Goal: Task Accomplishment & Management: Manage account settings

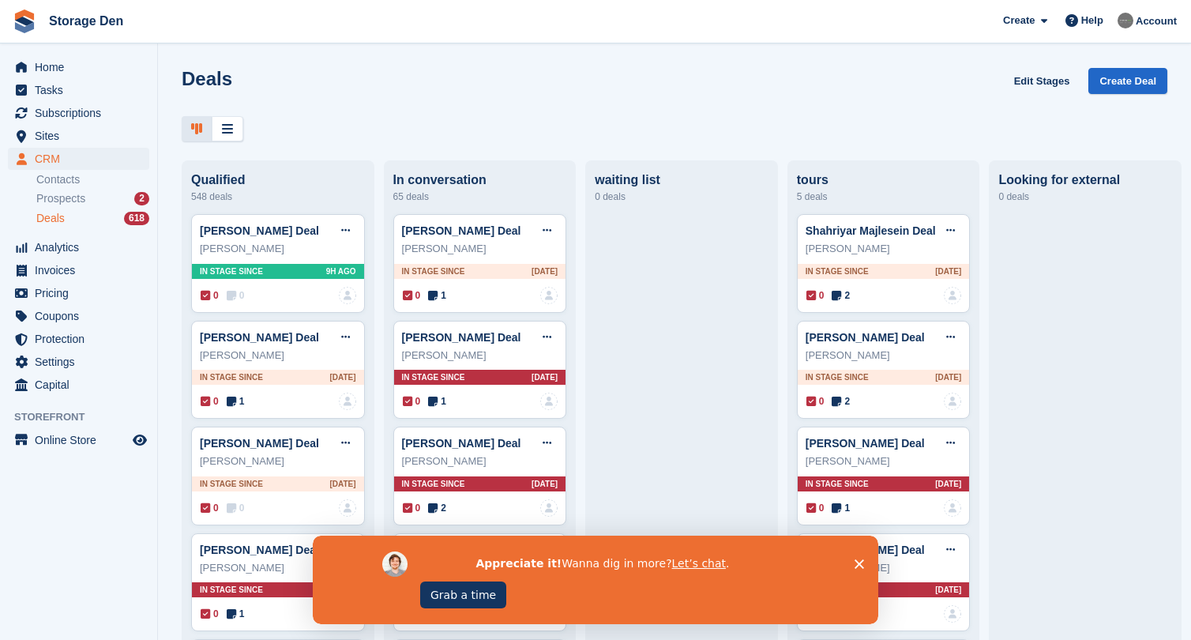
click at [851, 562] on div "Appreciate it! Wanna dig in more? Let’s chat . Grab a time" at bounding box center [595, 579] width 565 height 88
click at [855, 562] on icon "Close survey" at bounding box center [859, 563] width 9 height 9
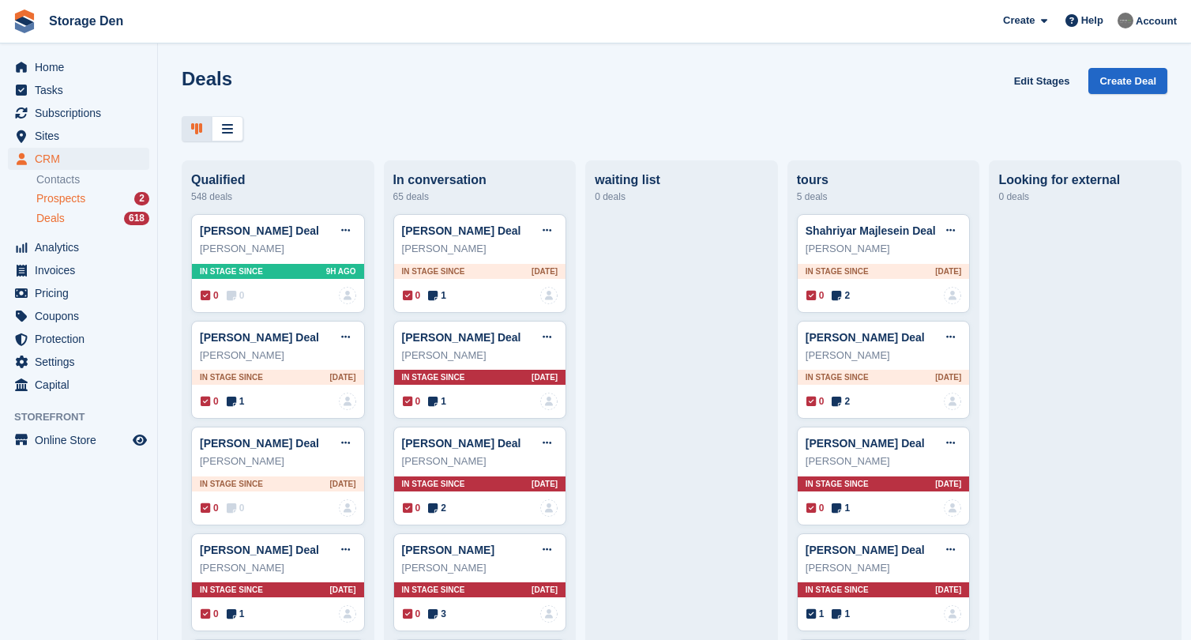
click at [98, 205] on div "Prospects 2" at bounding box center [92, 198] width 113 height 15
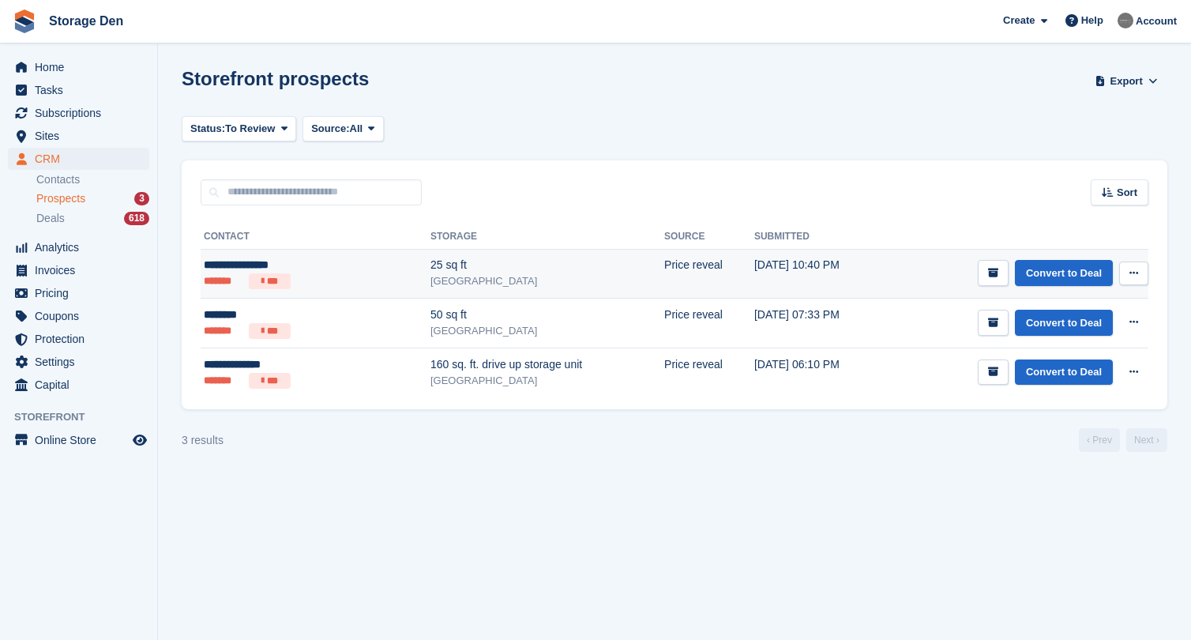
click at [347, 286] on ul "******* ***" at bounding box center [277, 281] width 146 height 16
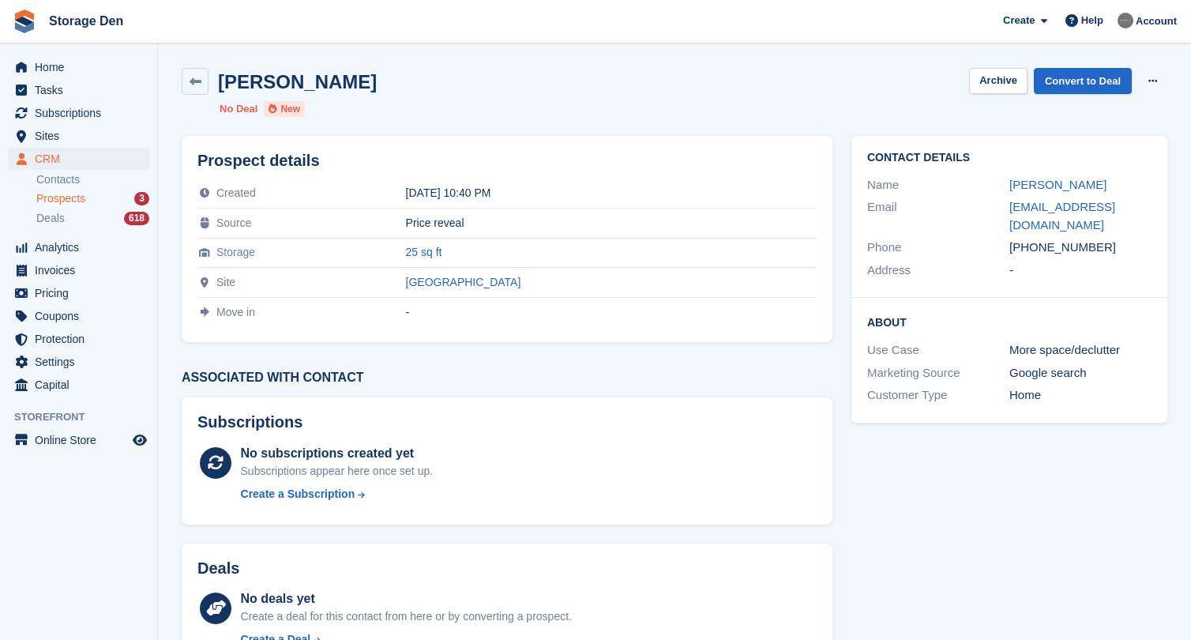
click at [68, 202] on span "Prospects" at bounding box center [60, 198] width 49 height 15
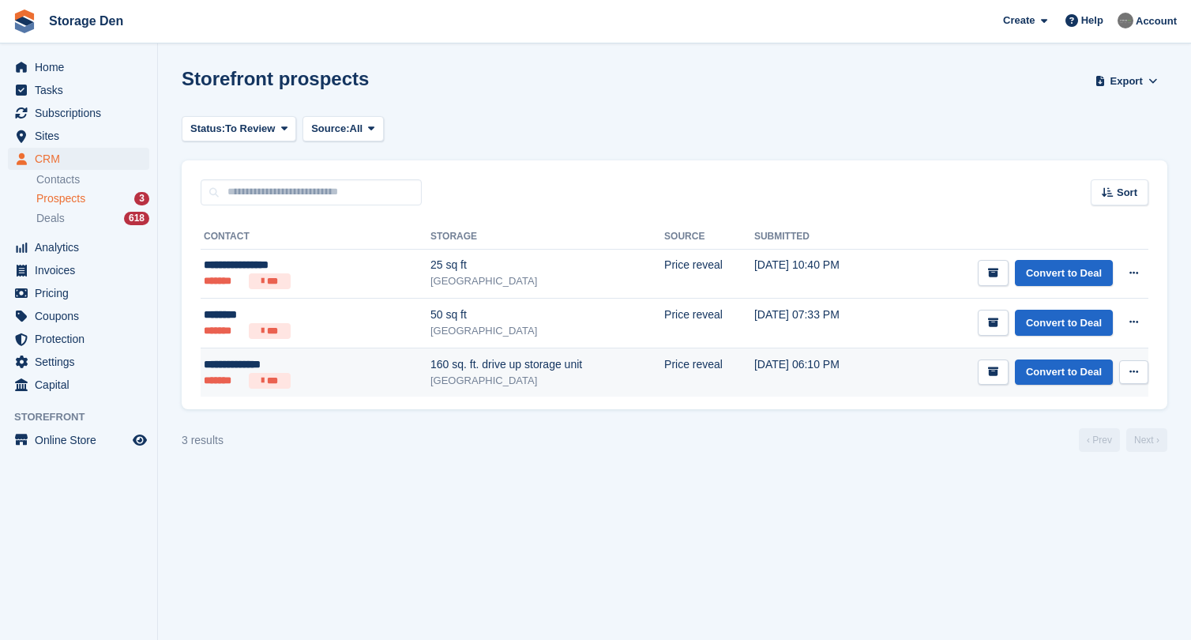
click at [585, 377] on div "[GEOGRAPHIC_DATA]" at bounding box center [547, 381] width 234 height 16
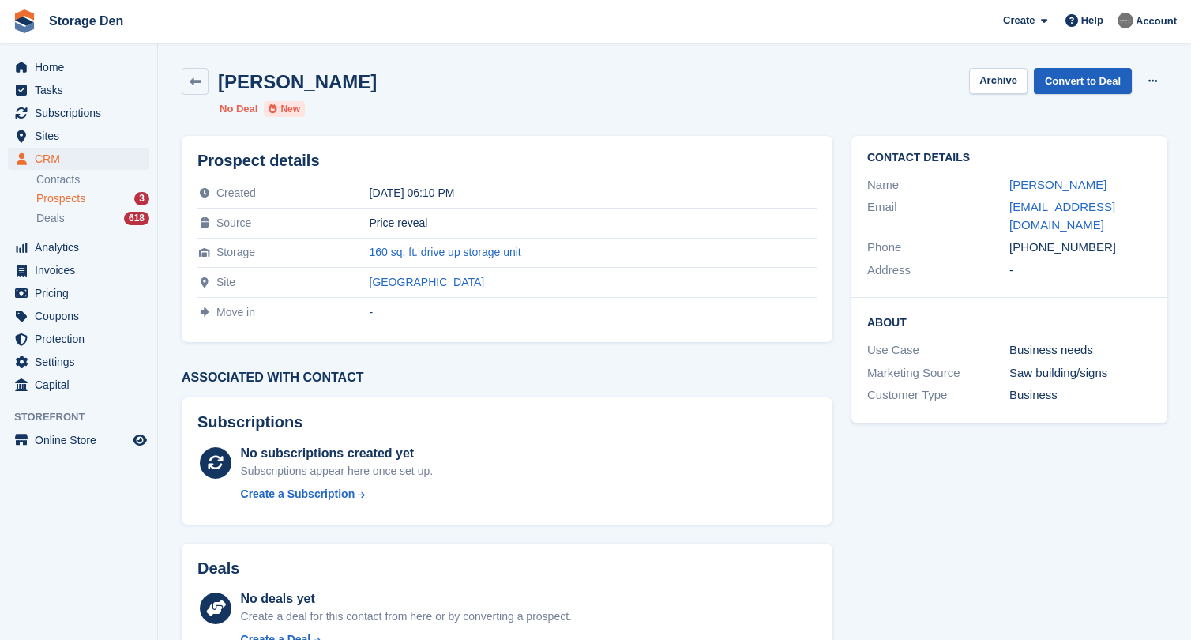
click at [1063, 80] on link "Convert to Deal" at bounding box center [1083, 81] width 98 height 26
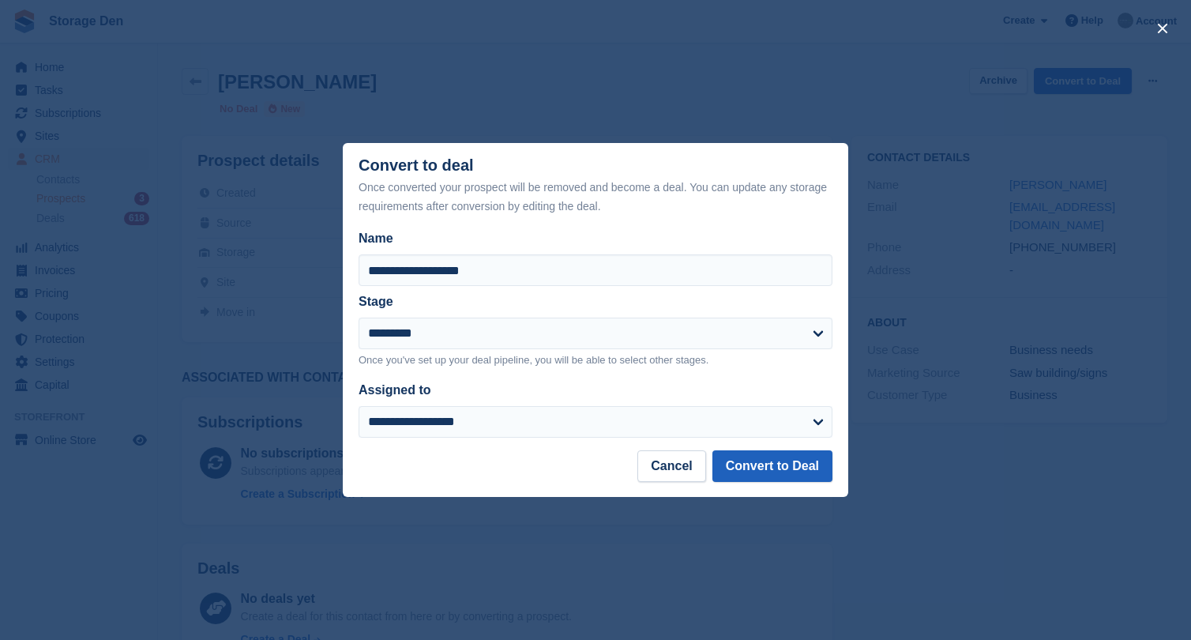
click at [734, 465] on button "Convert to Deal" at bounding box center [772, 466] width 120 height 32
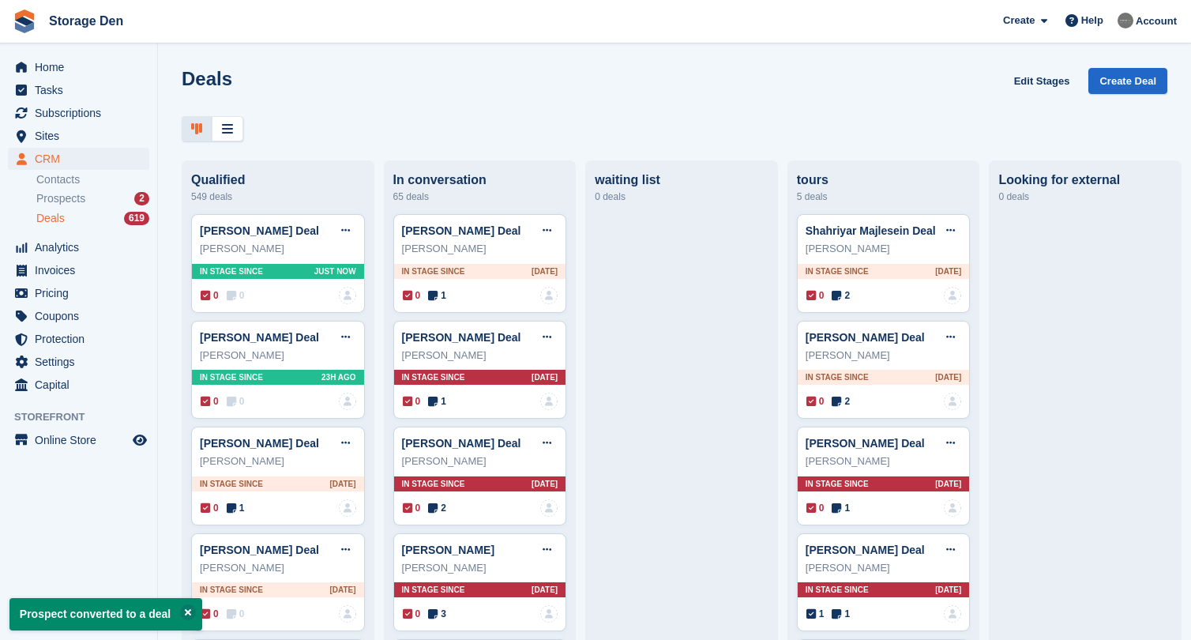
click at [240, 296] on span "0" at bounding box center [236, 295] width 18 height 14
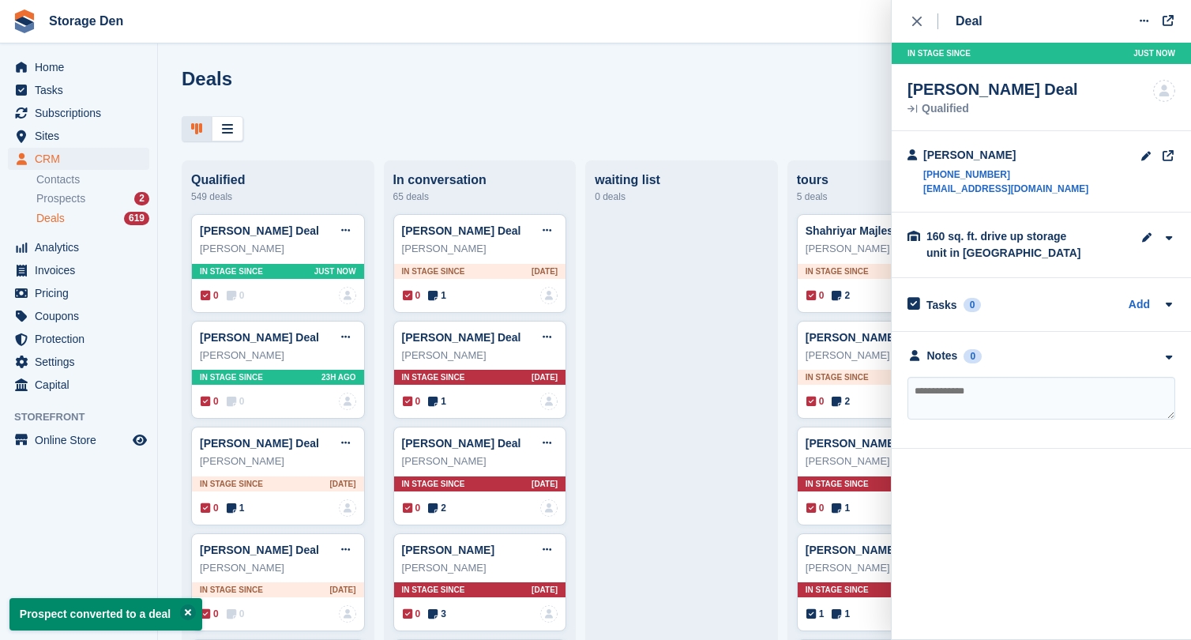
click at [960, 411] on textarea at bounding box center [1041, 398] width 268 height 43
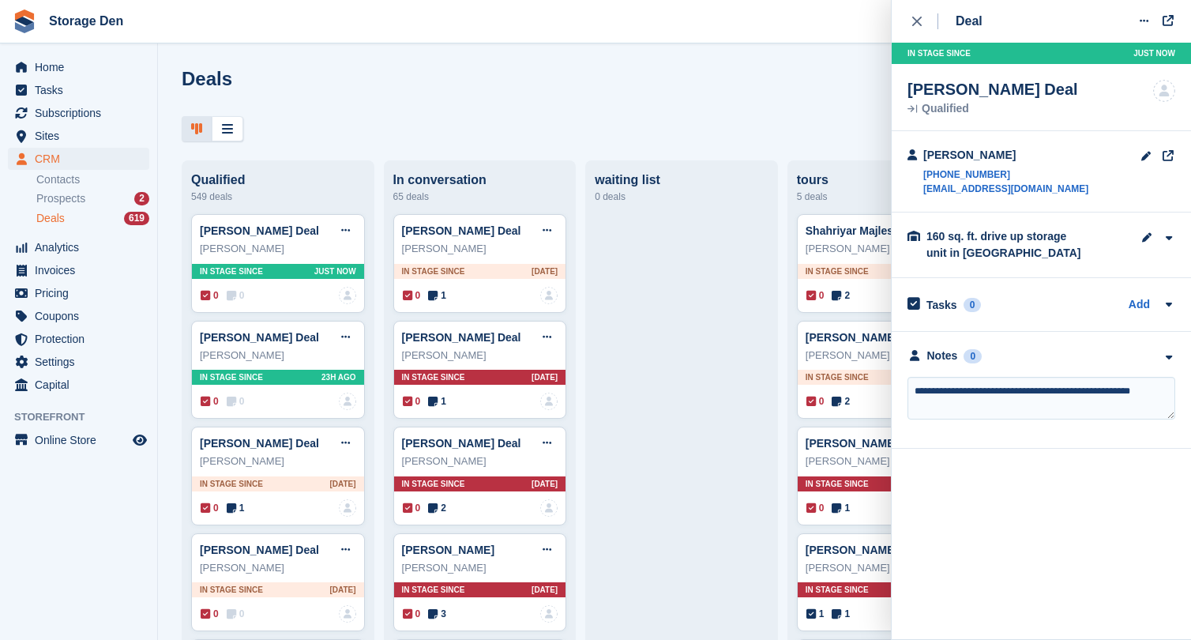
type textarea "**********"
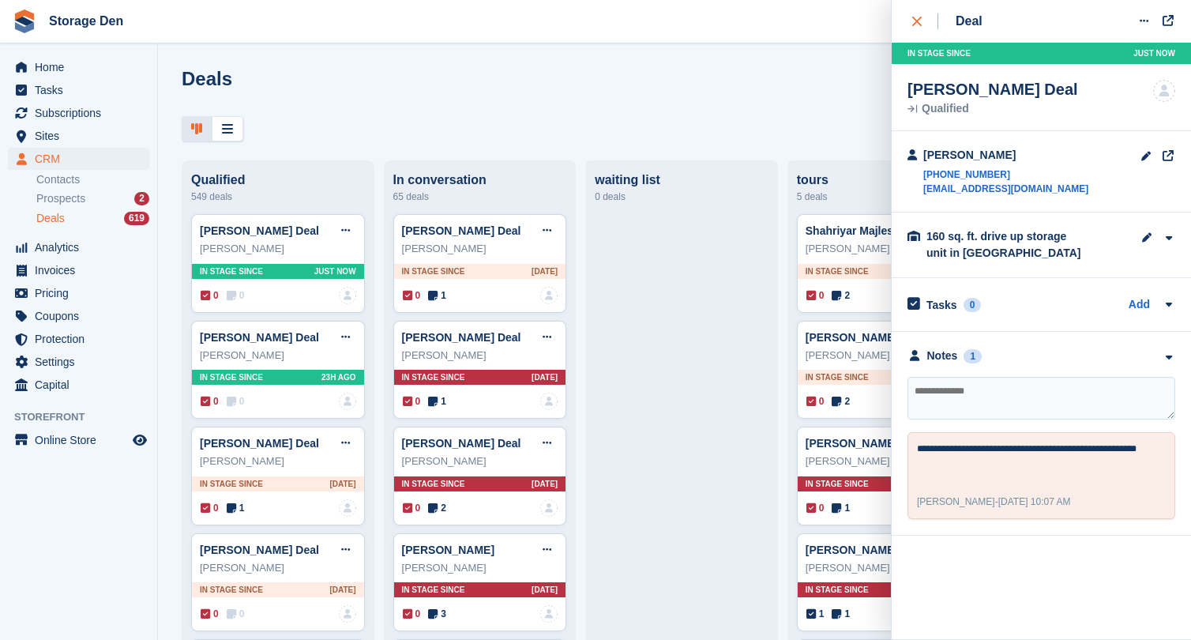
click at [915, 26] on div "close" at bounding box center [925, 21] width 26 height 16
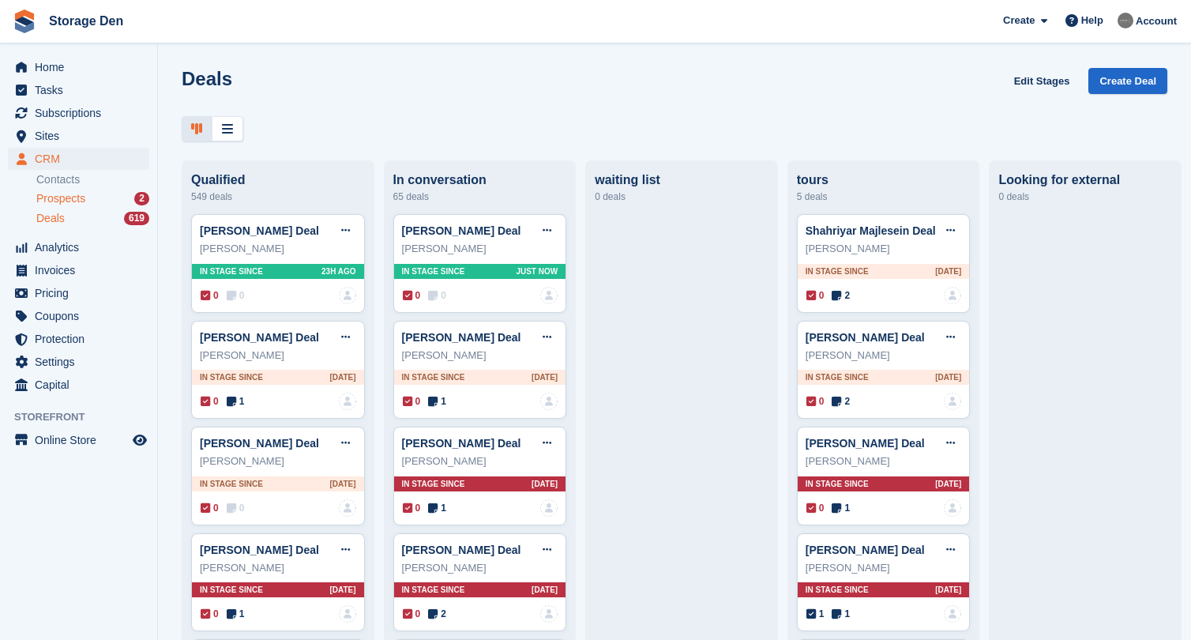
click at [64, 193] on span "Prospects" at bounding box center [60, 198] width 49 height 15
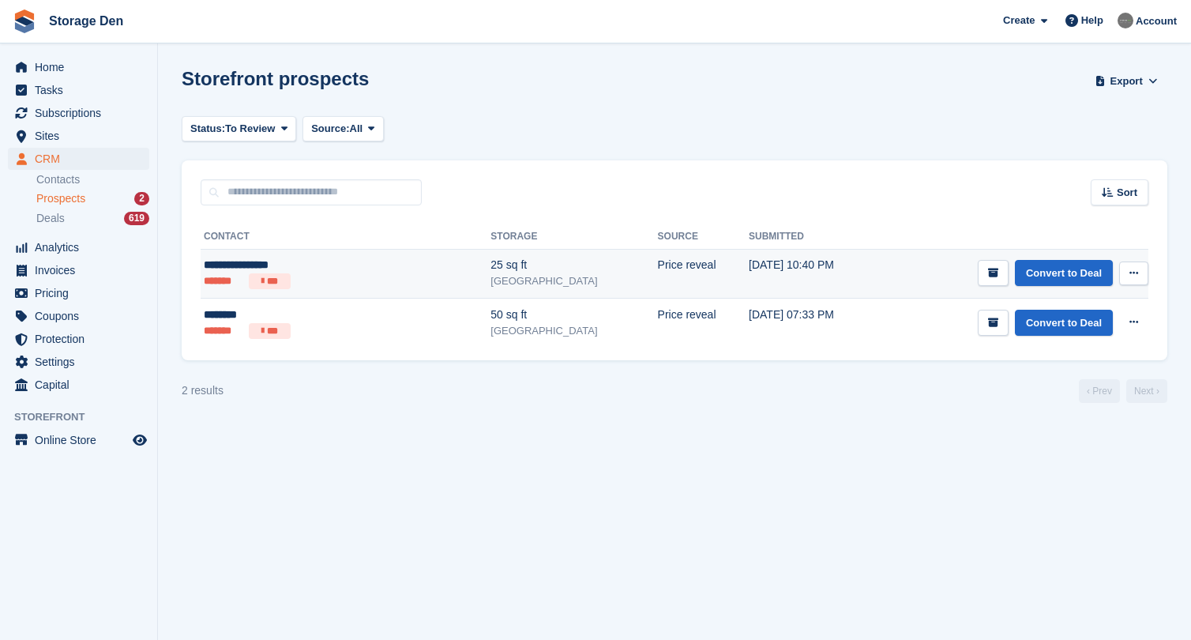
click at [344, 282] on ul "******* ***" at bounding box center [295, 281] width 182 height 16
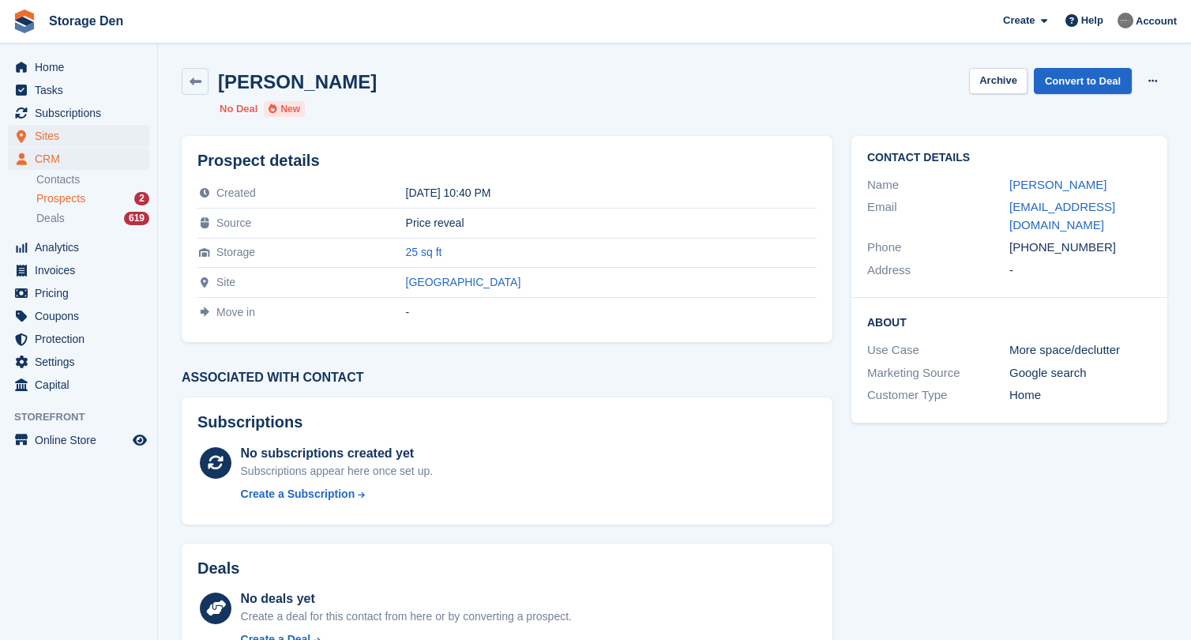
click at [96, 137] on span "Sites" at bounding box center [82, 136] width 95 height 22
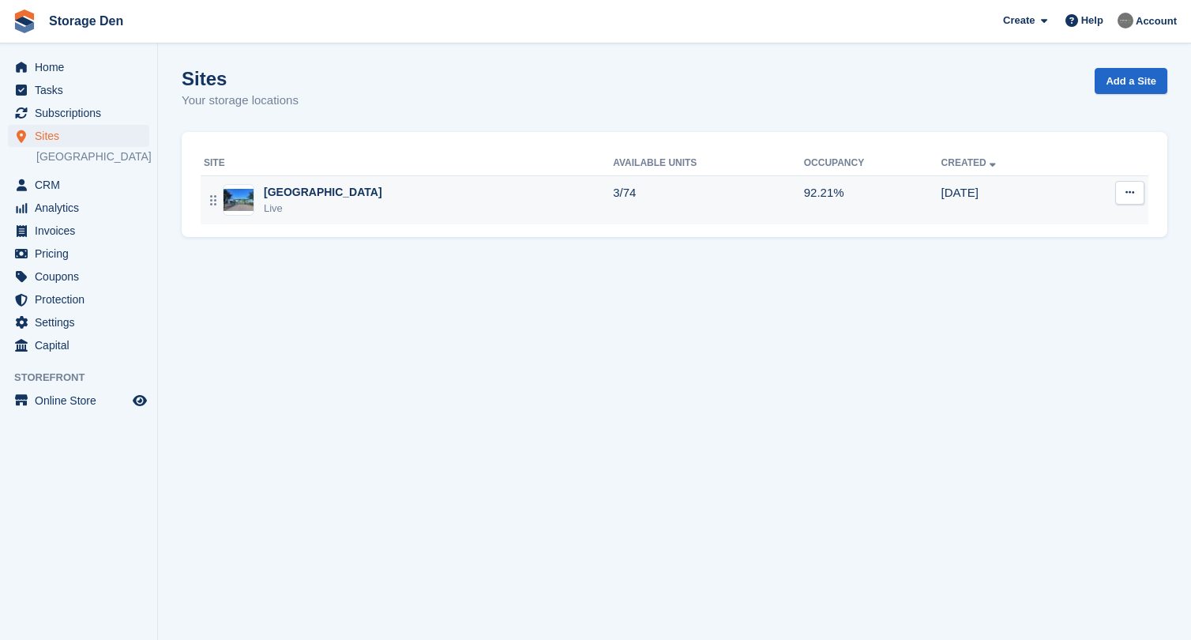
click at [445, 211] on div "Aberdeen Live" at bounding box center [408, 200] width 409 height 32
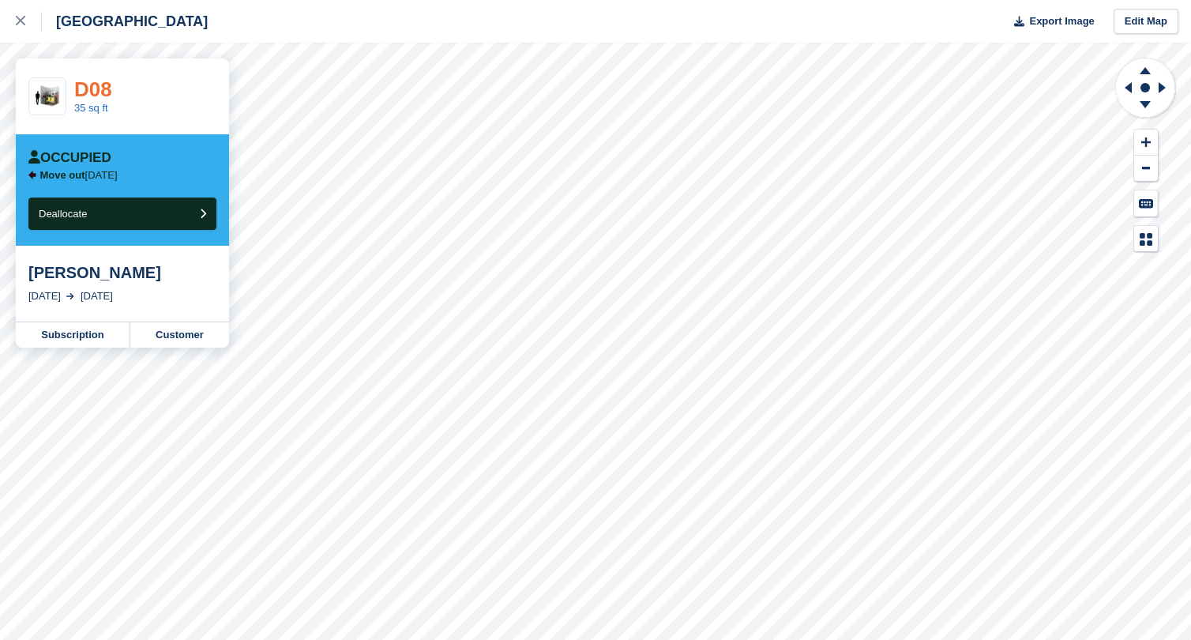
click at [106, 83] on link "D08" at bounding box center [93, 89] width 38 height 24
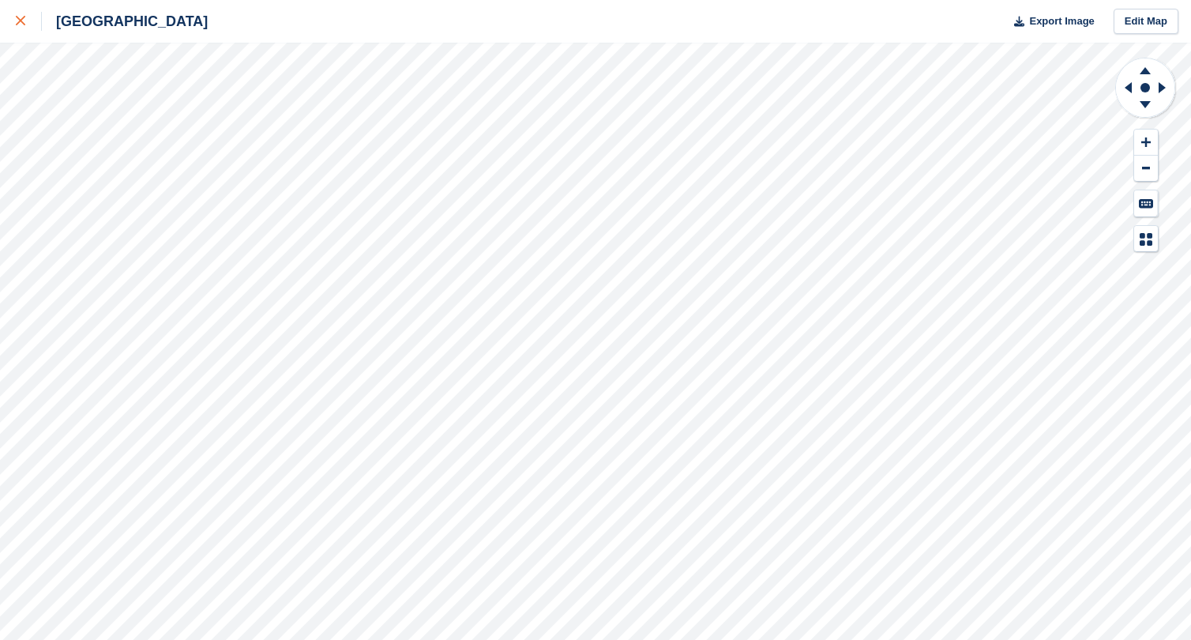
click at [25, 31] on link at bounding box center [21, 21] width 42 height 43
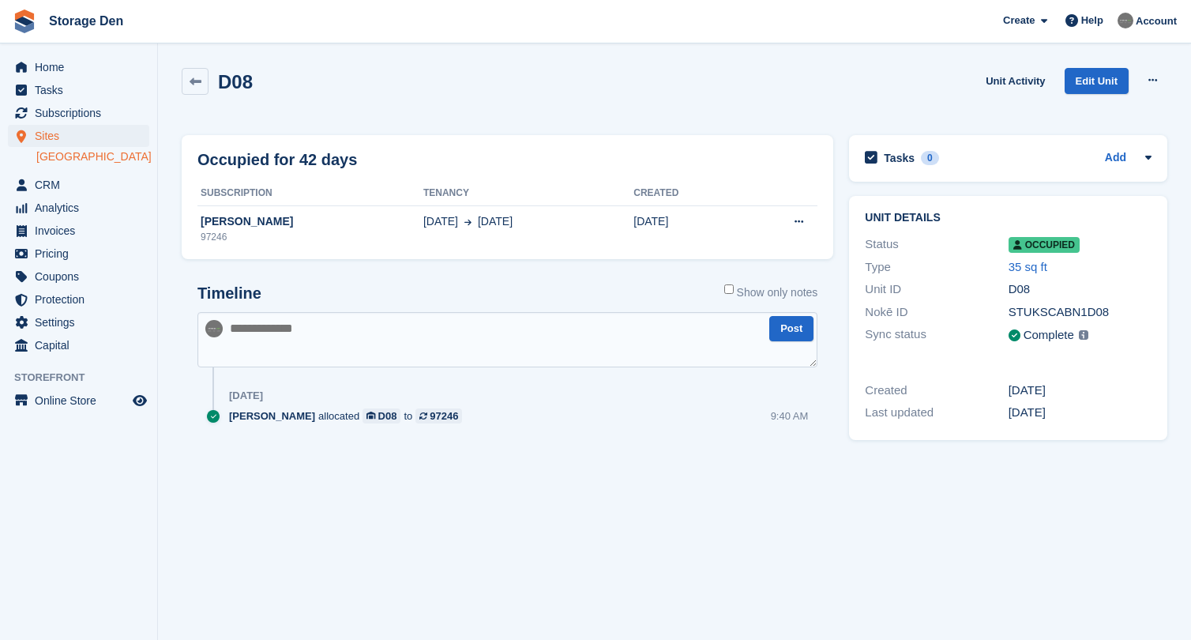
click at [308, 325] on textarea at bounding box center [507, 339] width 620 height 55
type textarea "**********"
click at [779, 330] on button "Post" at bounding box center [791, 329] width 44 height 26
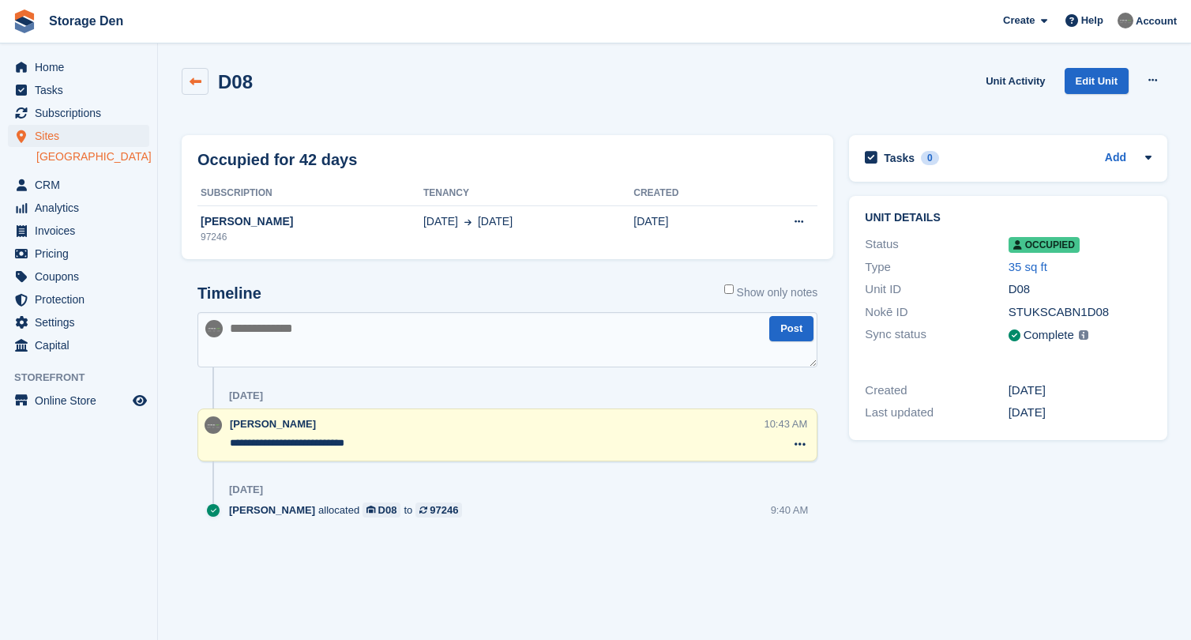
click at [199, 84] on icon at bounding box center [196, 82] width 12 height 12
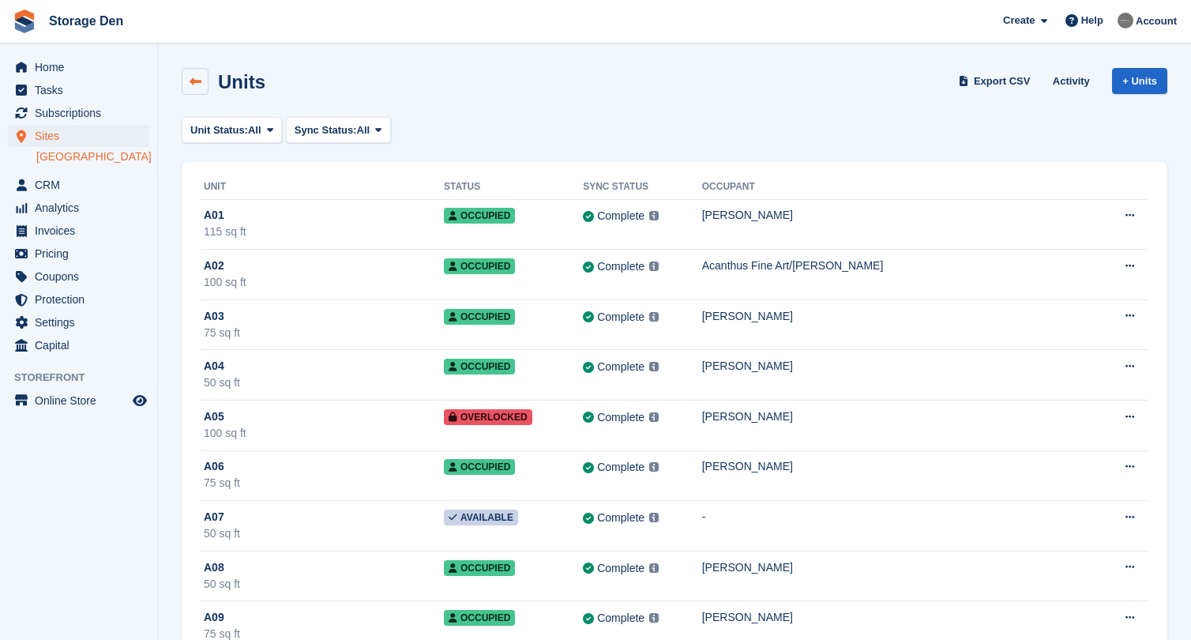
click at [207, 88] on link at bounding box center [195, 81] width 27 height 27
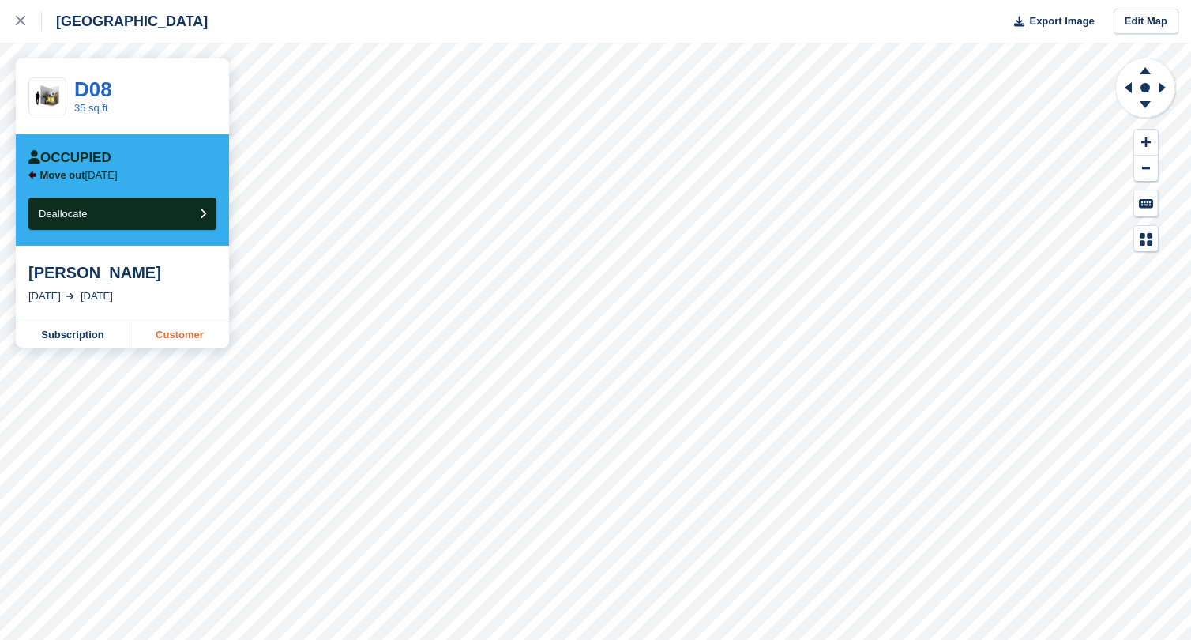
click at [174, 332] on link "Customer" at bounding box center [179, 334] width 99 height 25
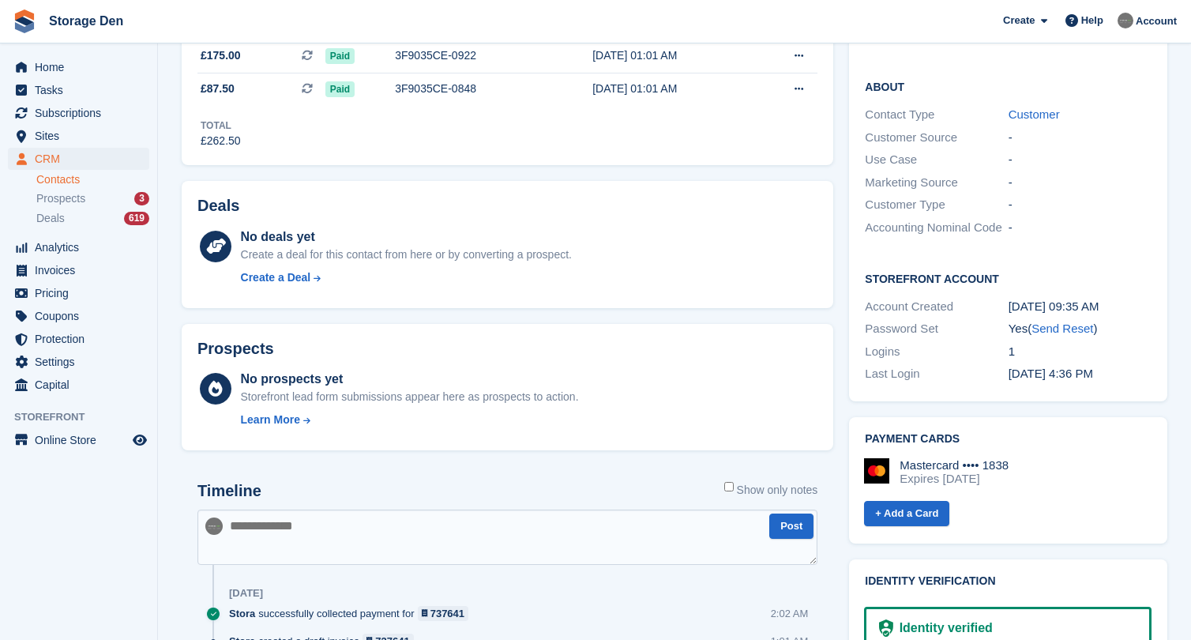
scroll to position [415, 0]
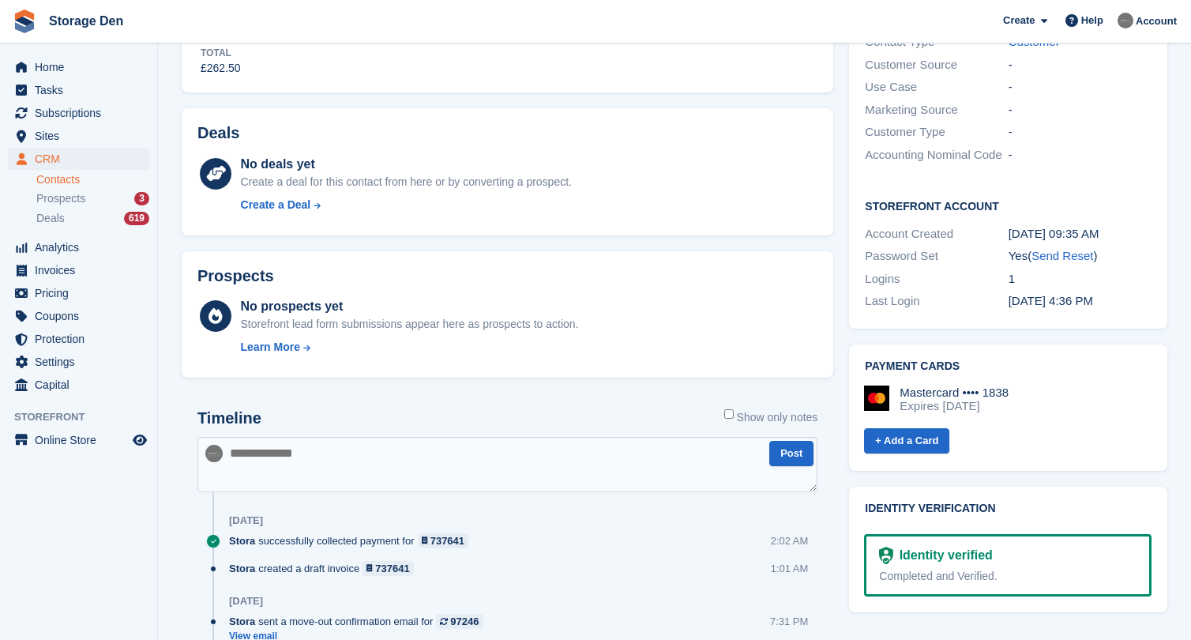
click at [340, 446] on textarea at bounding box center [507, 464] width 620 height 55
type textarea "**********"
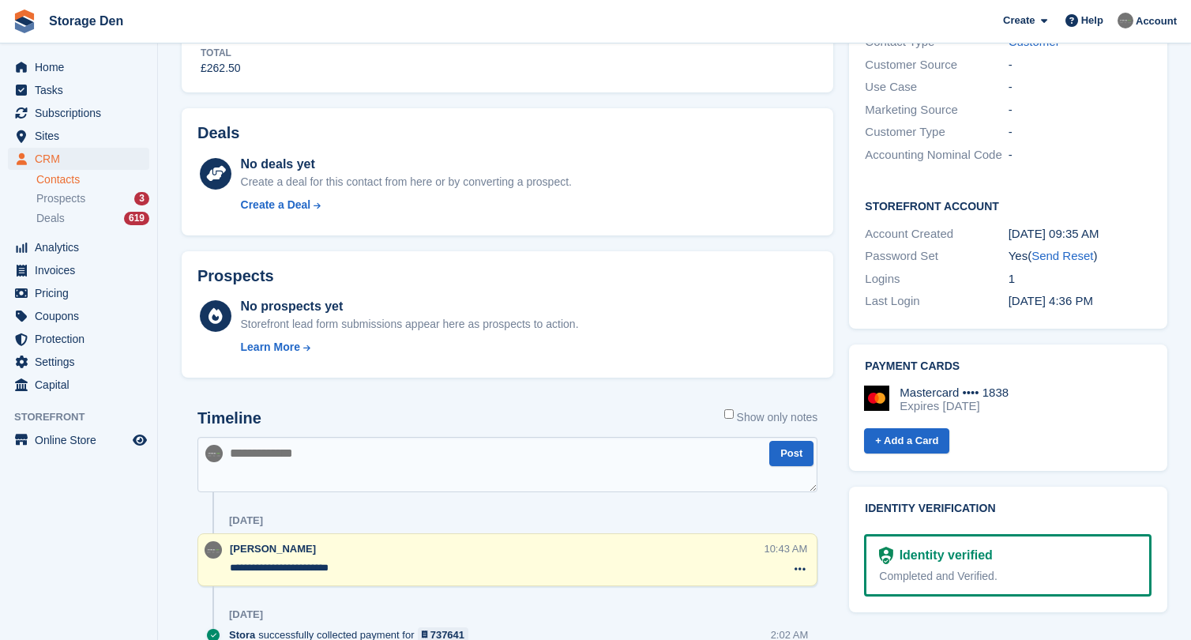
click at [317, 461] on textarea at bounding box center [507, 464] width 620 height 55
click at [795, 561] on button at bounding box center [800, 568] width 22 height 21
click at [753, 595] on p "Delete note" at bounding box center [735, 598] width 137 height 21
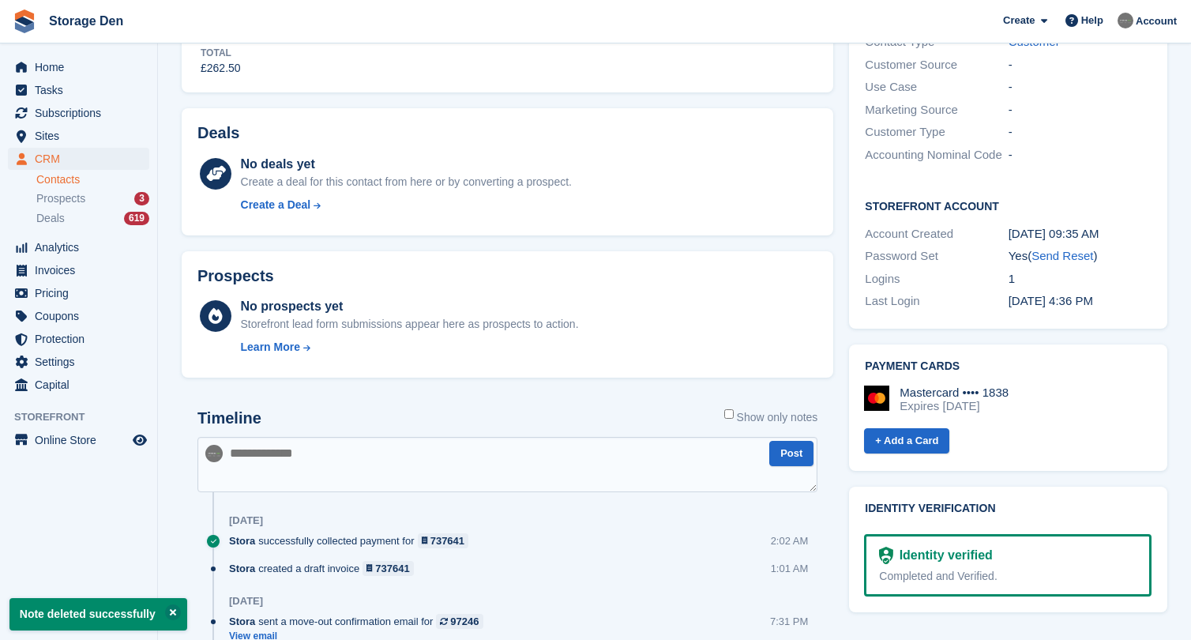
click at [382, 456] on textarea at bounding box center [507, 464] width 620 height 55
type textarea "**********"
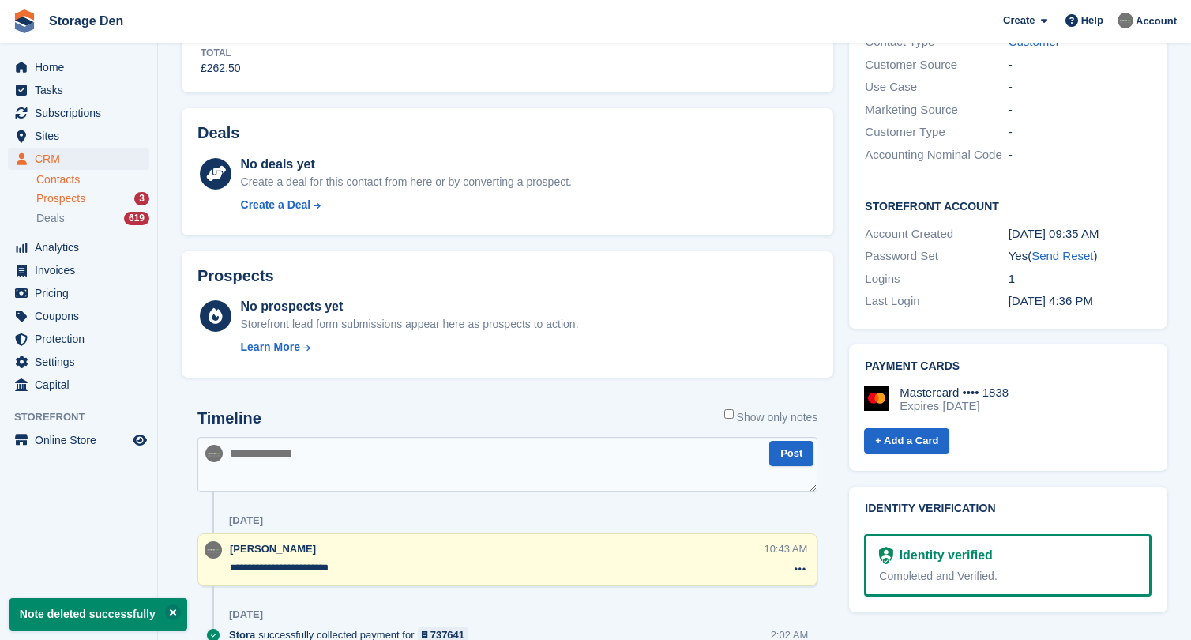
click at [56, 201] on span "Prospects" at bounding box center [60, 198] width 49 height 15
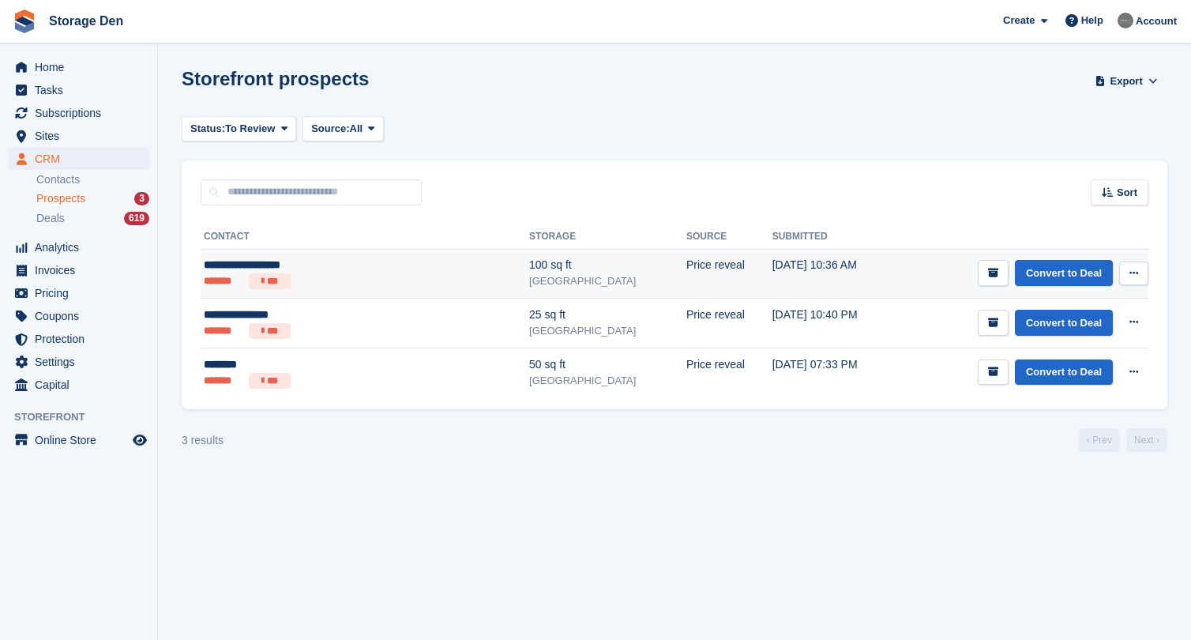
click at [348, 276] on ul "******* ***" at bounding box center [314, 281] width 220 height 16
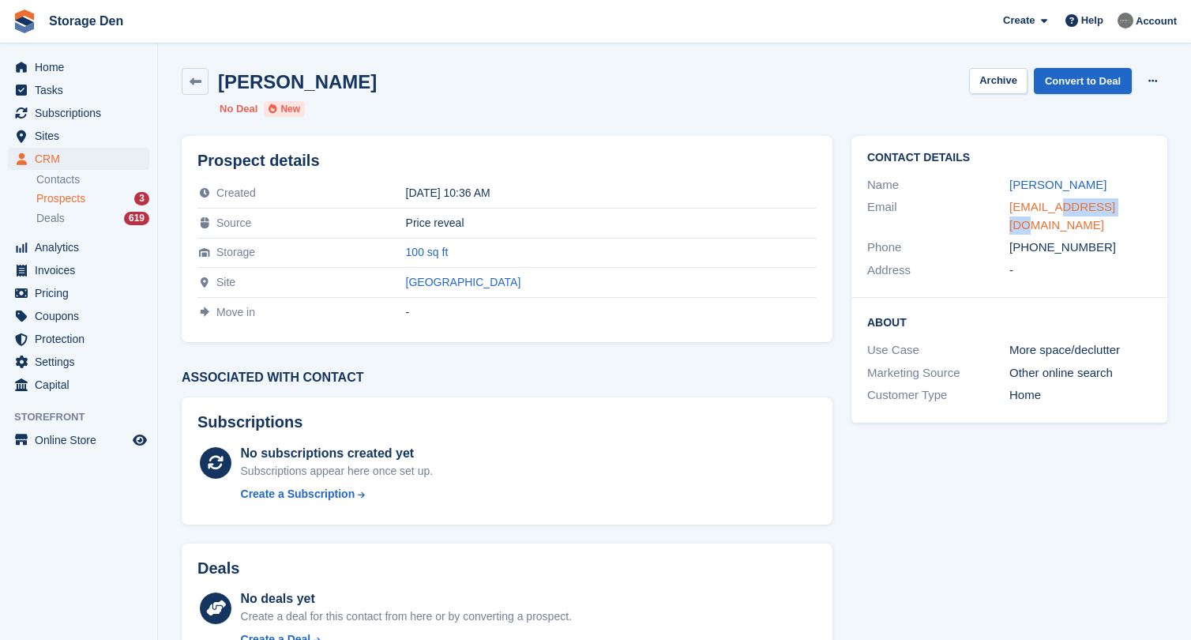
drag, startPoint x: 1125, startPoint y: 201, endPoint x: 1063, endPoint y: 212, distance: 63.4
click at [1063, 212] on div "[EMAIL_ADDRESS][DOMAIN_NAME]" at bounding box center [1080, 216] width 142 height 36
click at [80, 136] on span "Sites" at bounding box center [82, 136] width 95 height 22
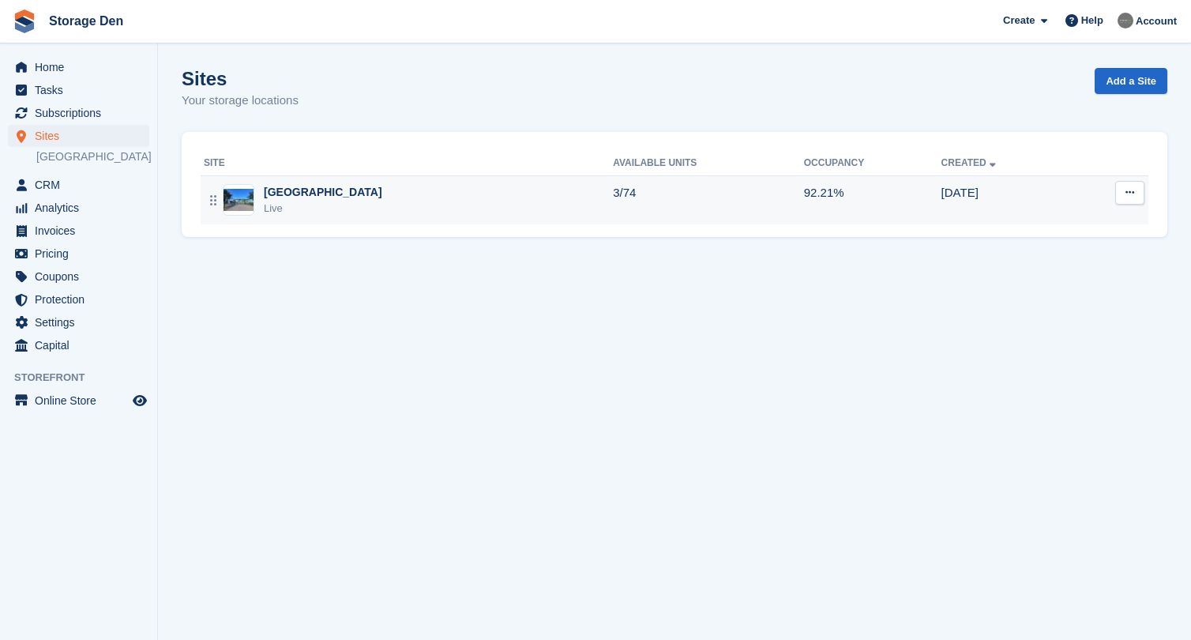
click at [340, 193] on div "Aberdeen Live" at bounding box center [408, 200] width 409 height 32
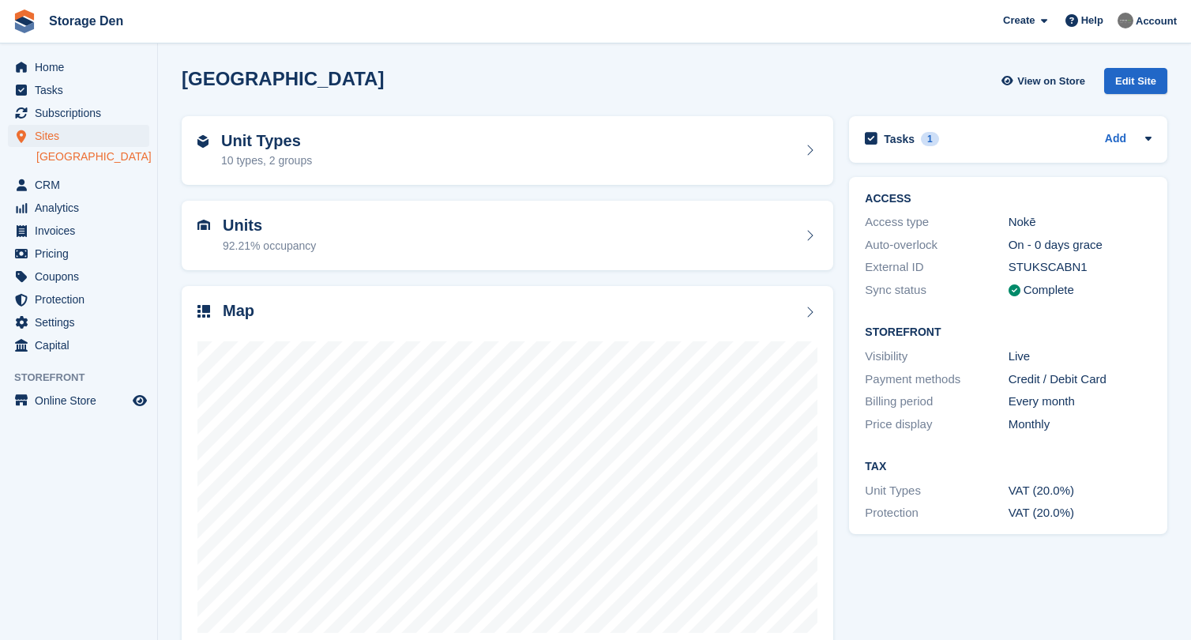
click at [69, 141] on span "Sites" at bounding box center [82, 136] width 95 height 22
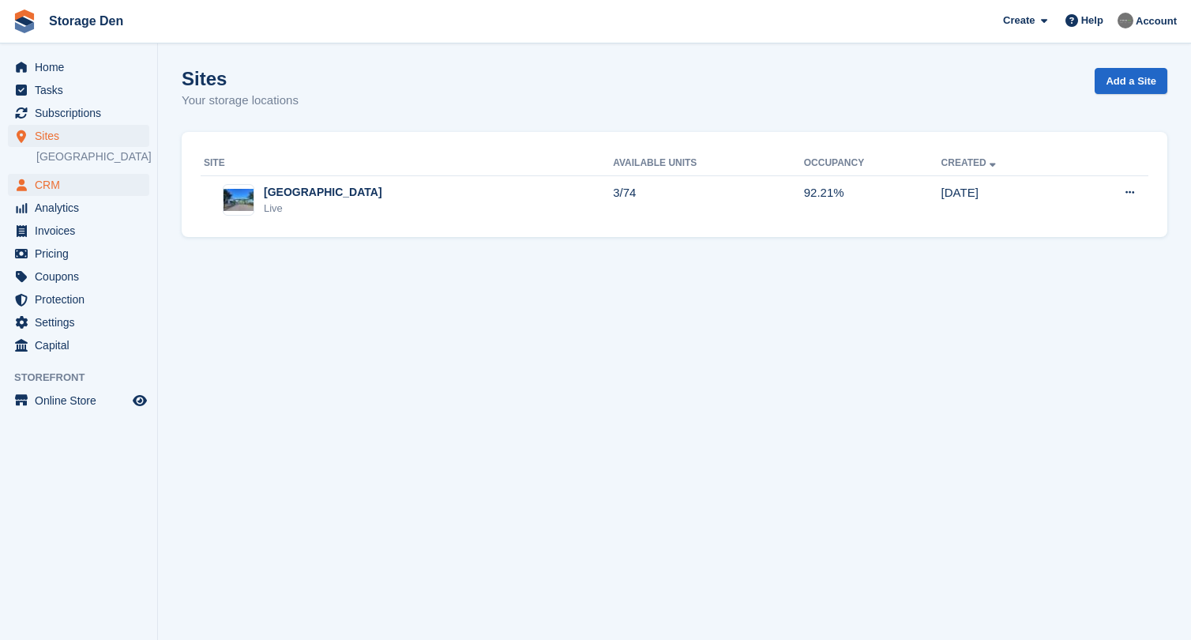
click at [50, 193] on span "CRM" at bounding box center [82, 185] width 95 height 22
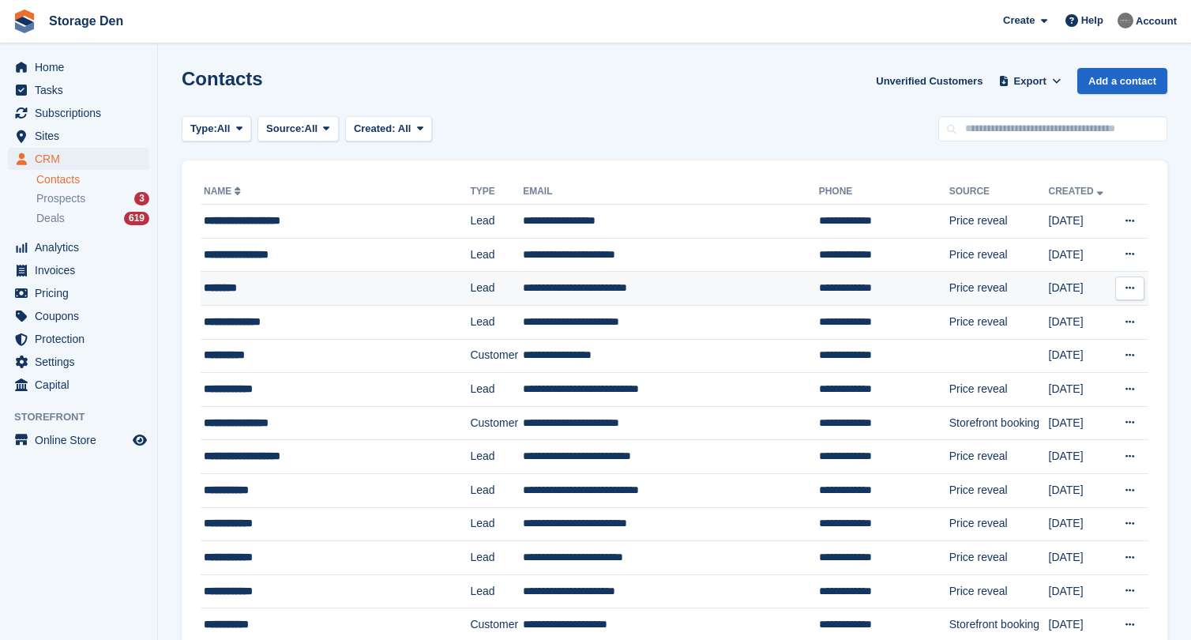
click at [291, 280] on div "********" at bounding box center [325, 288] width 242 height 17
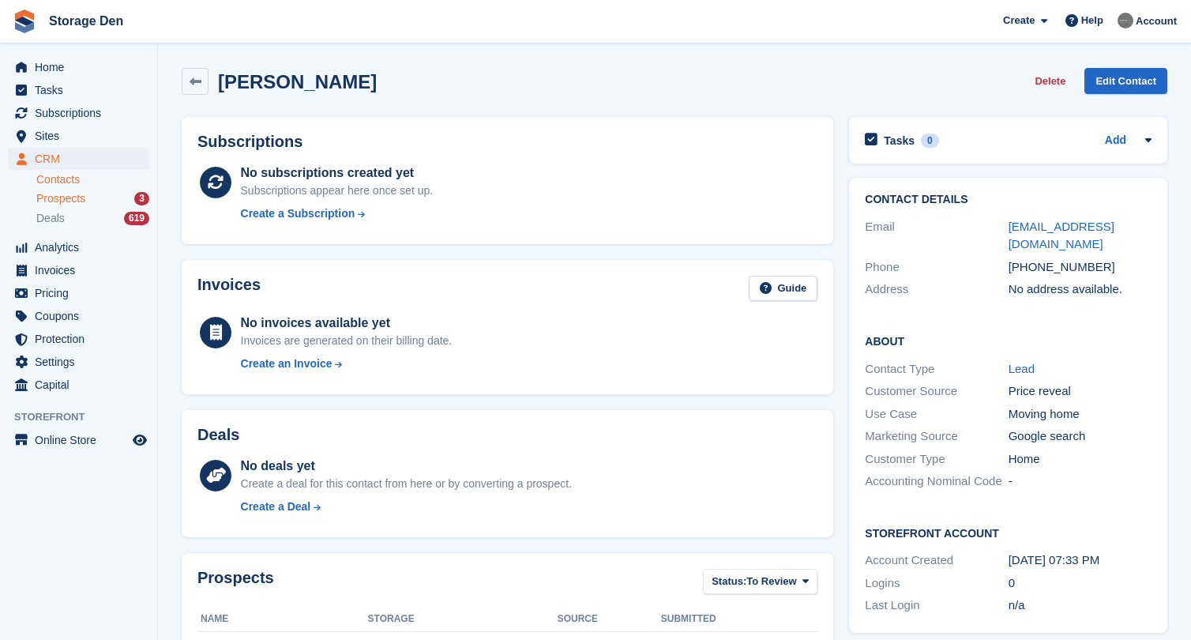
click at [77, 204] on span "Prospects" at bounding box center [60, 198] width 49 height 15
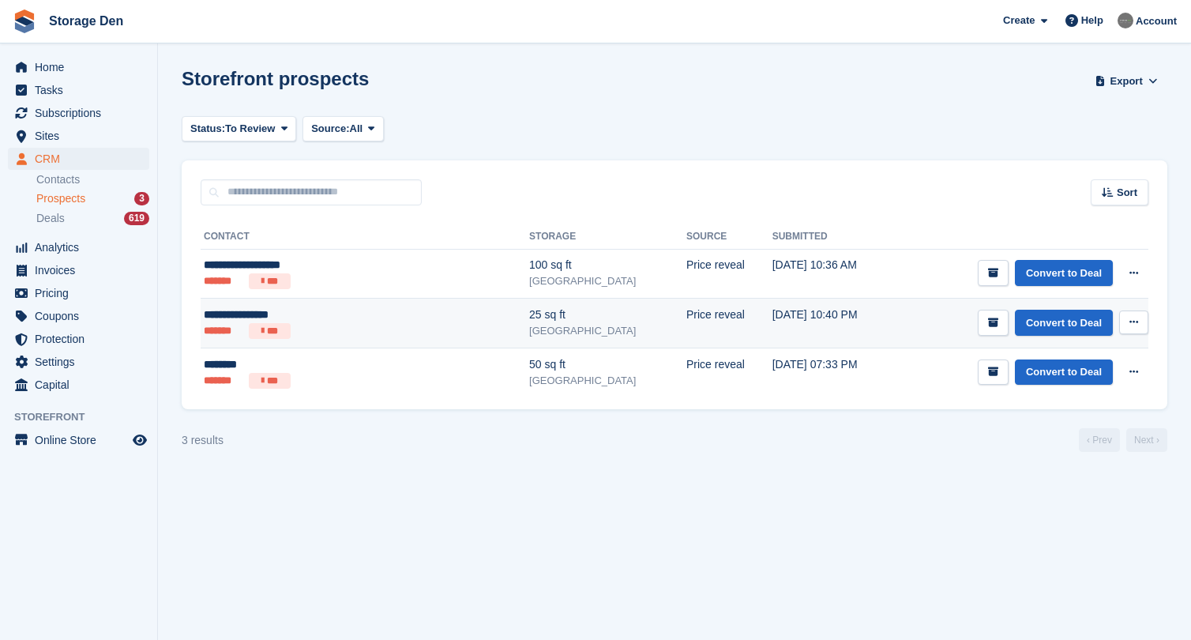
click at [361, 320] on div "**********" at bounding box center [314, 314] width 220 height 17
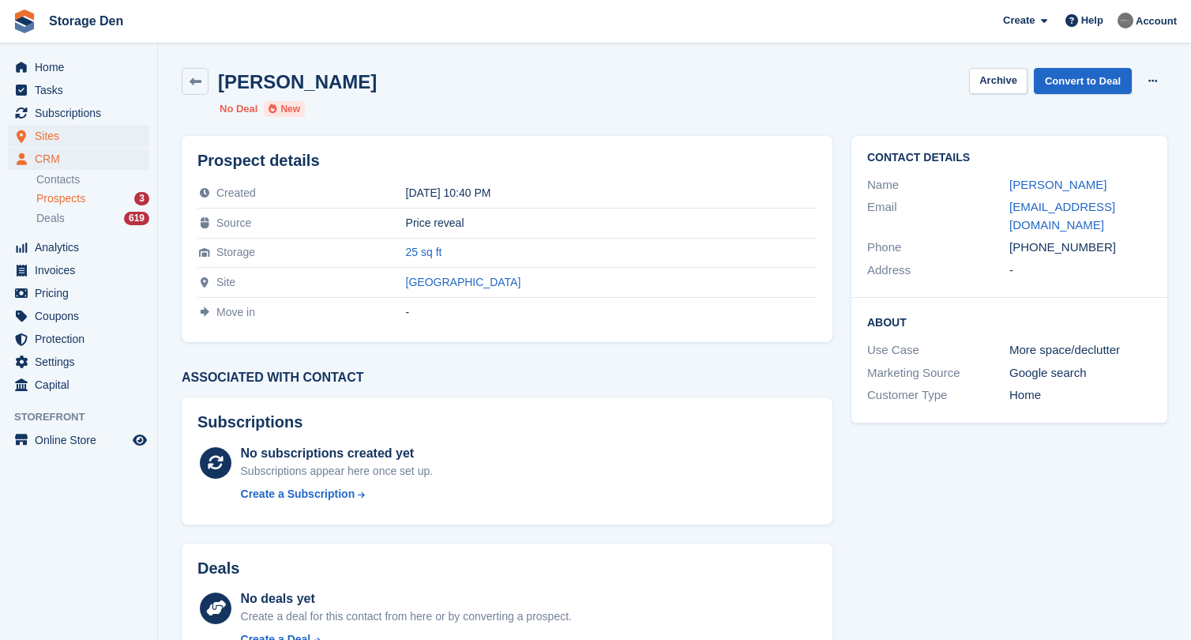
click at [94, 133] on span "Sites" at bounding box center [82, 136] width 95 height 22
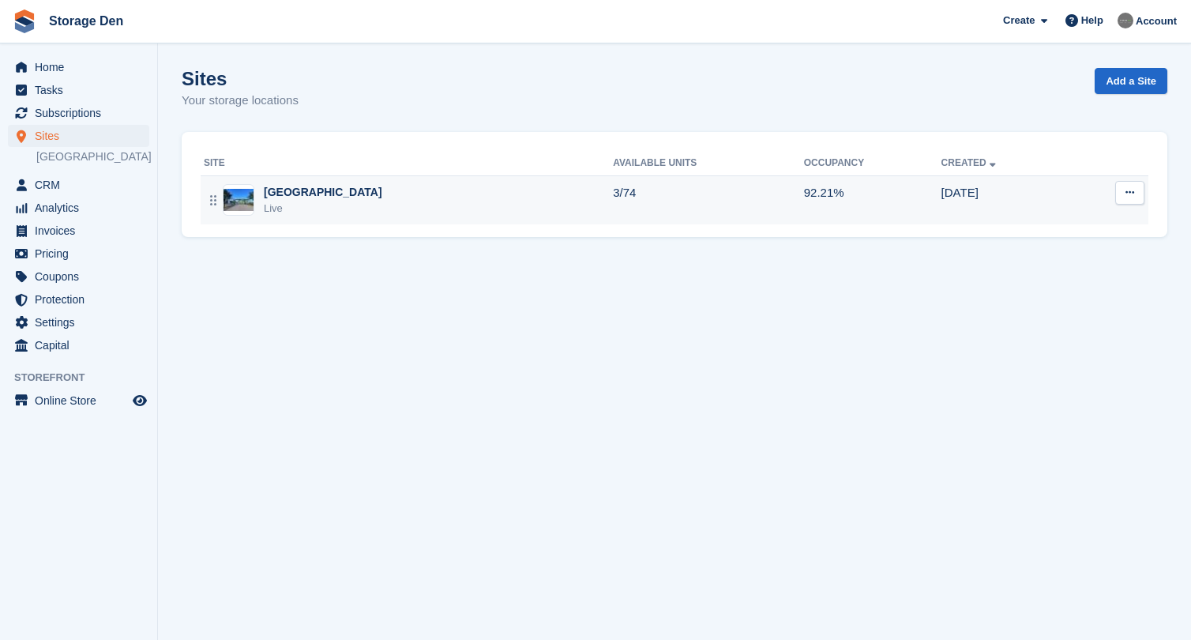
click at [371, 216] on td "Aberdeen Live" at bounding box center [407, 199] width 412 height 49
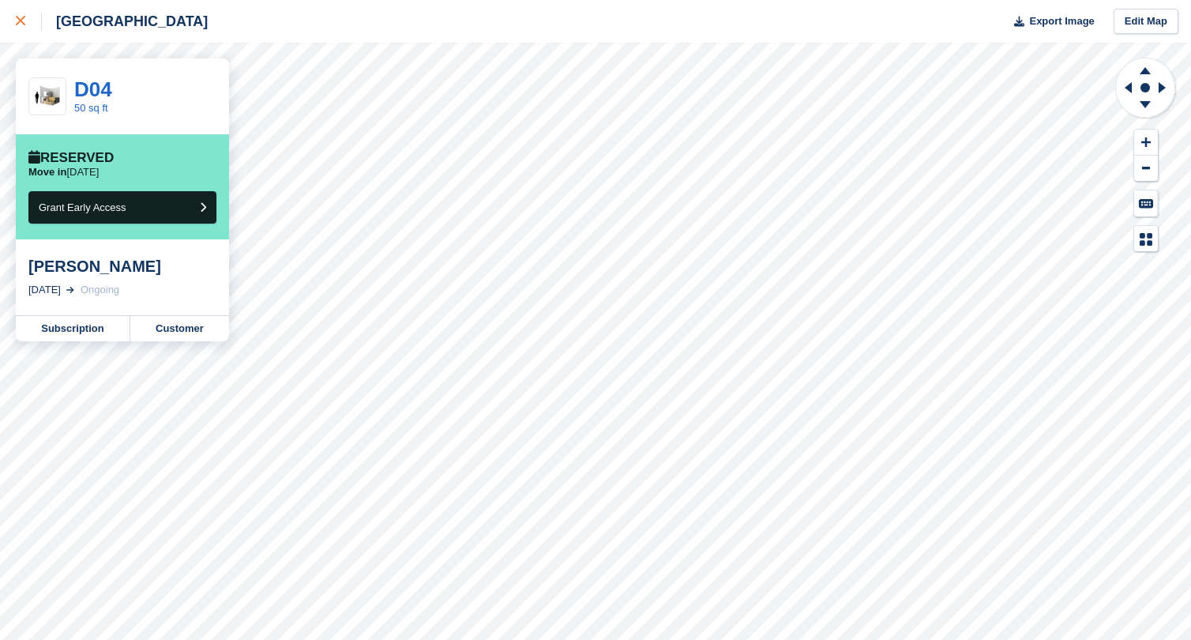
click at [31, 34] on link at bounding box center [21, 21] width 42 height 43
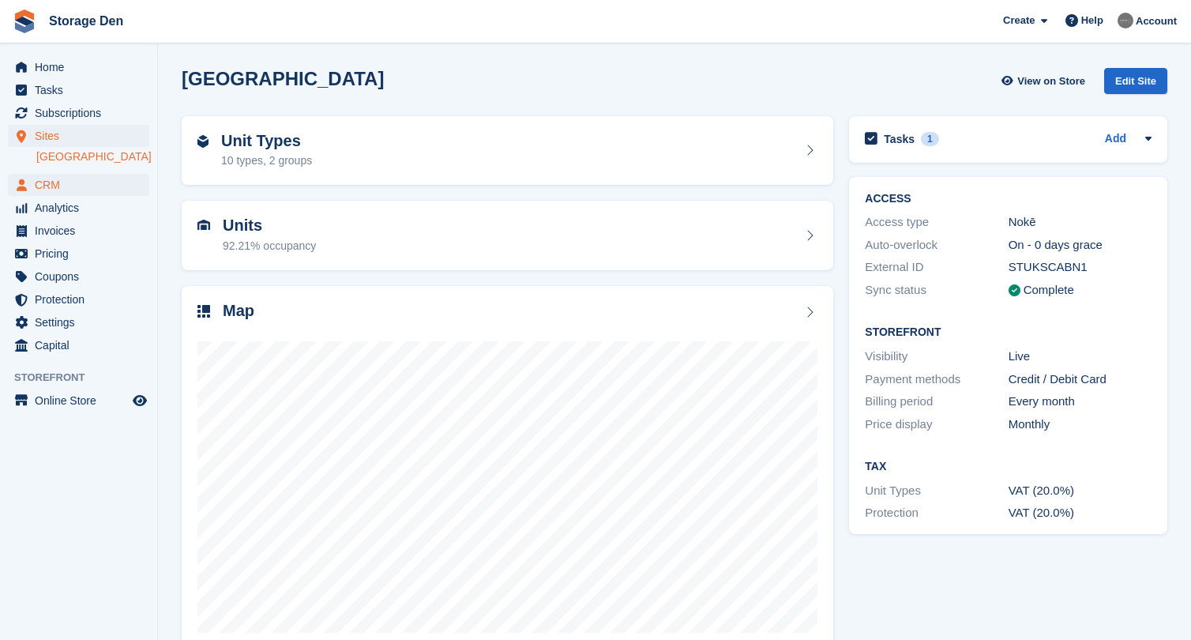
click at [85, 183] on span "CRM" at bounding box center [82, 185] width 95 height 22
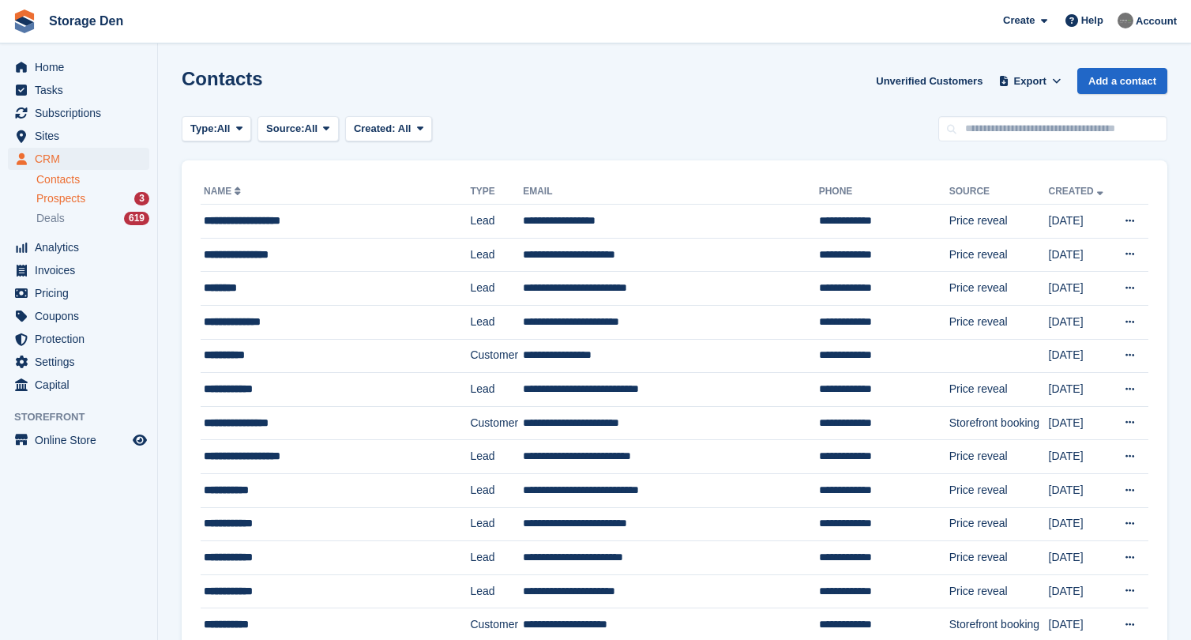
click at [98, 198] on div "Prospects 3" at bounding box center [92, 198] width 113 height 15
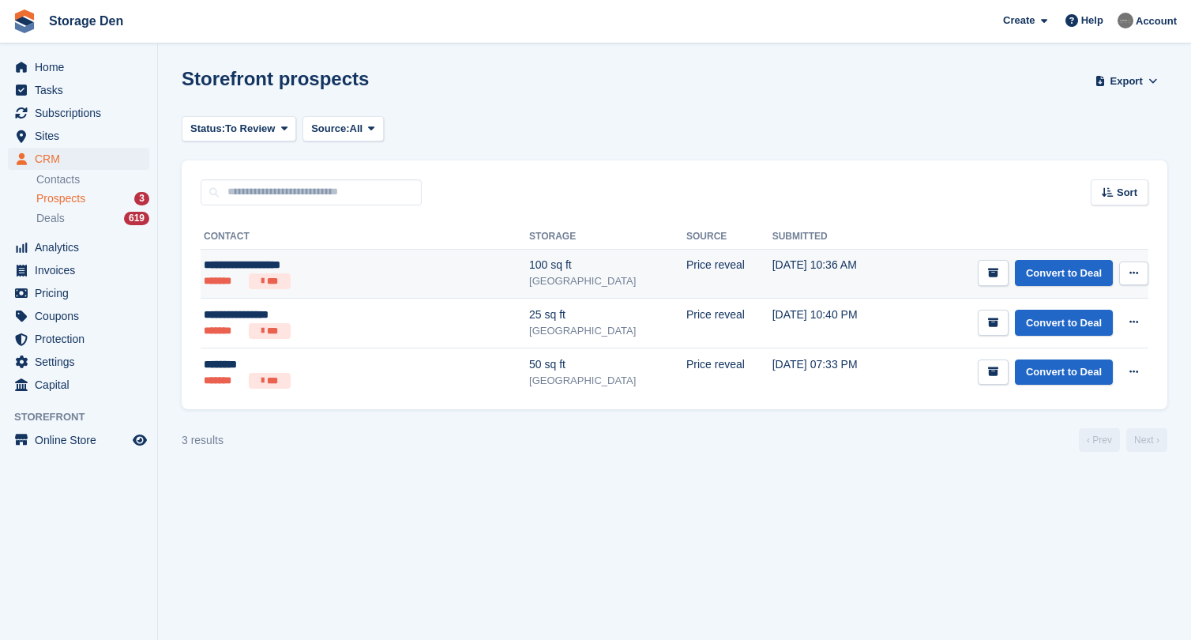
click at [337, 272] on div "**********" at bounding box center [314, 265] width 220 height 17
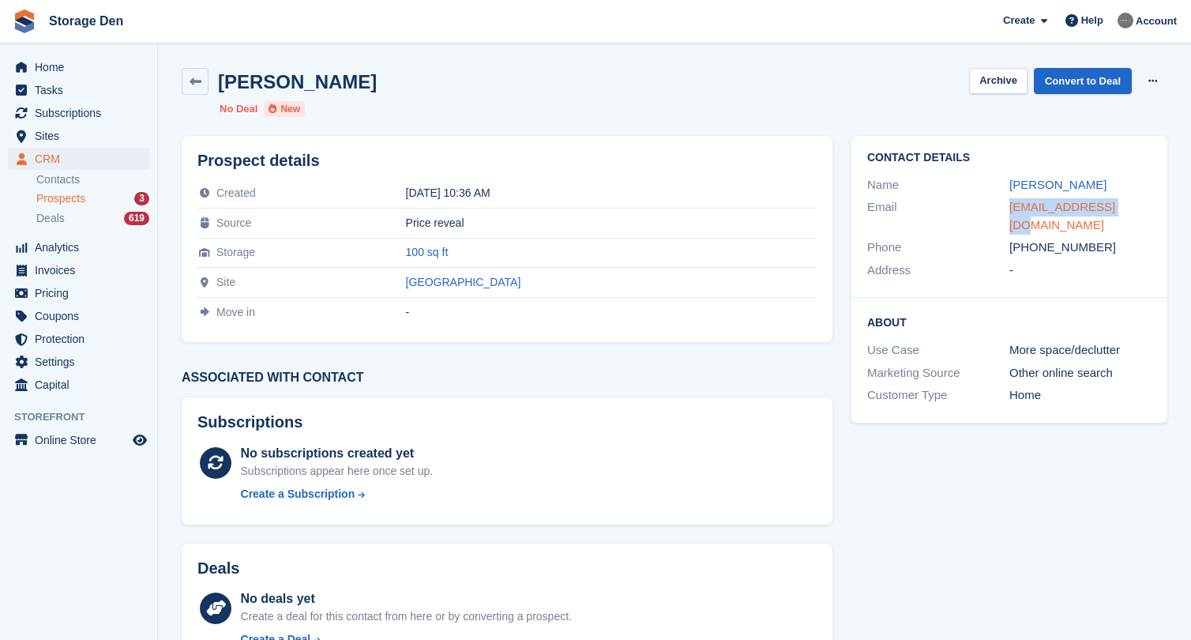
drag, startPoint x: 1117, startPoint y: 205, endPoint x: 1011, endPoint y: 208, distance: 105.9
click at [1011, 208] on div "[EMAIL_ADDRESS][DOMAIN_NAME]" at bounding box center [1080, 216] width 142 height 36
click at [1075, 78] on link "Convert to Deal" at bounding box center [1083, 81] width 98 height 26
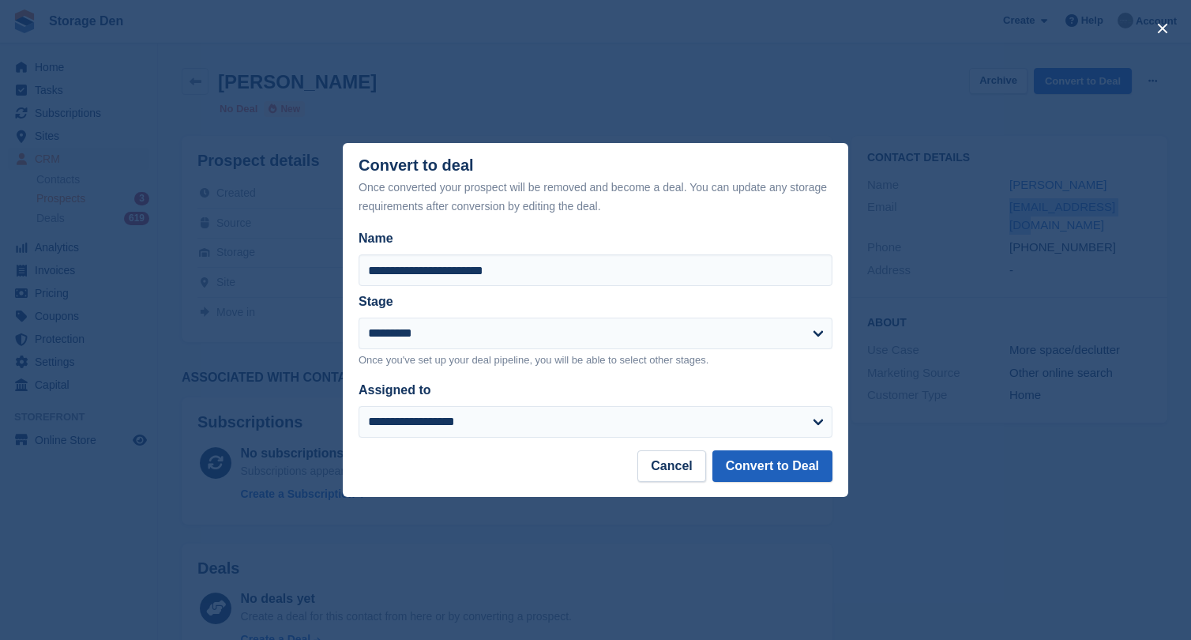
click at [754, 450] on button "Convert to Deal" at bounding box center [772, 466] width 120 height 32
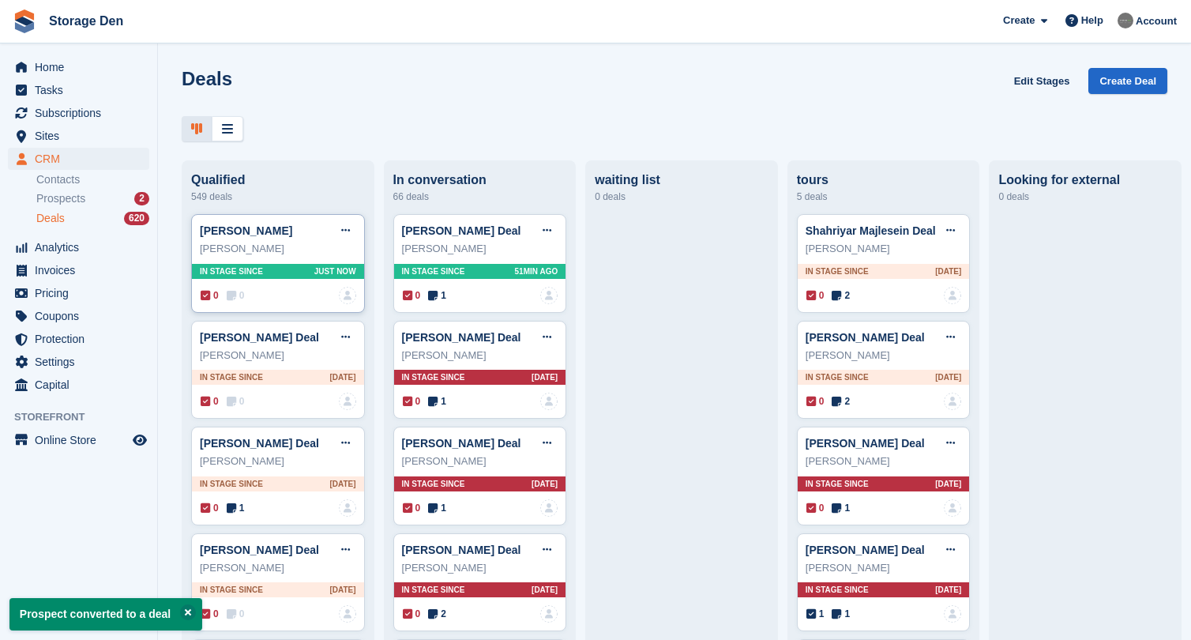
click at [236, 290] on icon at bounding box center [231, 295] width 9 height 11
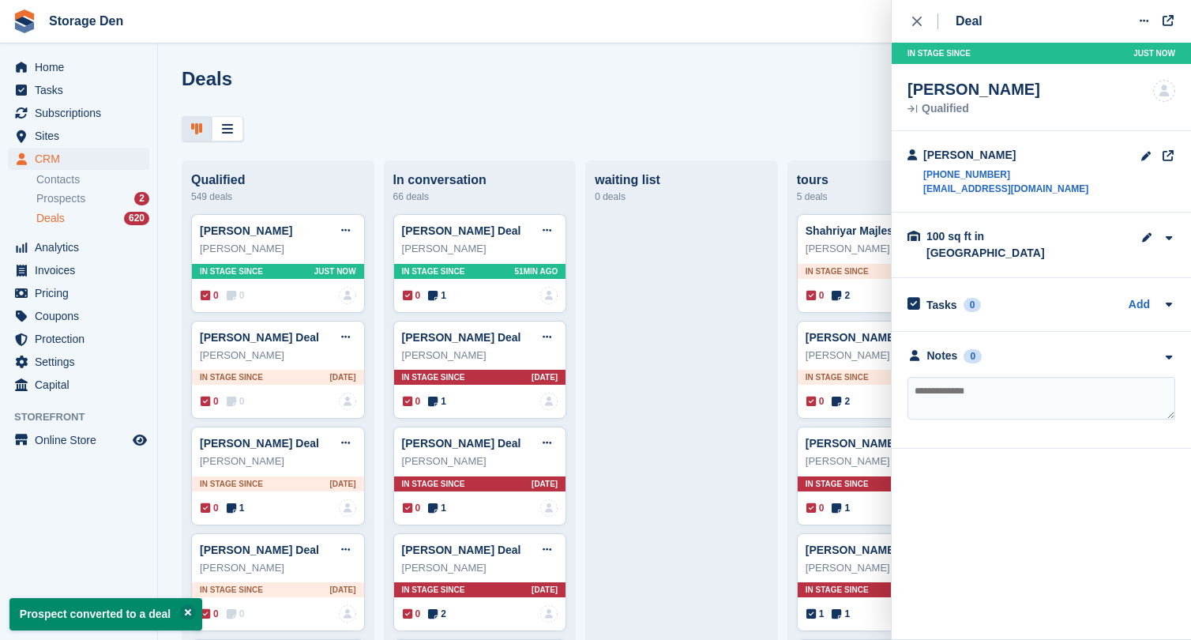
click at [949, 377] on textarea at bounding box center [1041, 398] width 268 height 43
type textarea "**********"
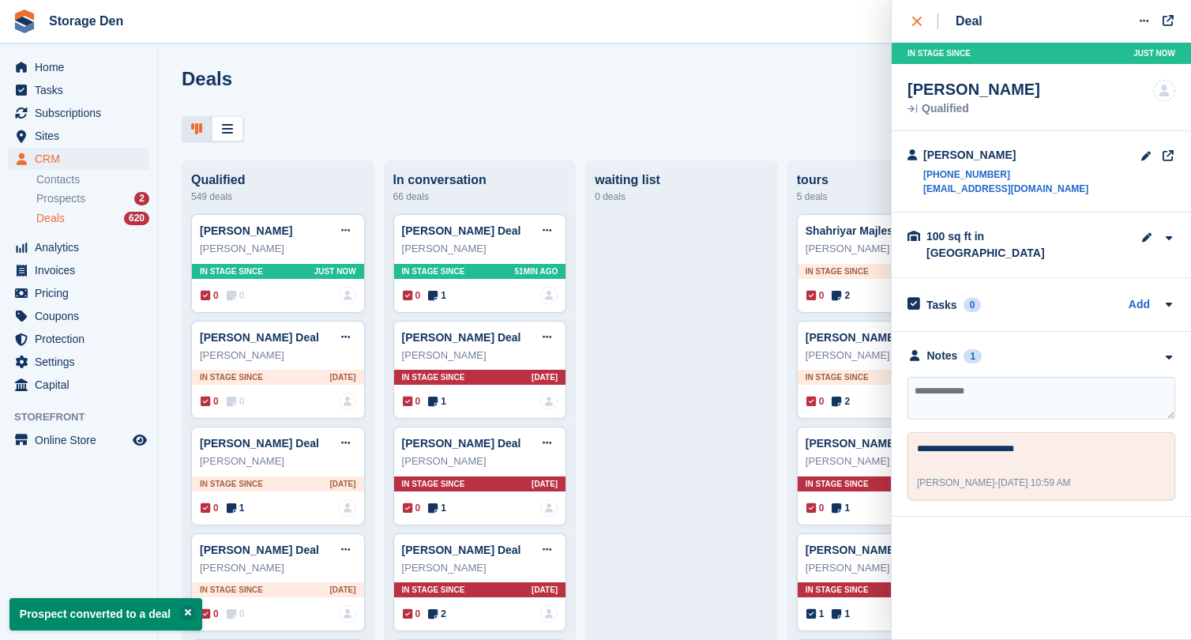
click at [921, 19] on icon "close" at bounding box center [916, 21] width 9 height 9
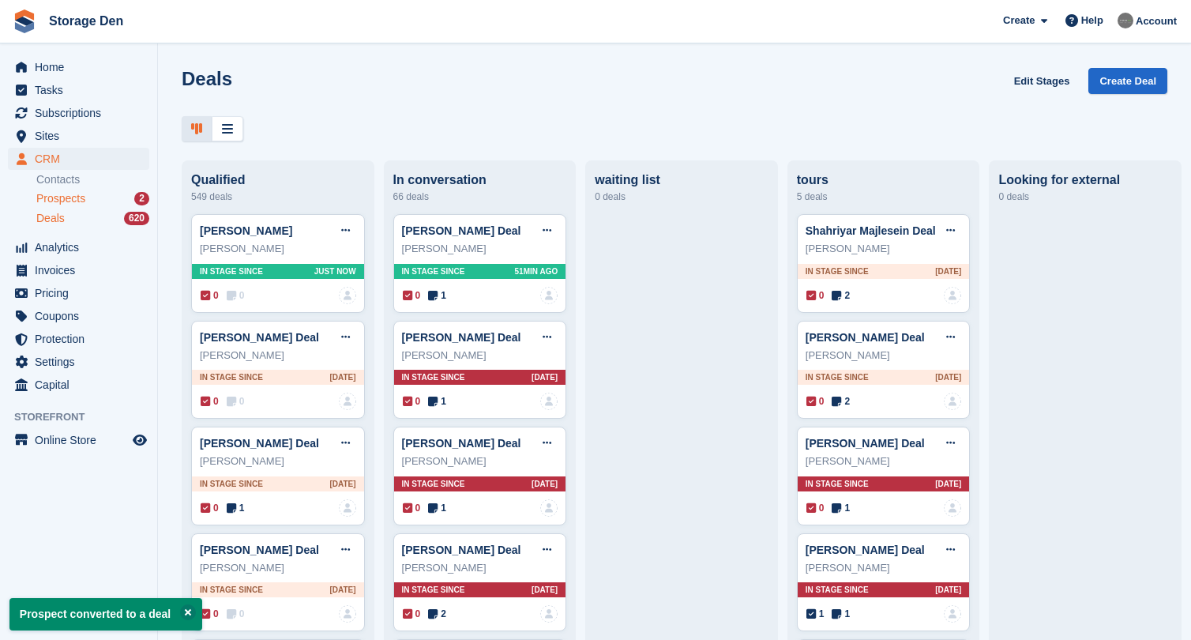
click at [107, 201] on div "Prospects 2" at bounding box center [92, 198] width 113 height 15
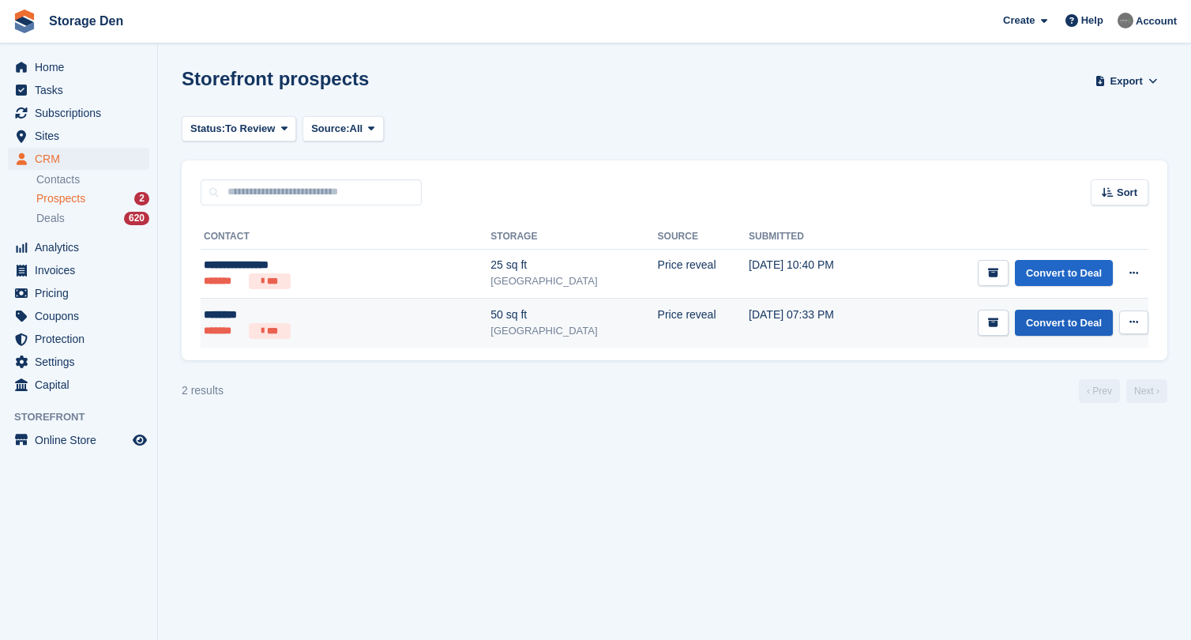
click at [1054, 327] on link "Convert to Deal" at bounding box center [1064, 323] width 98 height 26
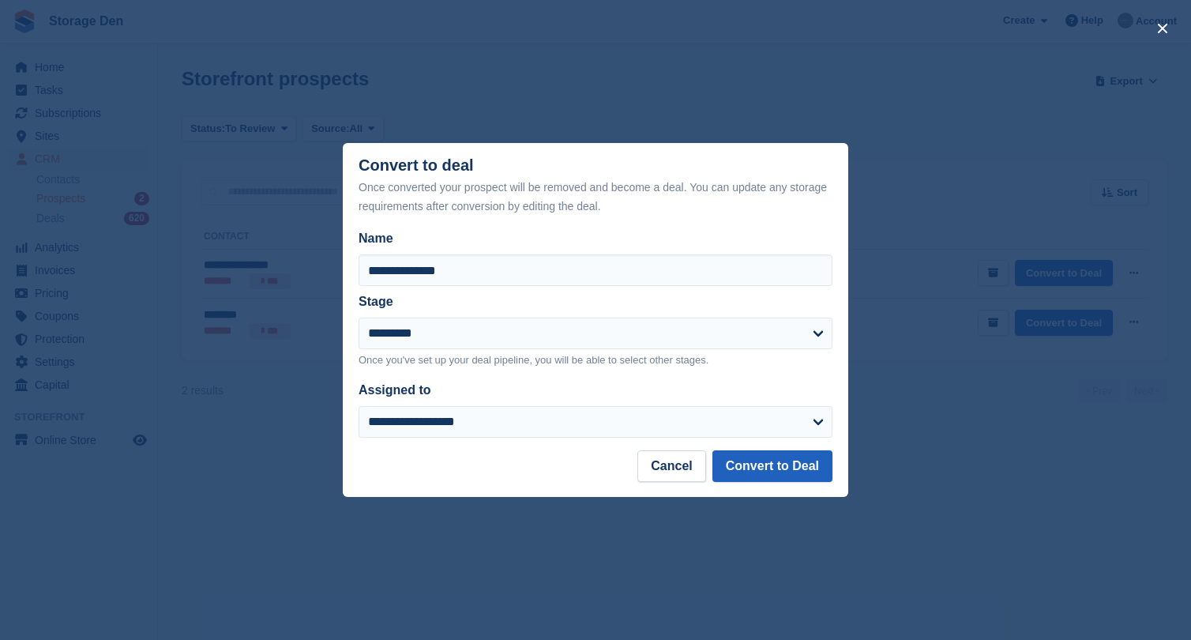
click at [812, 467] on button "Convert to Deal" at bounding box center [772, 466] width 120 height 32
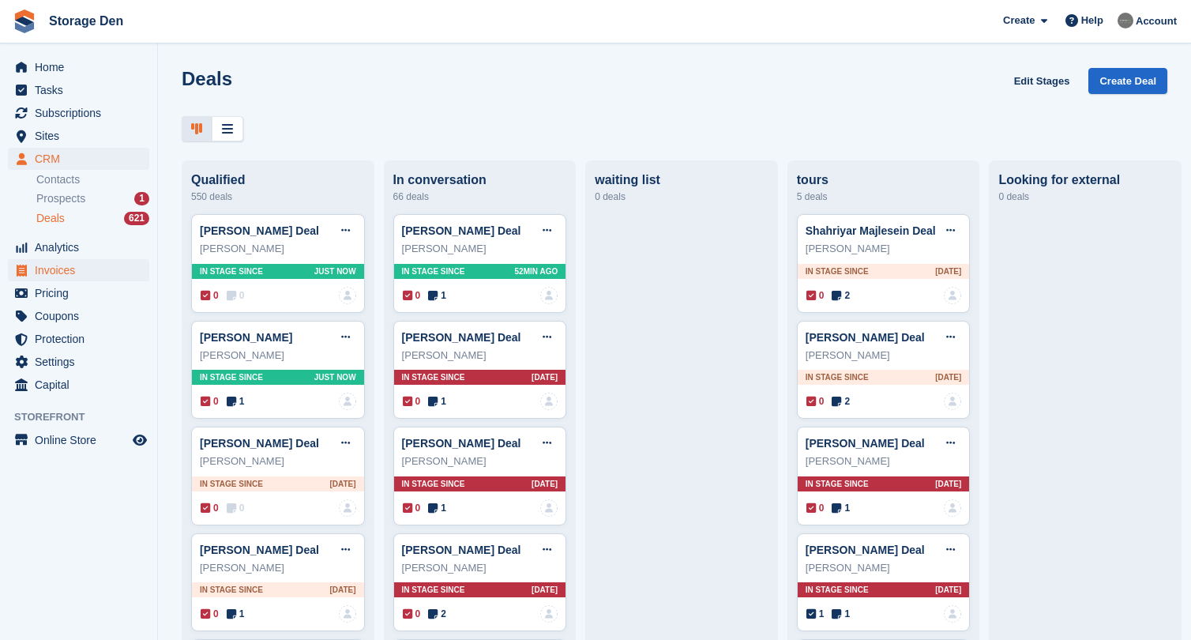
click at [83, 263] on span "Invoices" at bounding box center [82, 270] width 95 height 22
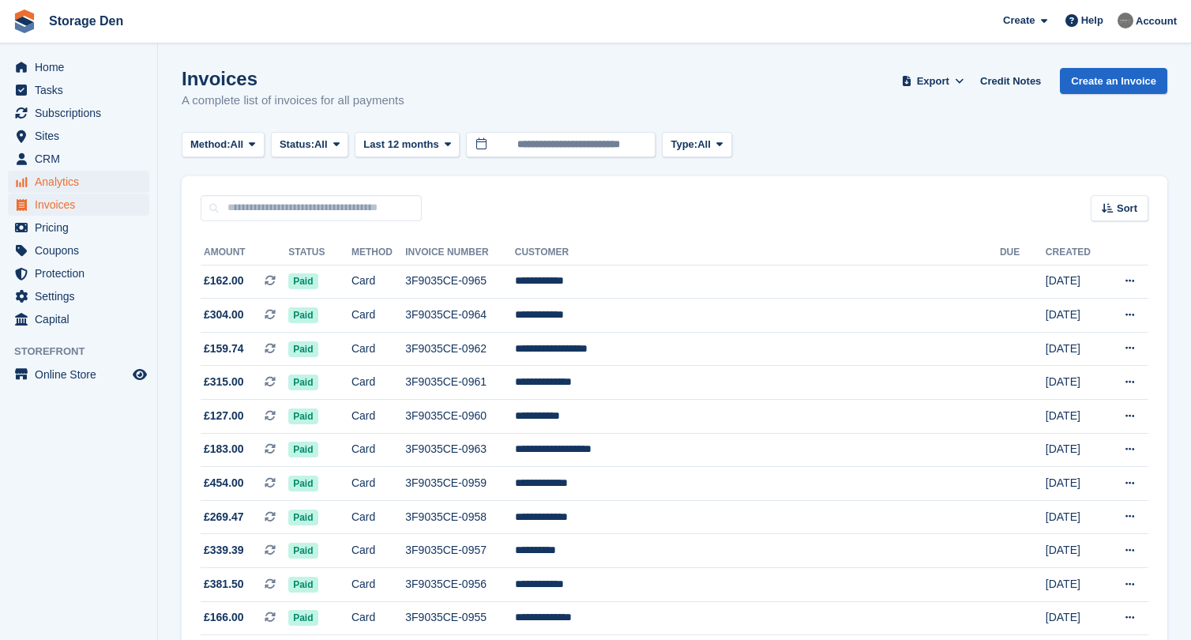
click at [64, 176] on span "Analytics" at bounding box center [82, 182] width 95 height 22
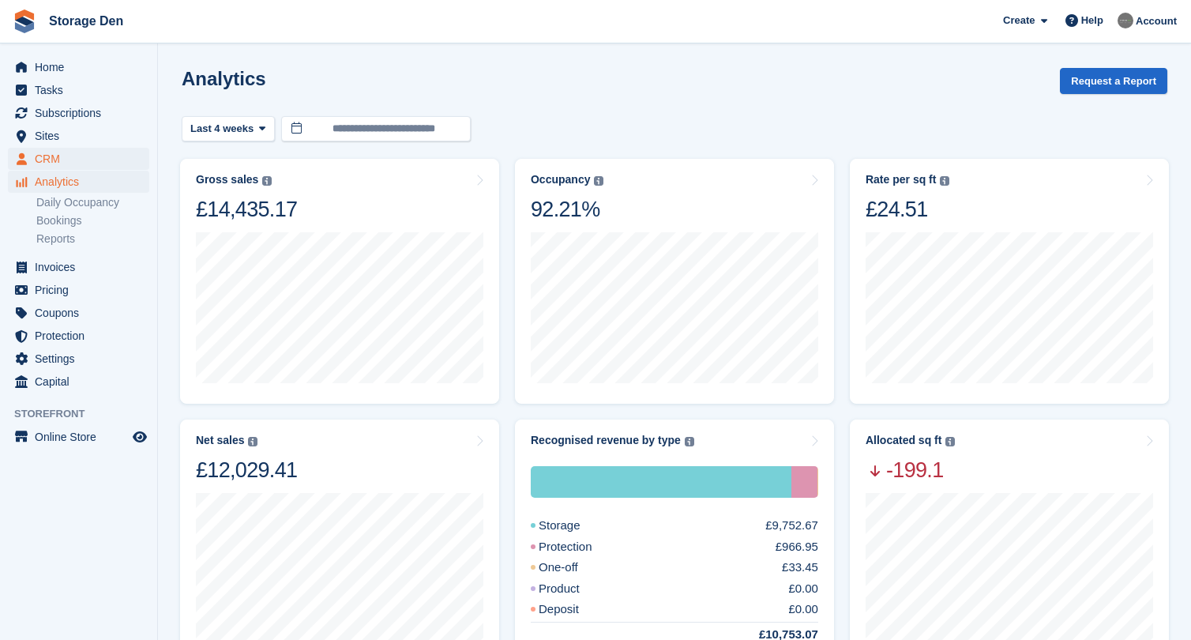
click at [88, 161] on span "CRM" at bounding box center [82, 159] width 95 height 22
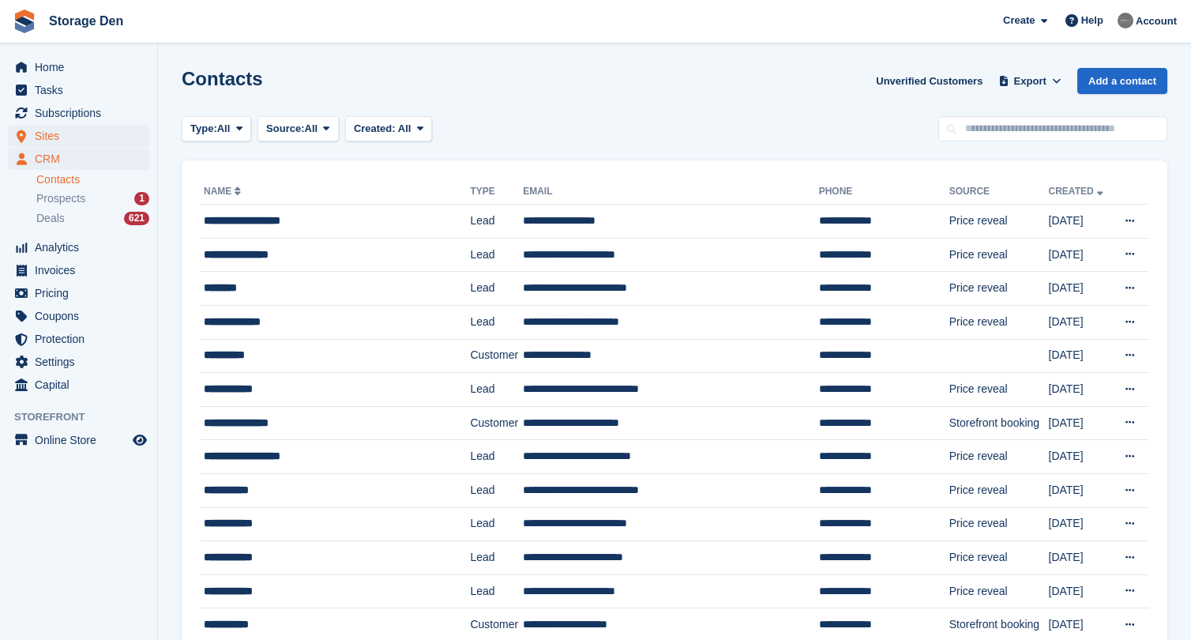
click at [94, 141] on span "Sites" at bounding box center [82, 136] width 95 height 22
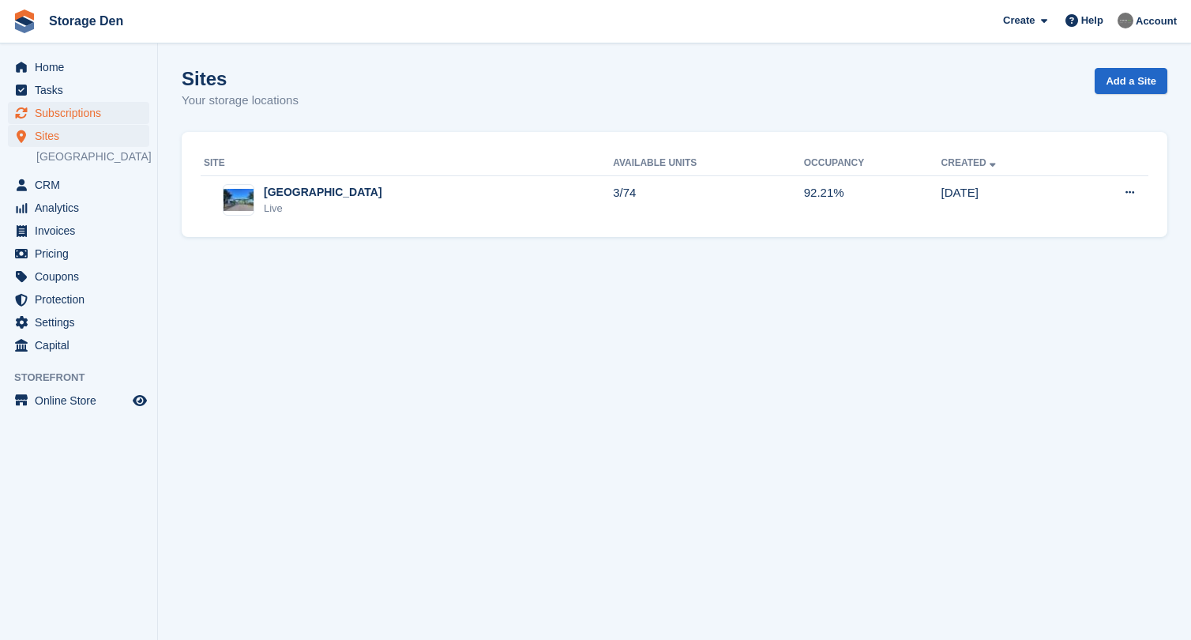
click at [103, 119] on span "Subscriptions" at bounding box center [82, 113] width 95 height 22
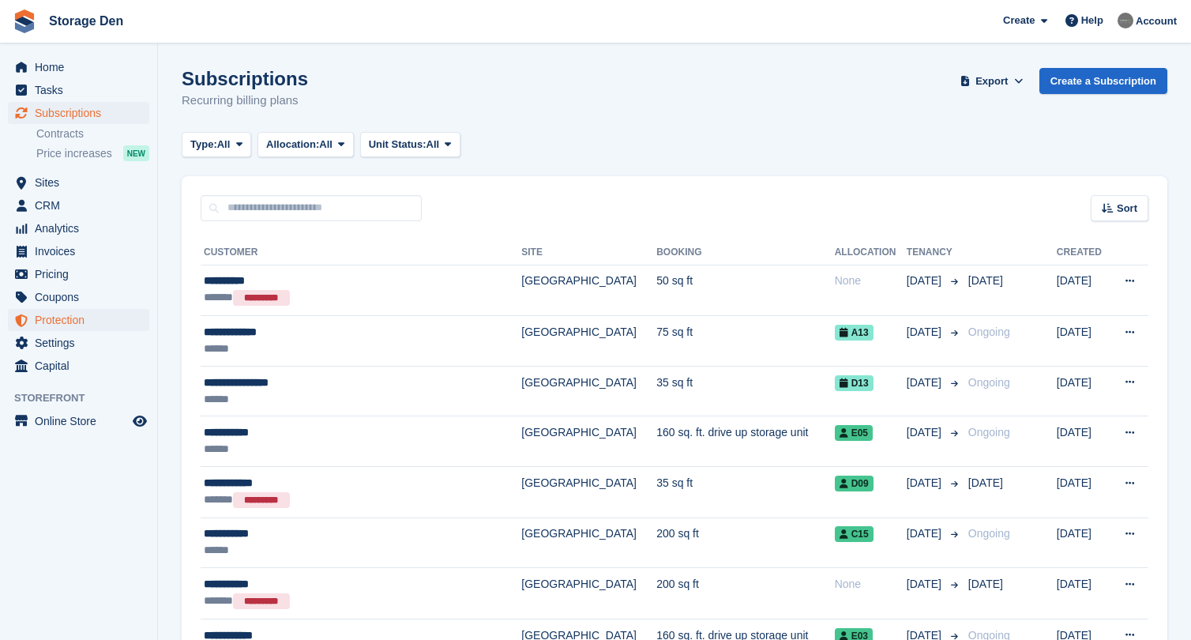
click at [94, 325] on span "Protection" at bounding box center [82, 320] width 95 height 22
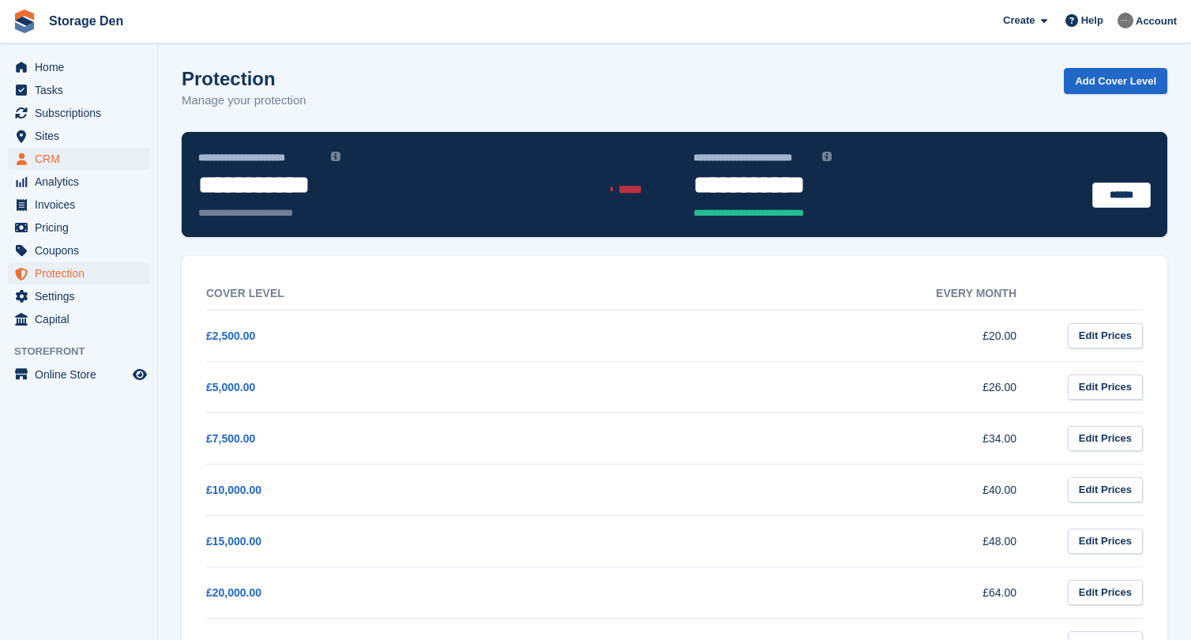
click at [88, 152] on span "CRM" at bounding box center [82, 159] width 95 height 22
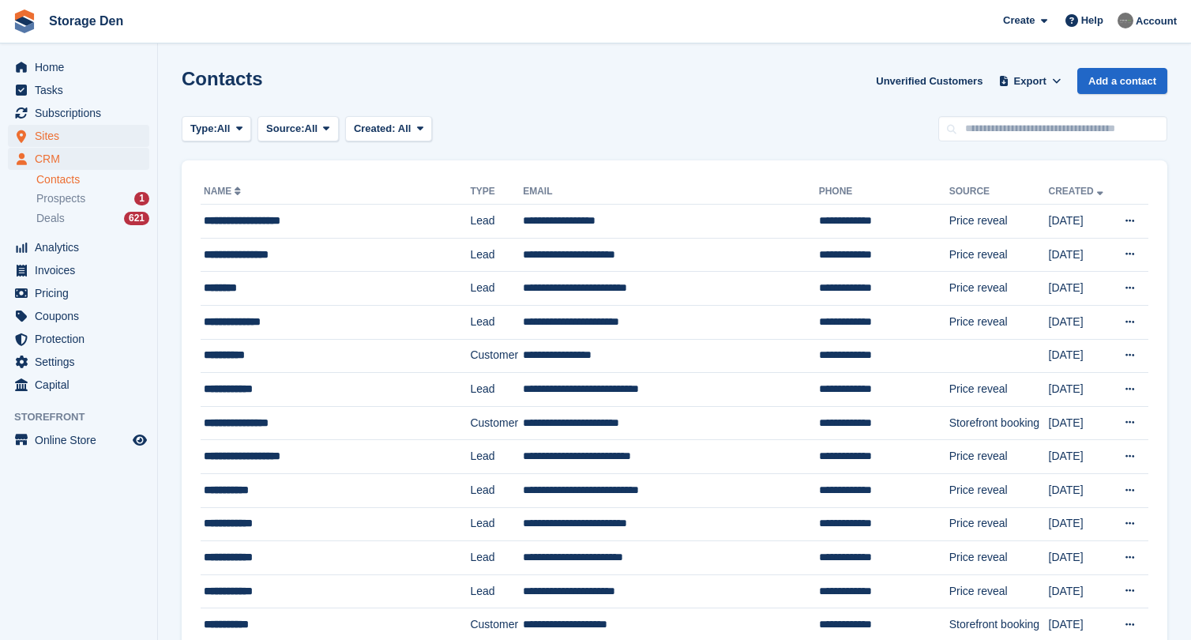
click at [92, 131] on span "Sites" at bounding box center [82, 136] width 95 height 22
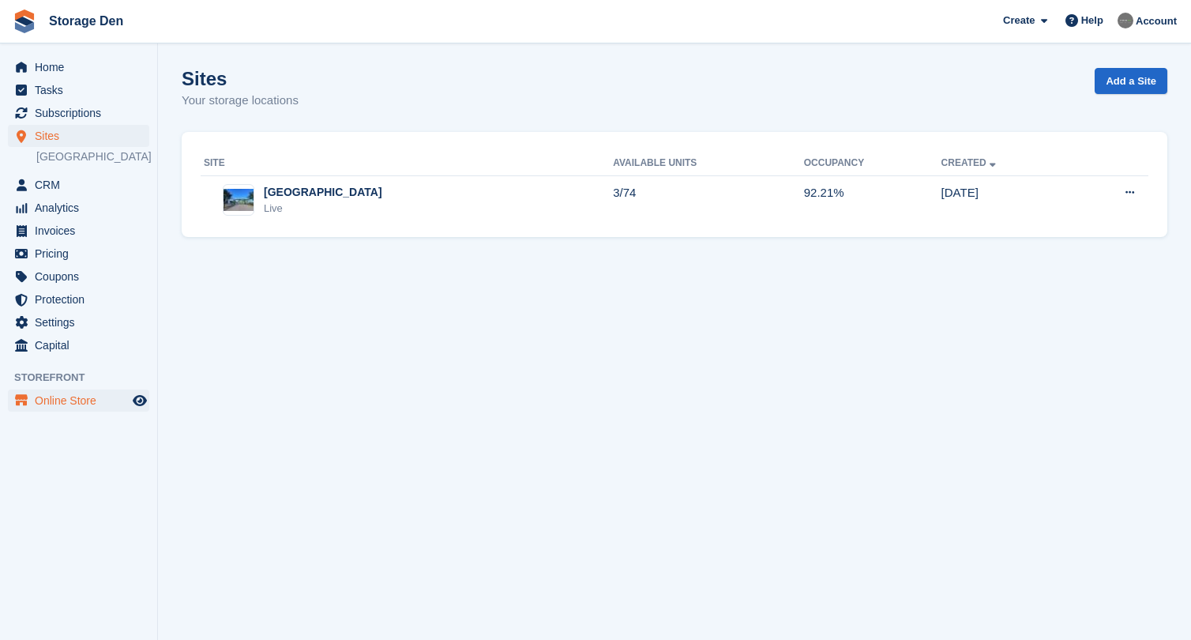
click at [75, 394] on span "Online Store" at bounding box center [82, 400] width 95 height 22
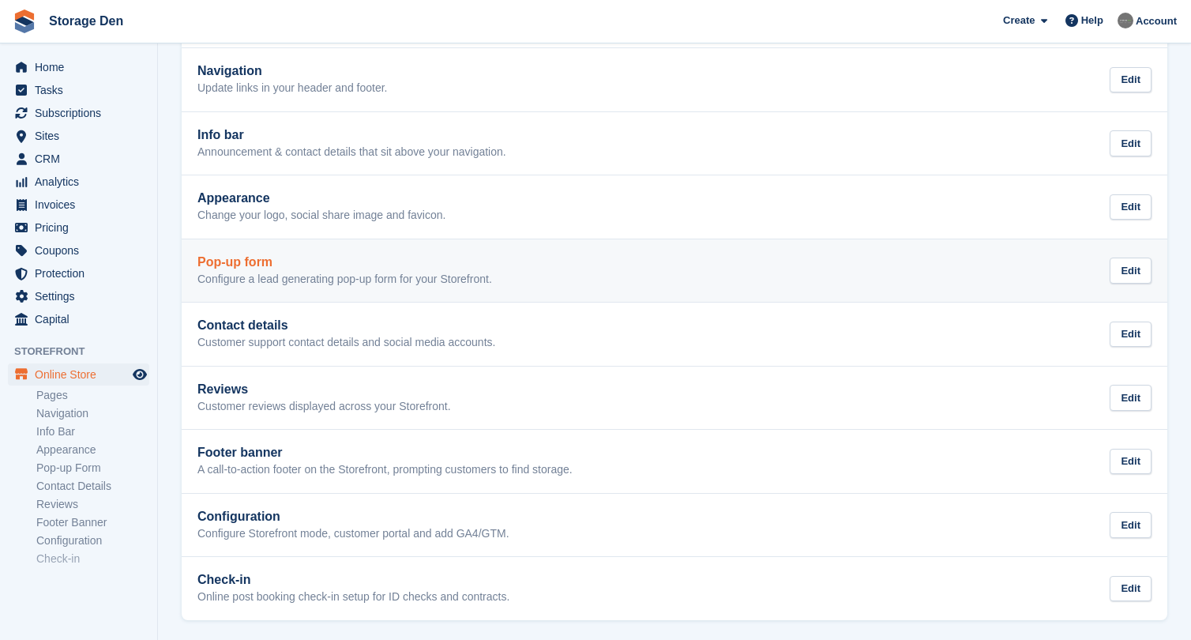
scroll to position [146, 0]
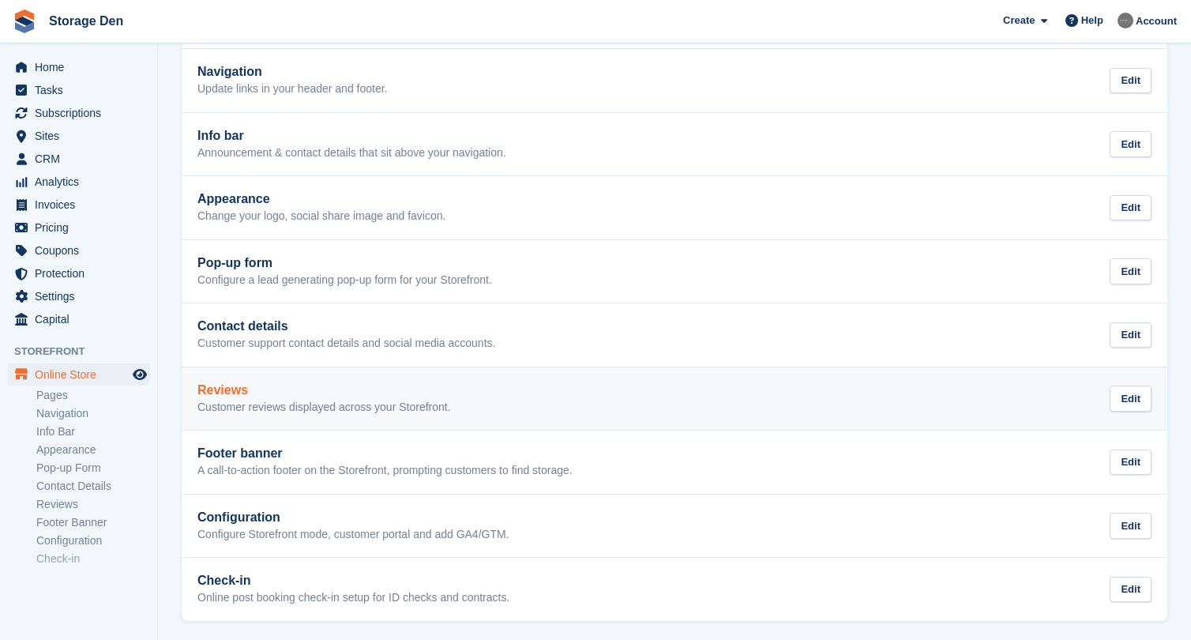
click at [518, 404] on div "Reviews Customer reviews displayed across your Storefront. Edit" at bounding box center [674, 399] width 954 height 32
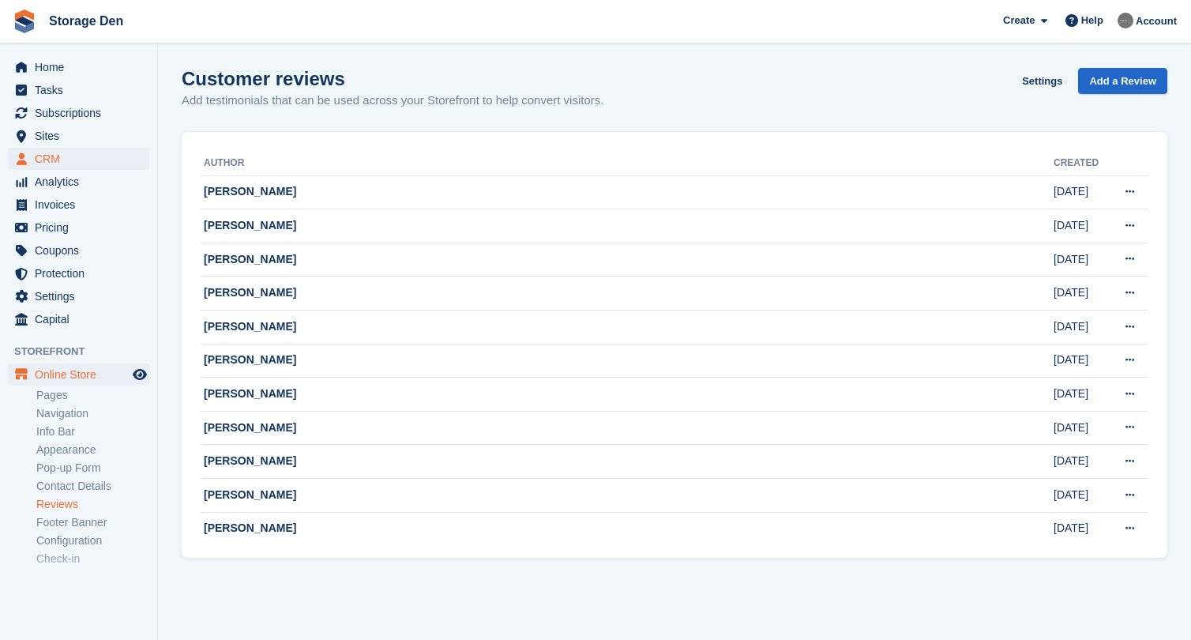
click at [96, 167] on span "CRM" at bounding box center [82, 159] width 95 height 22
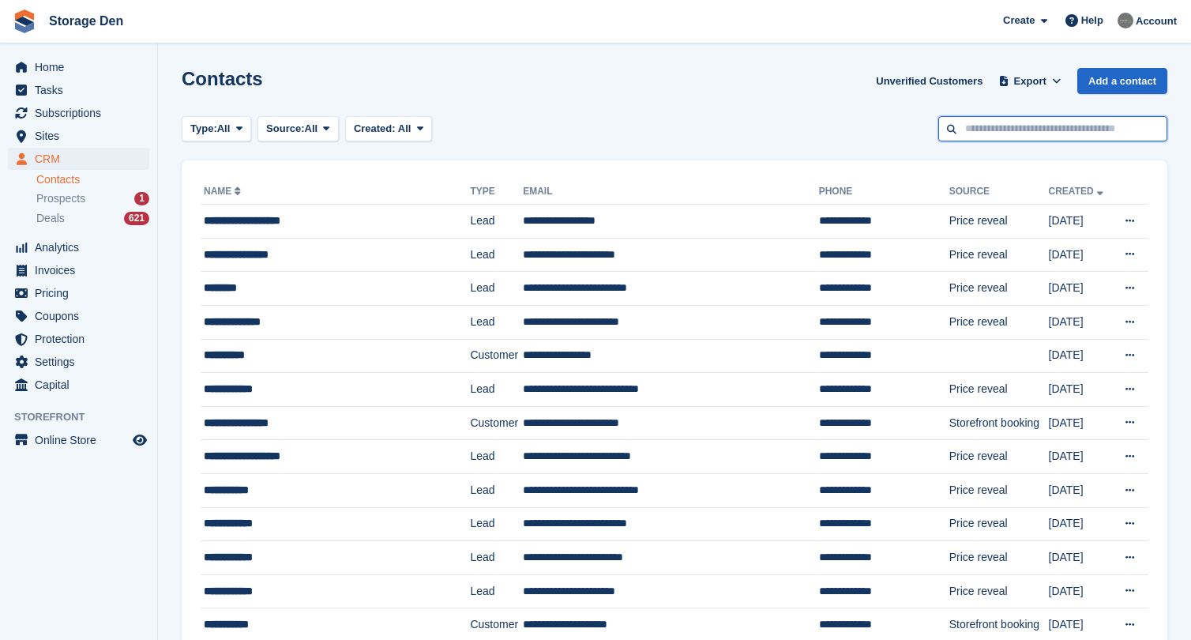
click at [996, 133] on input "text" at bounding box center [1052, 129] width 229 height 26
type input "*******"
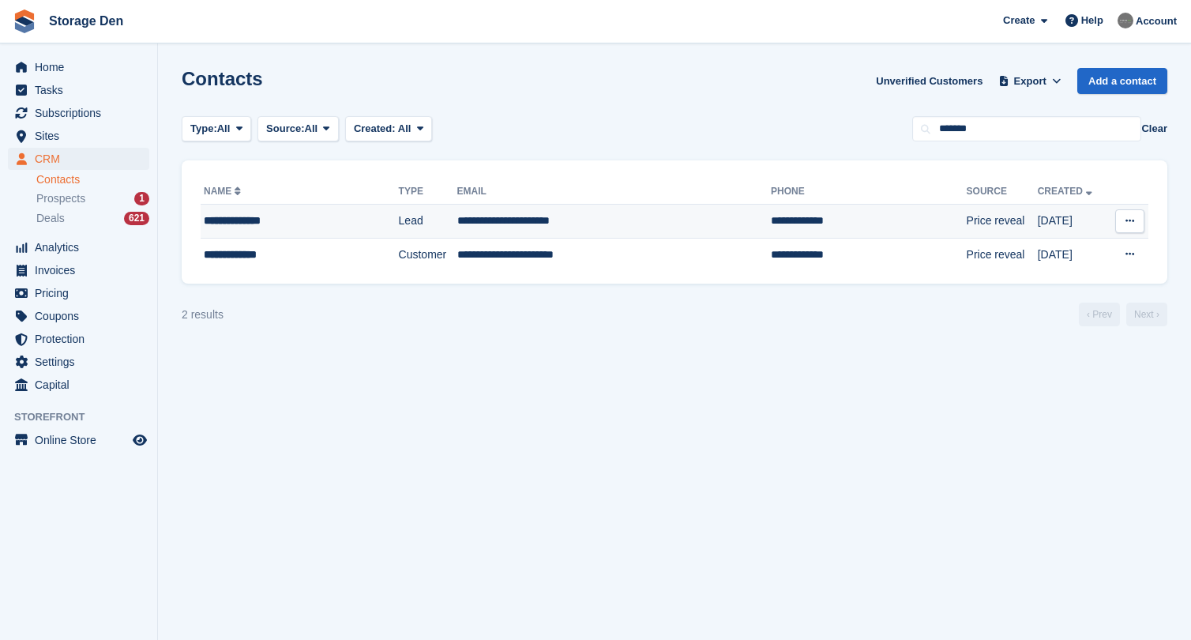
click at [658, 217] on td "**********" at bounding box center [614, 222] width 314 height 34
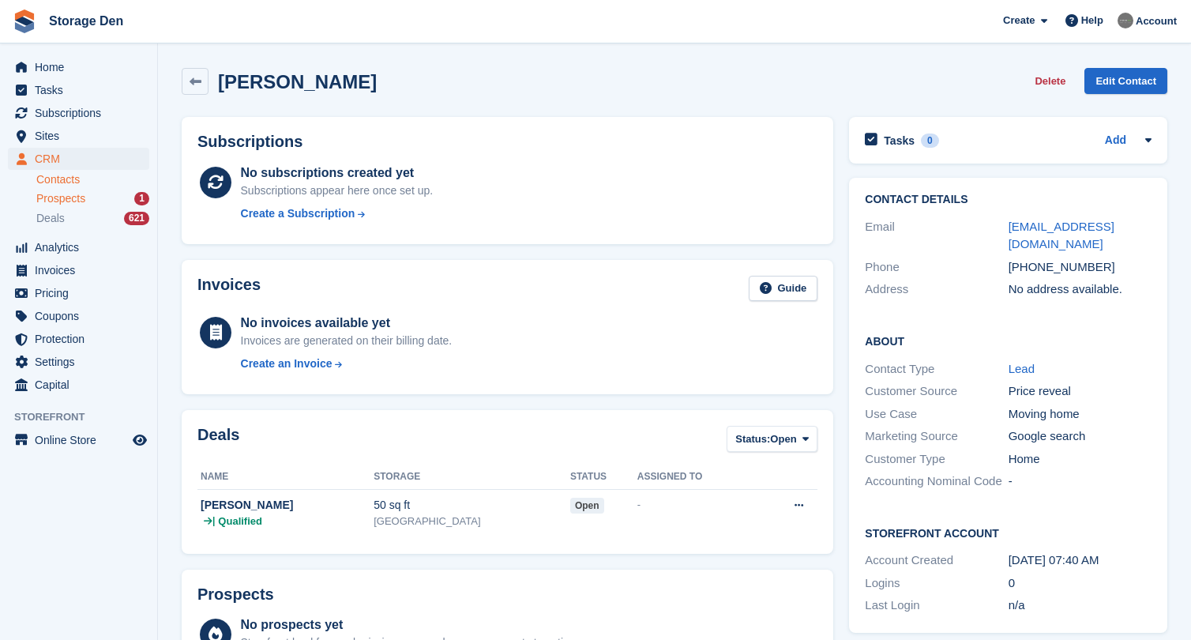
click at [98, 195] on div "Prospects 1" at bounding box center [92, 198] width 113 height 15
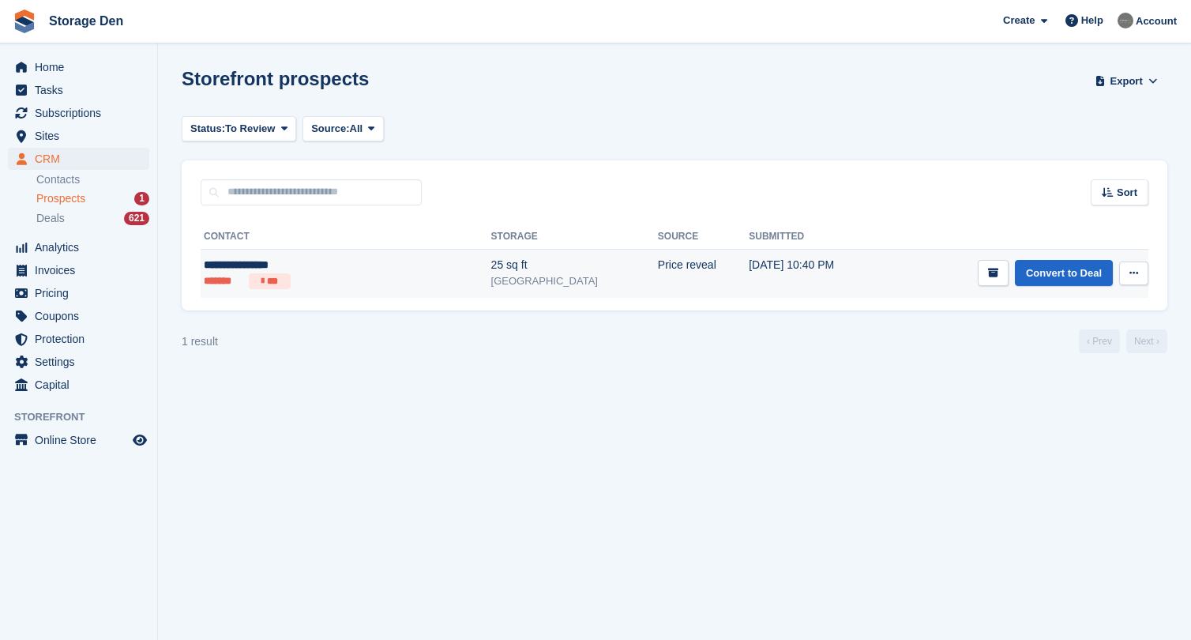
click at [318, 258] on div "**********" at bounding box center [295, 265] width 183 height 17
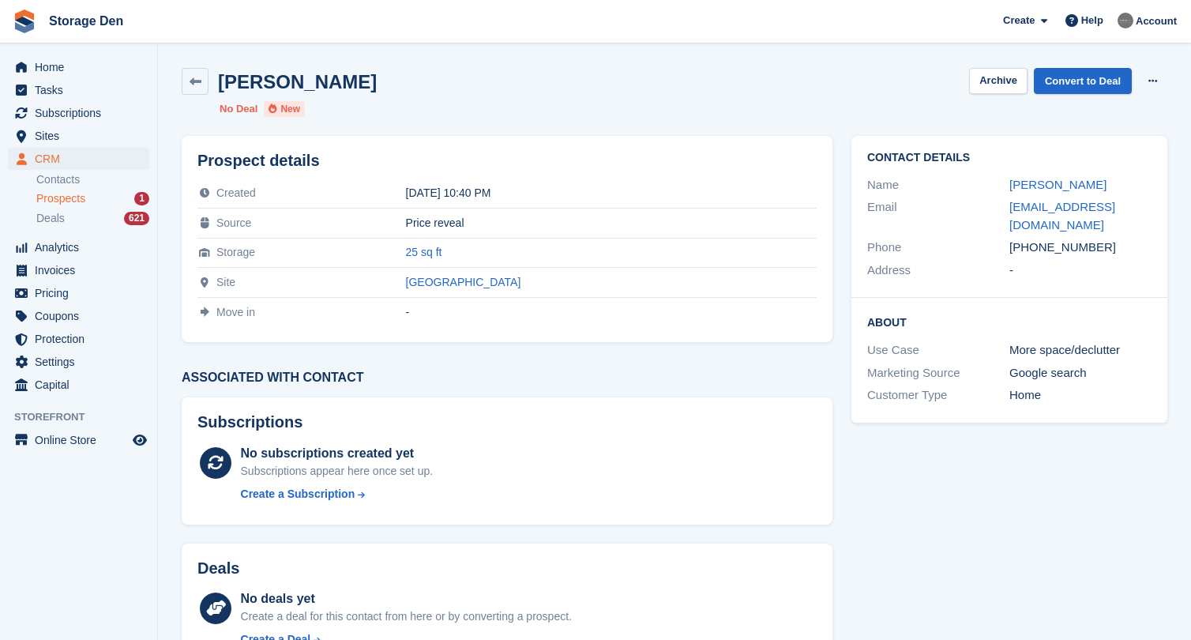
click at [59, 156] on span "CRM" at bounding box center [82, 159] width 95 height 22
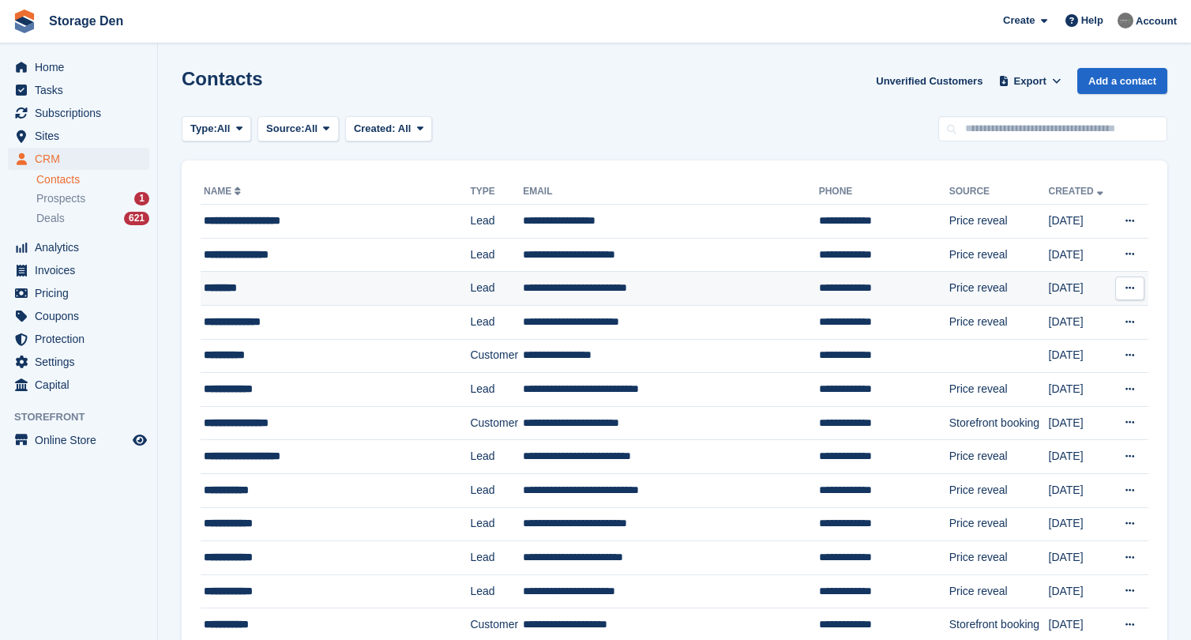
click at [291, 293] on div "********" at bounding box center [325, 288] width 242 height 17
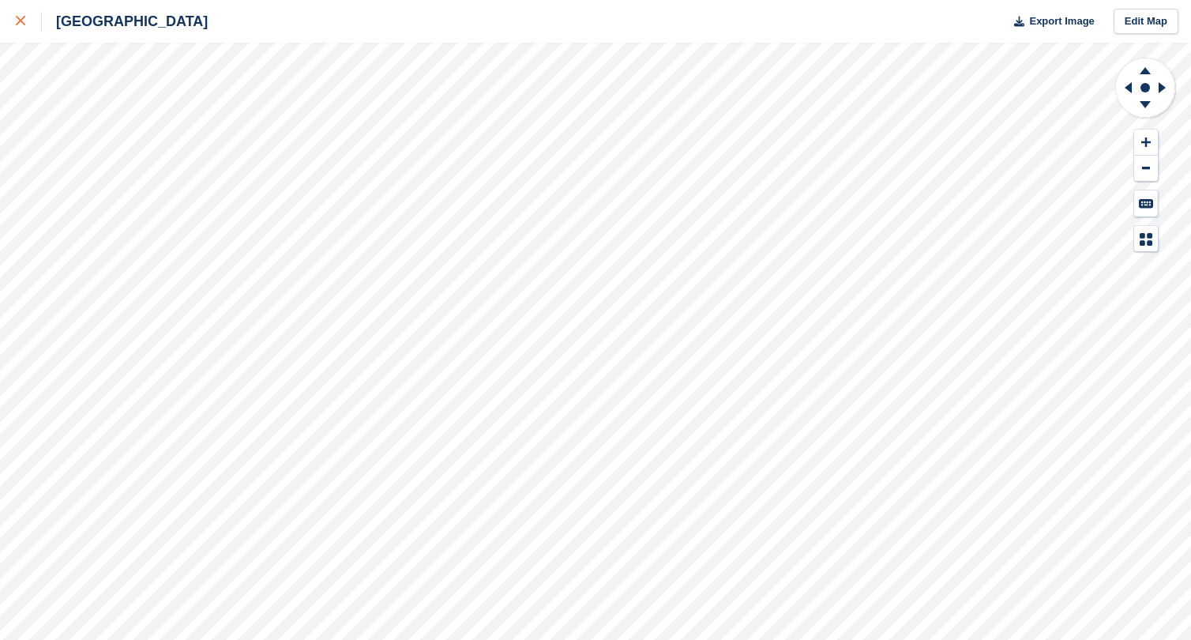
click at [28, 33] on link at bounding box center [21, 21] width 42 height 43
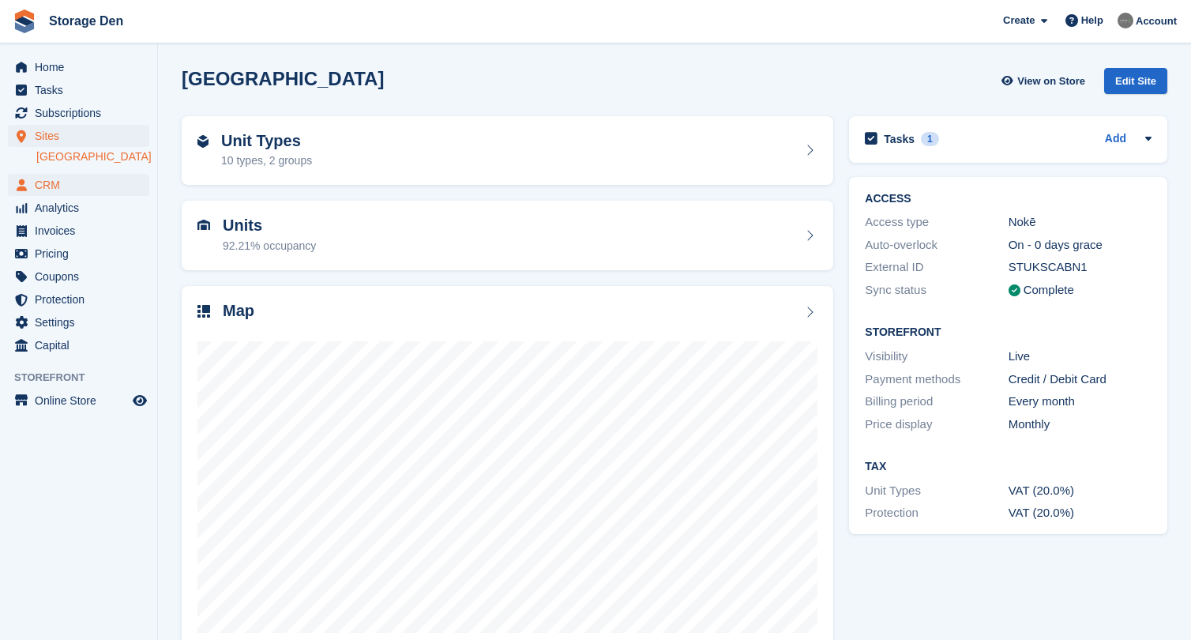
click at [100, 190] on span "CRM" at bounding box center [82, 185] width 95 height 22
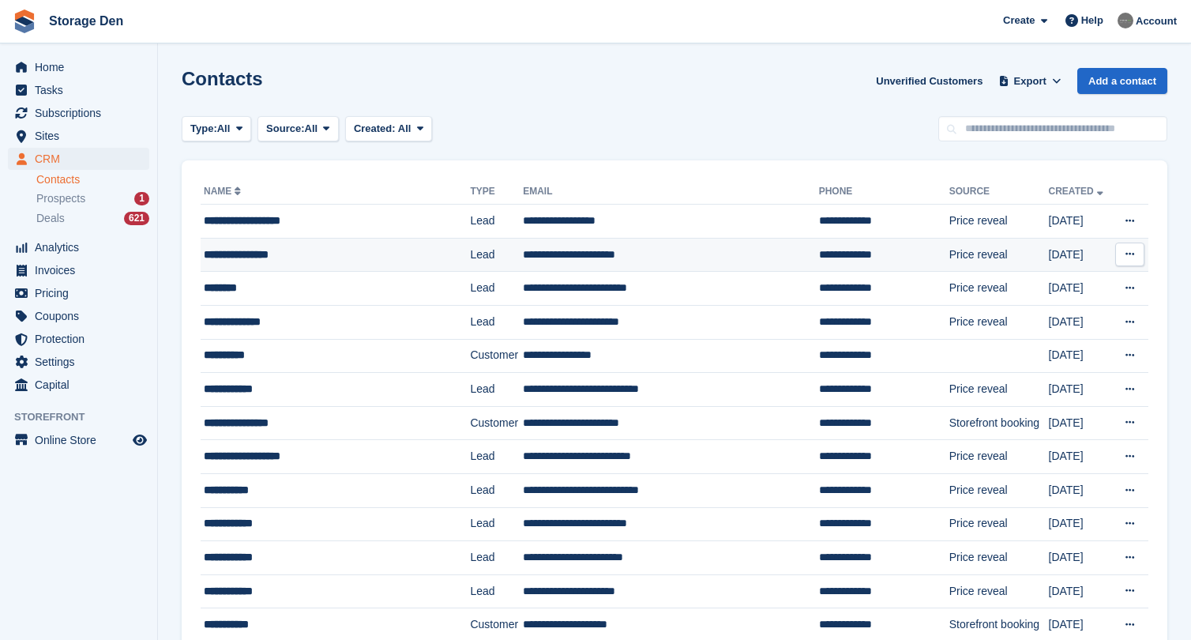
click at [273, 263] on td "**********" at bounding box center [335, 255] width 269 height 34
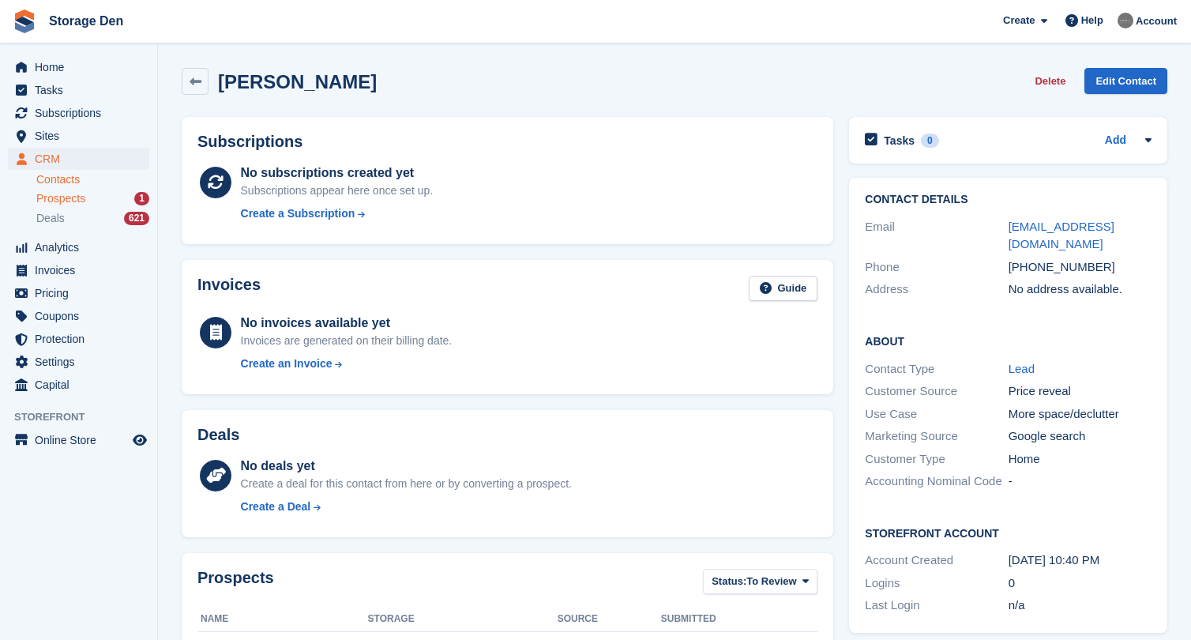
click at [57, 197] on span "Prospects" at bounding box center [60, 198] width 49 height 15
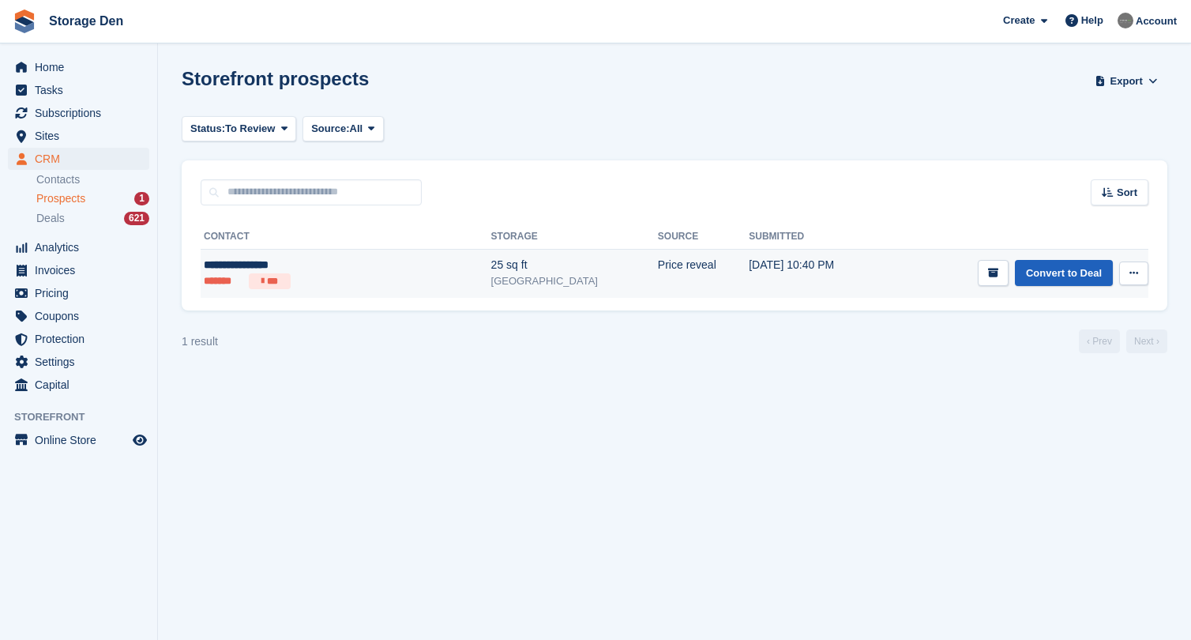
click at [1077, 270] on link "Convert to Deal" at bounding box center [1064, 273] width 98 height 26
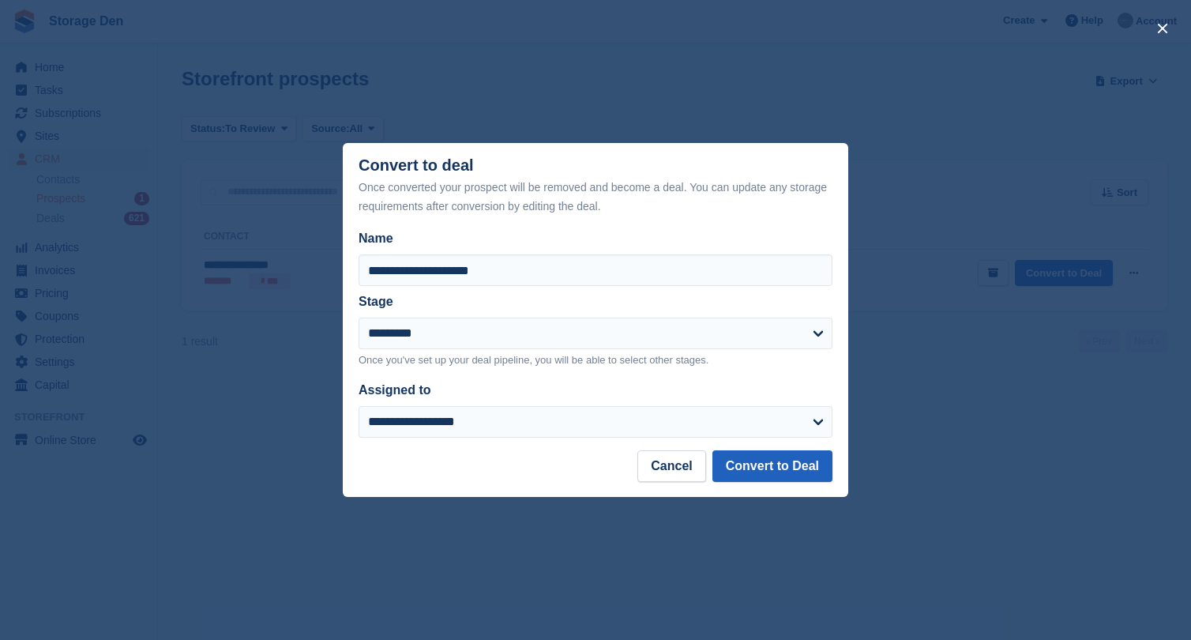
click at [798, 461] on button "Convert to Deal" at bounding box center [772, 466] width 120 height 32
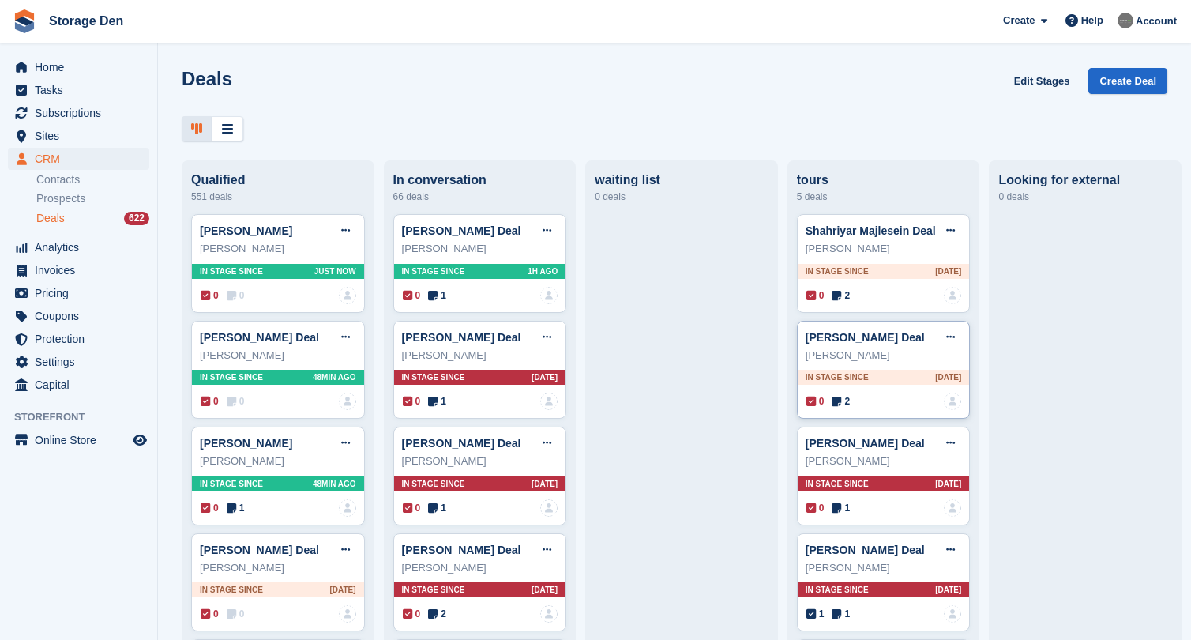
click at [848, 392] on div "Shane Brooks Deal Edit deal Mark as won Mark as lost Delete deal Shane Brooks I…" at bounding box center [884, 370] width 174 height 99
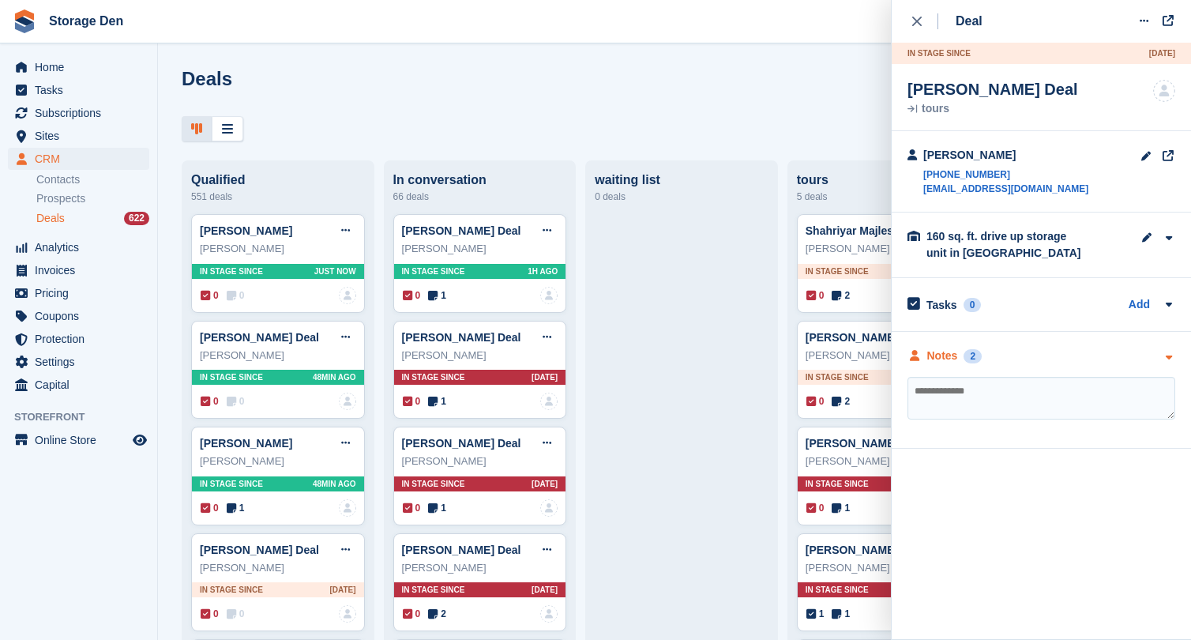
click at [923, 357] on div "Notes 2" at bounding box center [944, 355] width 74 height 17
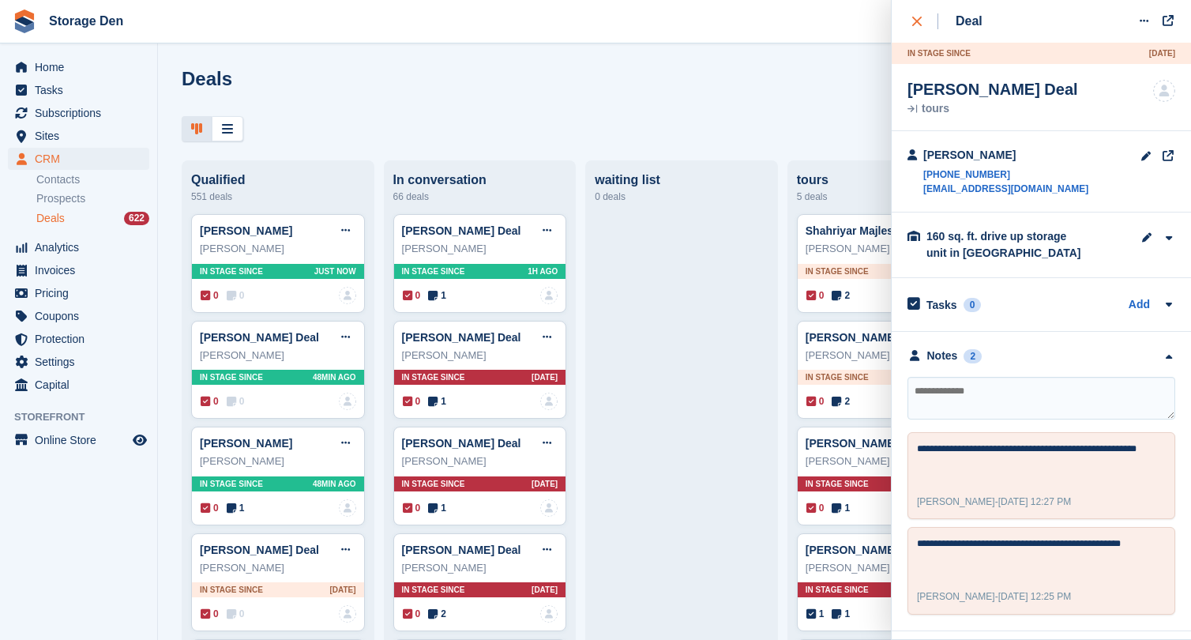
click at [922, 23] on div "close" at bounding box center [925, 21] width 26 height 16
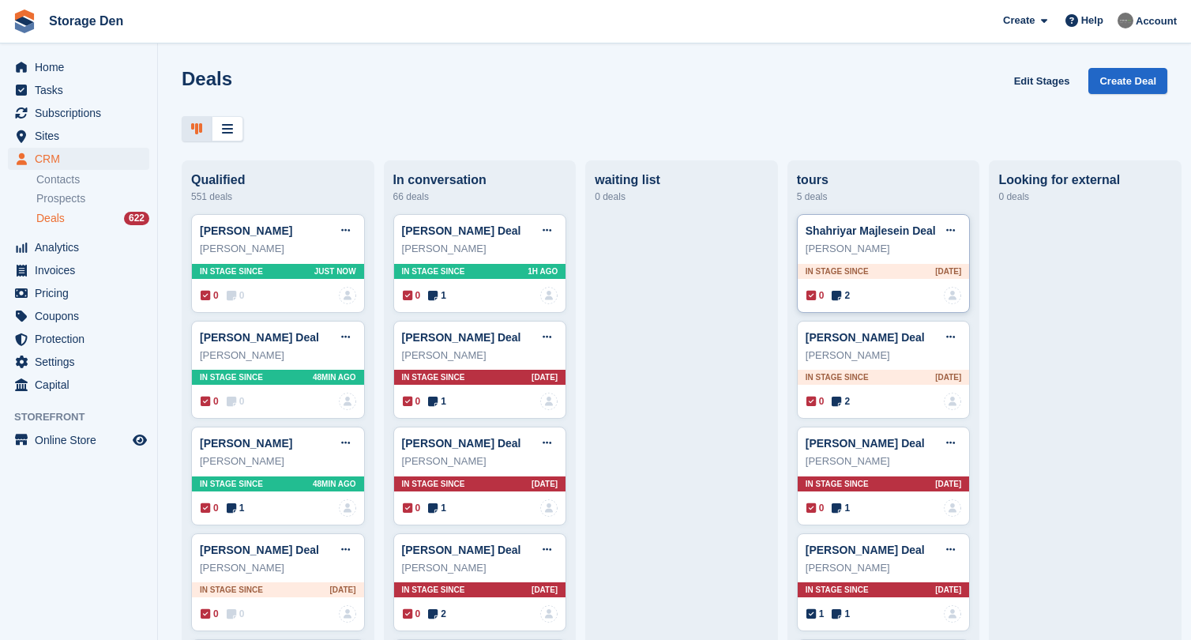
click at [841, 298] on icon at bounding box center [836, 295] width 9 height 11
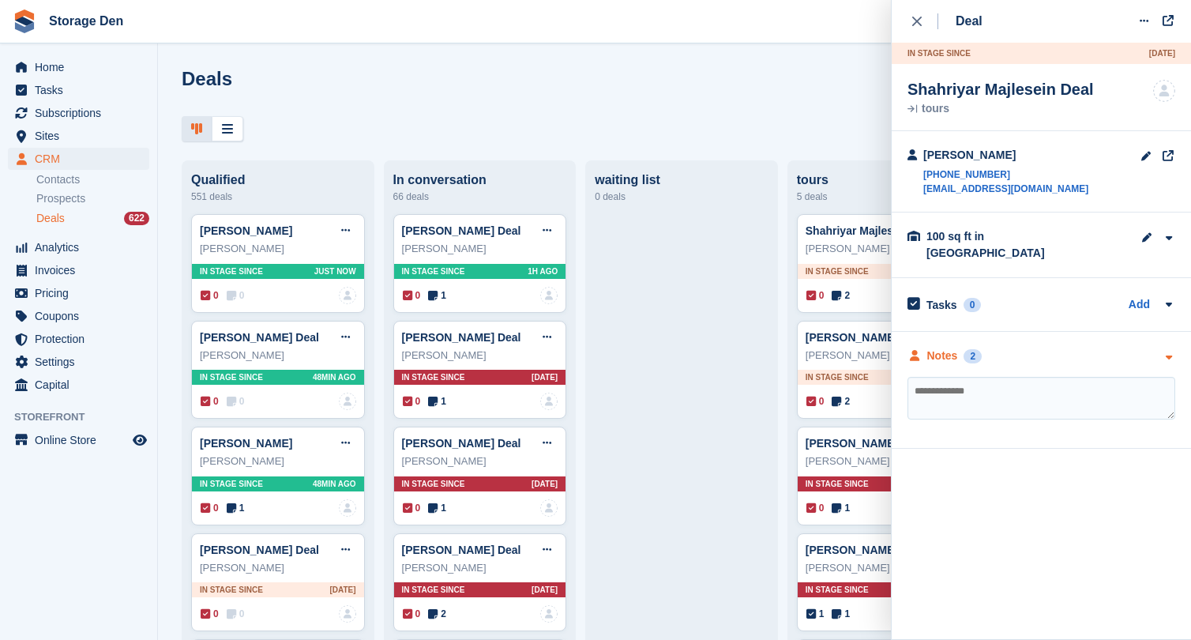
click at [960, 347] on div "Notes 2" at bounding box center [944, 355] width 74 height 17
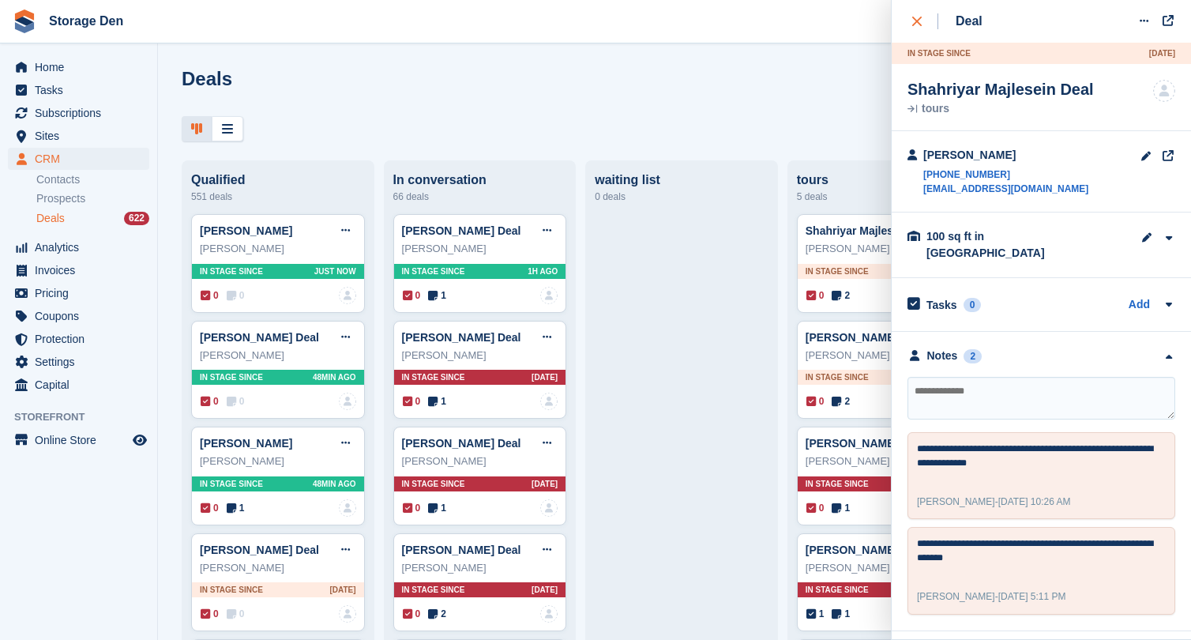
click at [914, 21] on icon "close" at bounding box center [916, 21] width 9 height 9
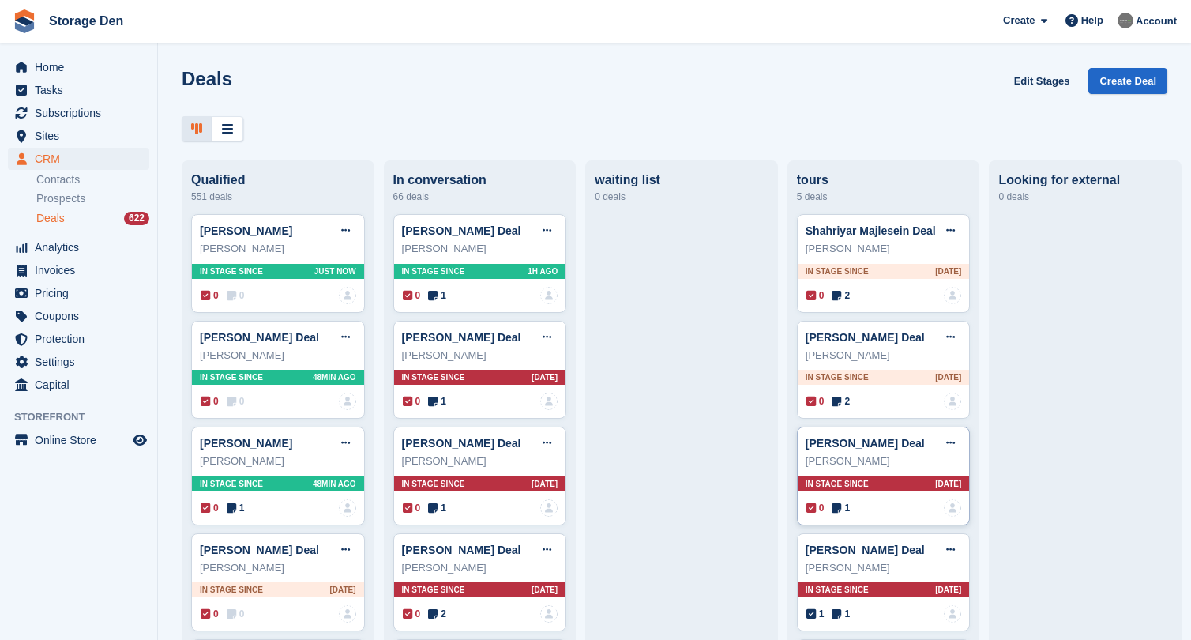
click at [838, 505] on icon at bounding box center [836, 507] width 9 height 11
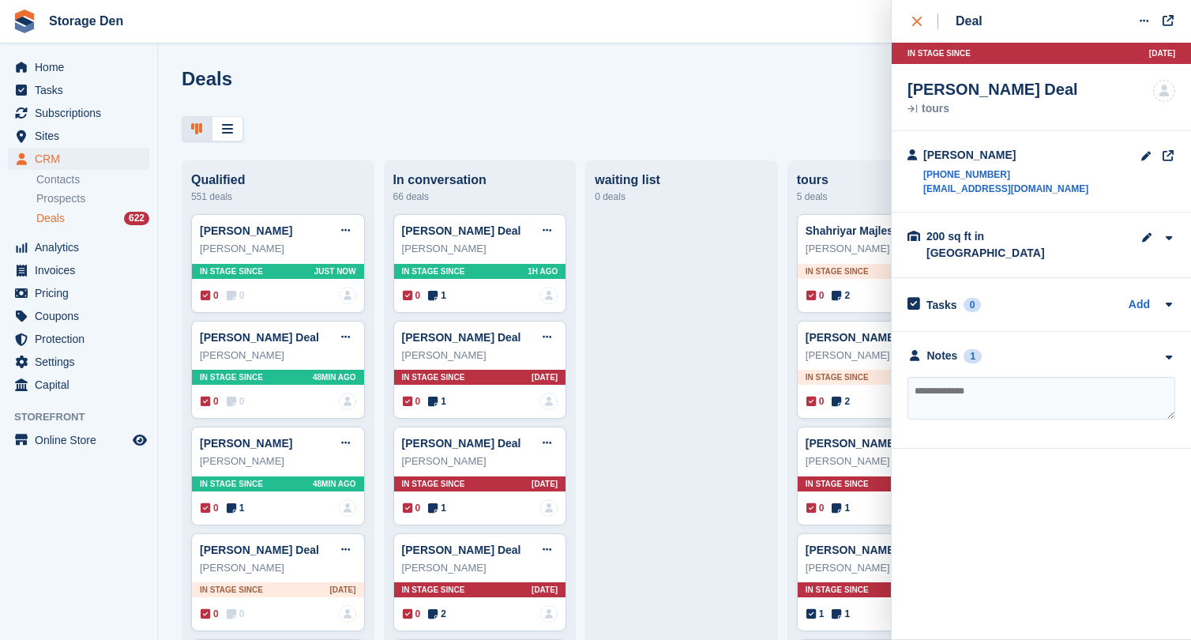
click at [918, 17] on icon "close" at bounding box center [916, 21] width 9 height 9
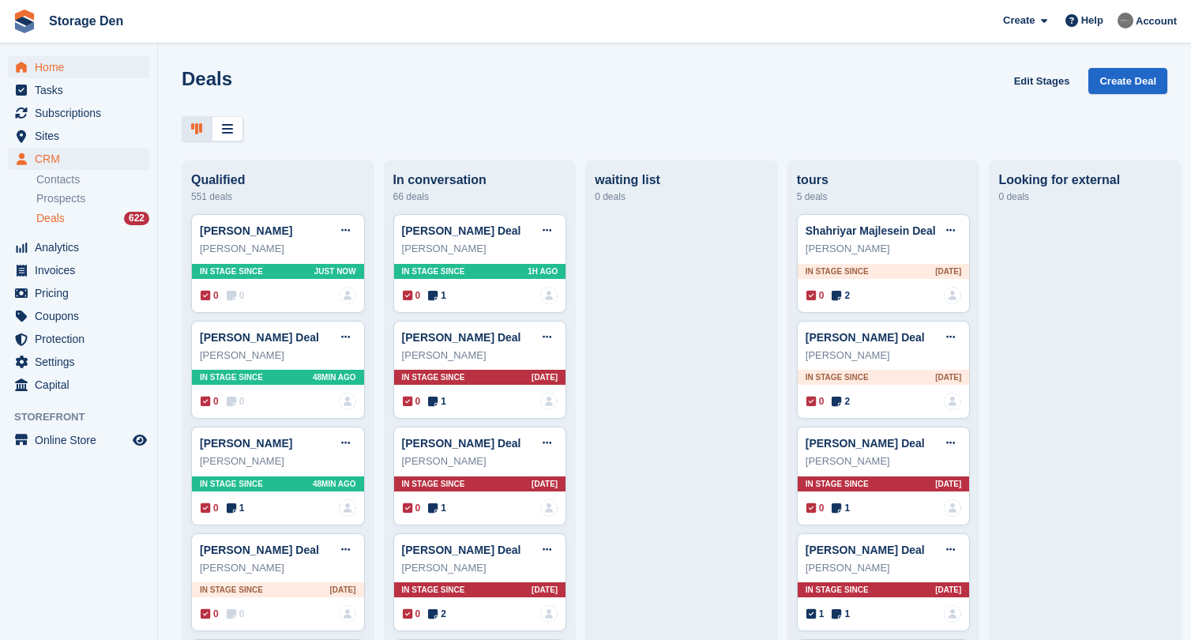
click at [88, 67] on span "Home" at bounding box center [82, 67] width 95 height 22
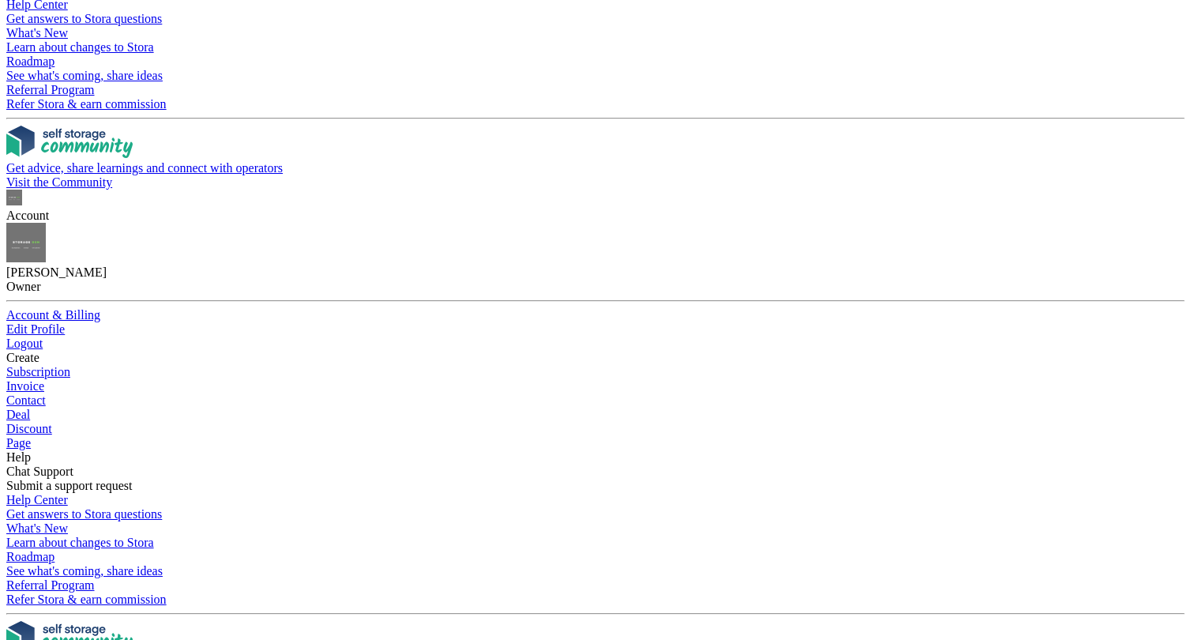
scroll to position [249, 0]
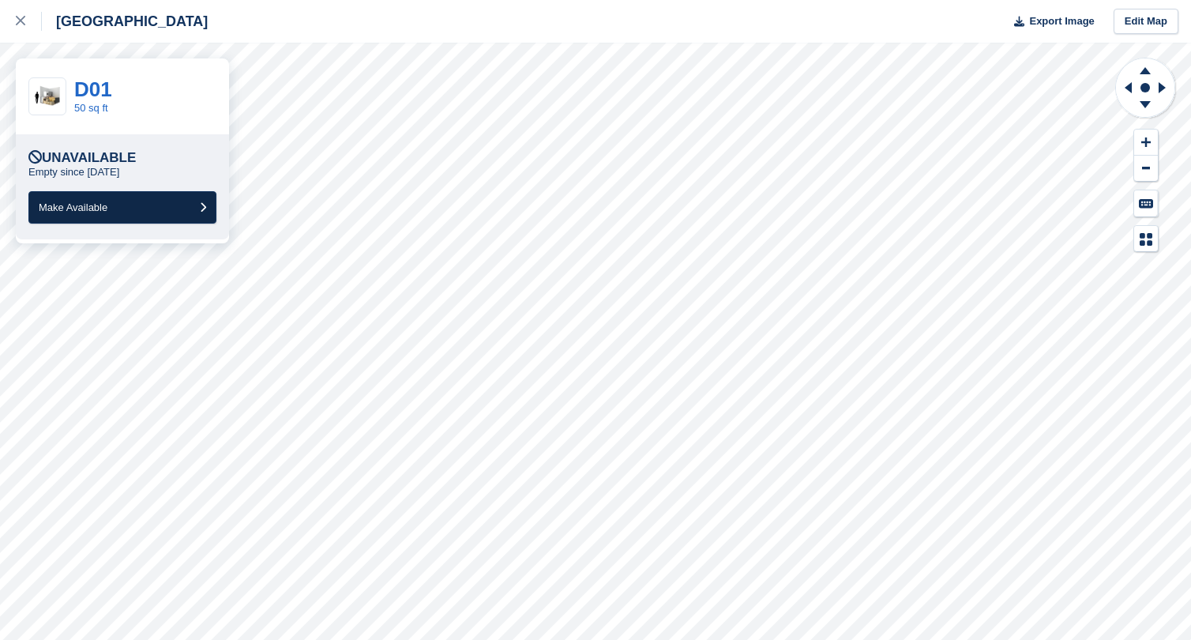
click at [97, 207] on span "Make Available" at bounding box center [73, 207] width 69 height 12
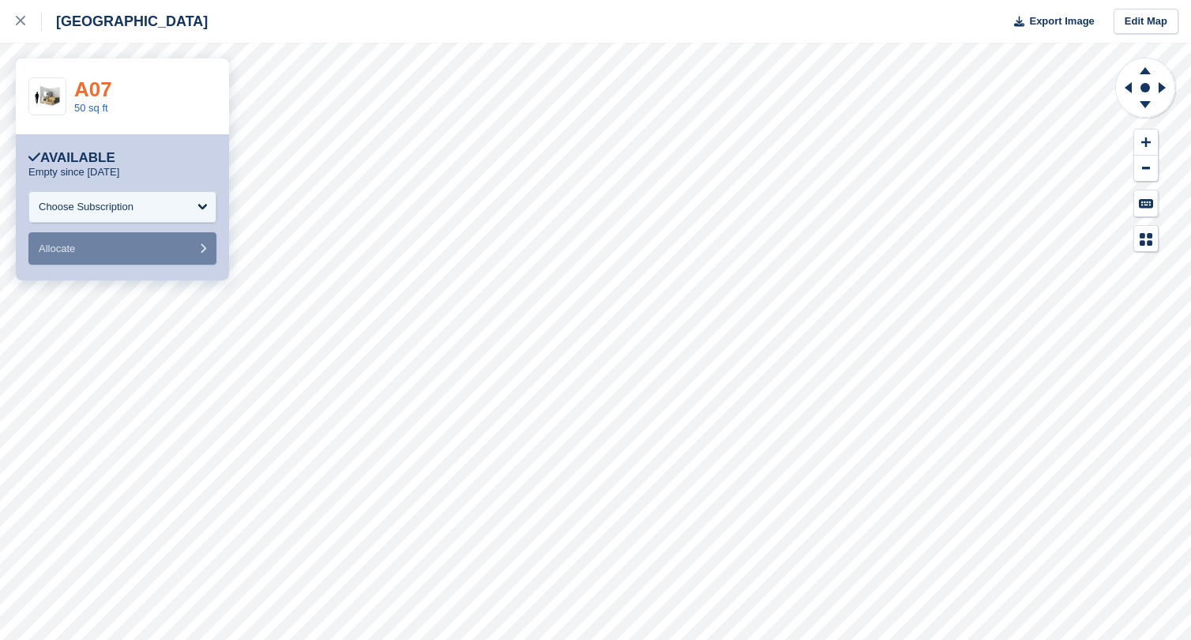
click at [97, 88] on link "A07" at bounding box center [93, 89] width 38 height 24
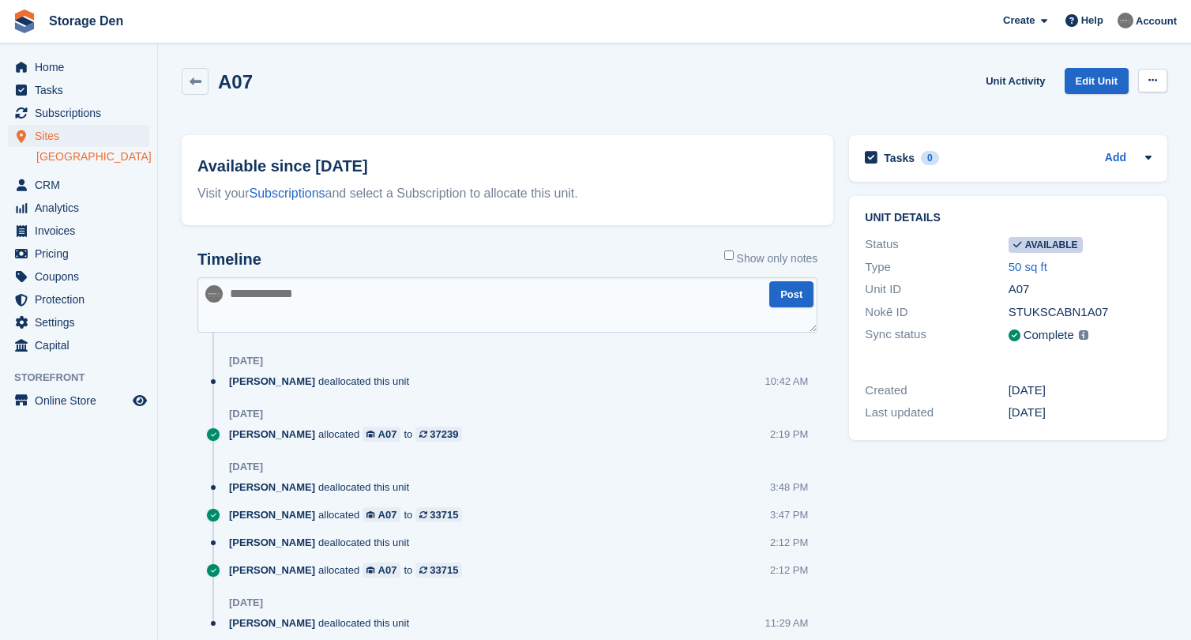
click at [1156, 73] on button at bounding box center [1152, 81] width 29 height 24
click at [1116, 114] on p "Make unavailable" at bounding box center [1091, 111] width 137 height 21
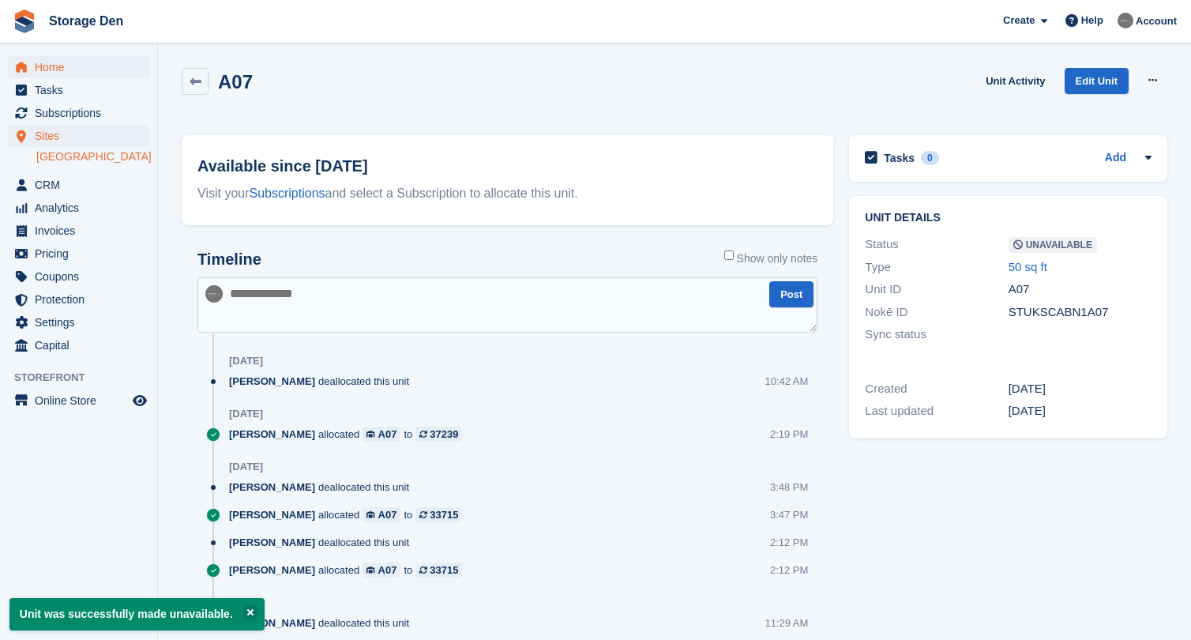
click at [92, 69] on span "Home" at bounding box center [82, 67] width 95 height 22
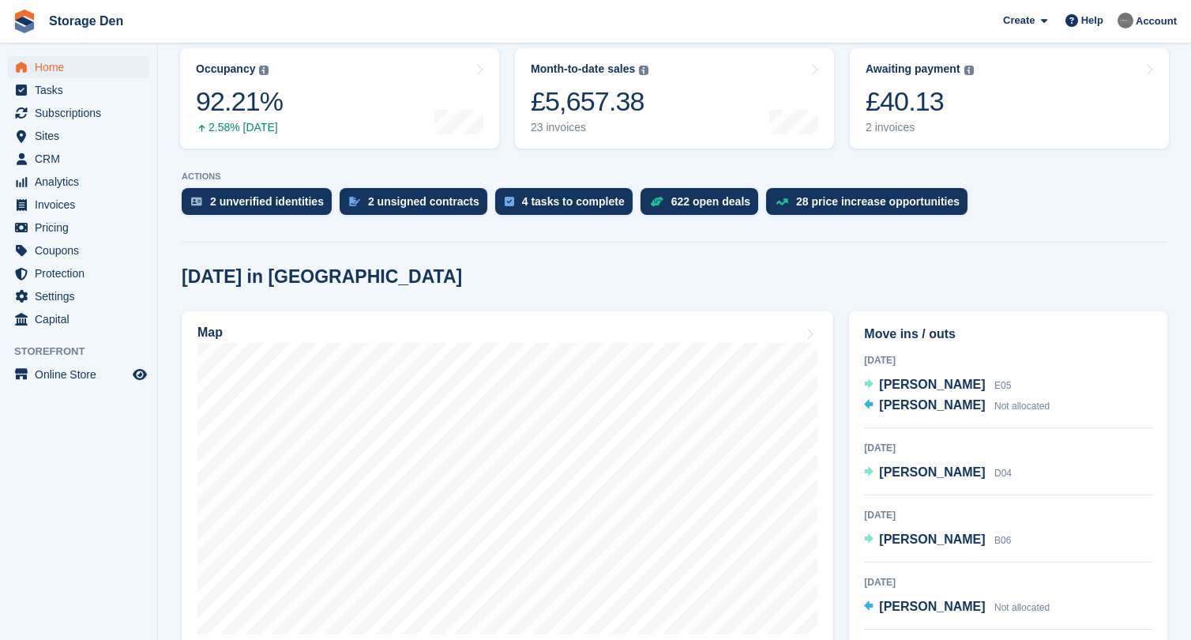
scroll to position [205, 0]
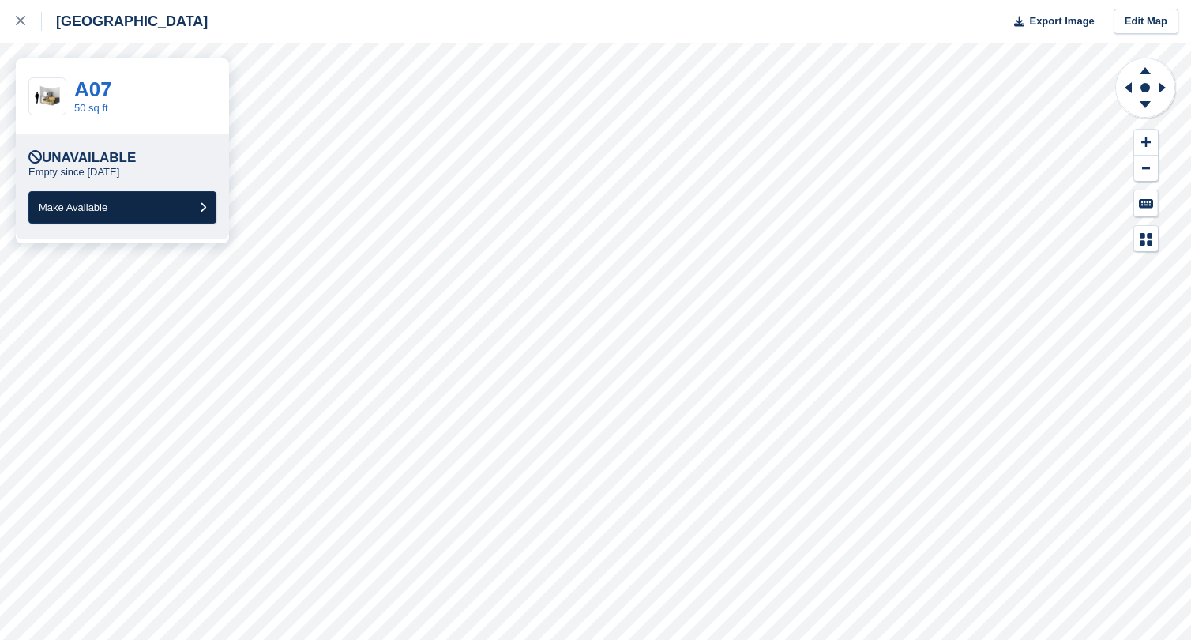
click at [175, 202] on button "Make Available" at bounding box center [122, 207] width 188 height 32
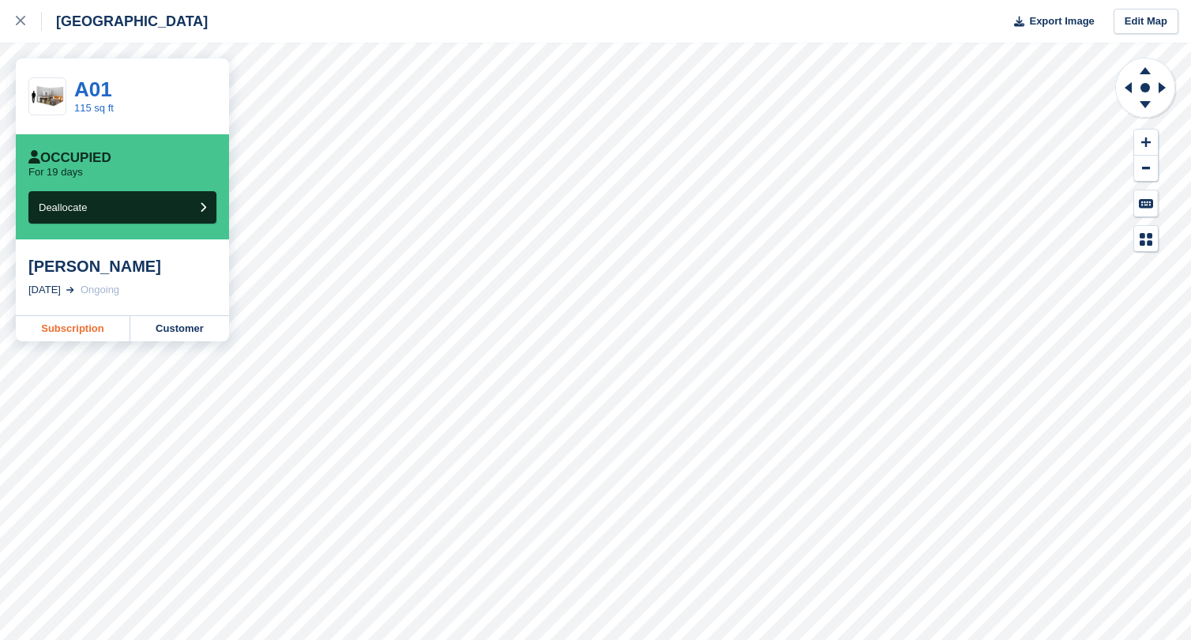
click at [90, 336] on link "Subscription" at bounding box center [73, 328] width 115 height 25
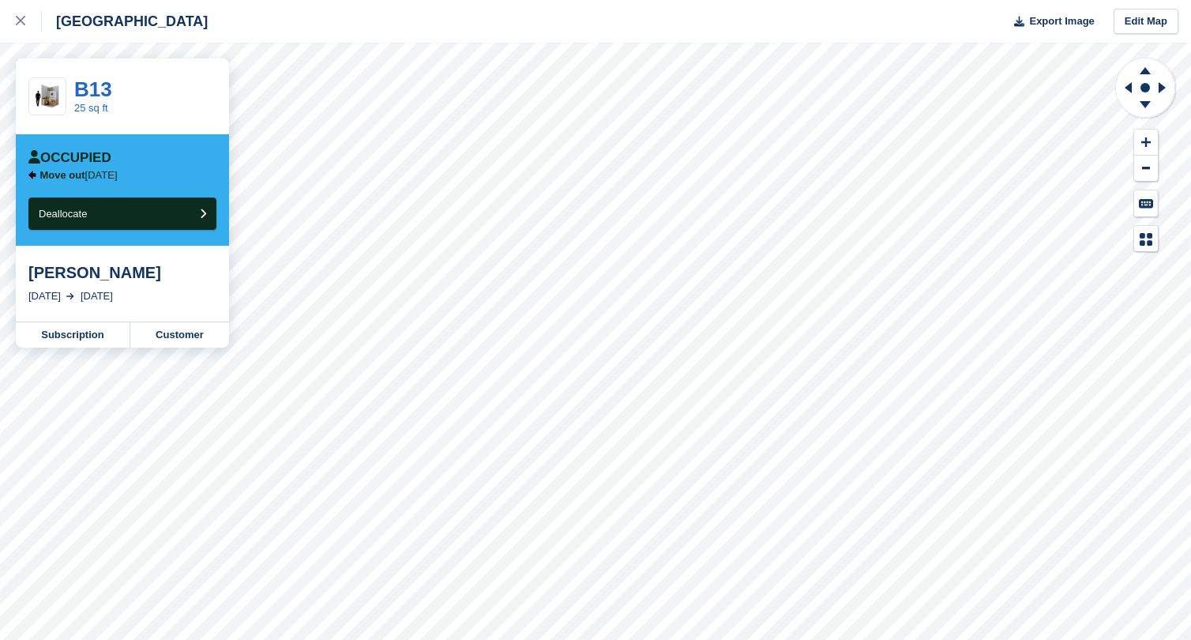
click at [449, 8] on div "Aberdeen Export Image Edit Map" at bounding box center [595, 21] width 1191 height 43
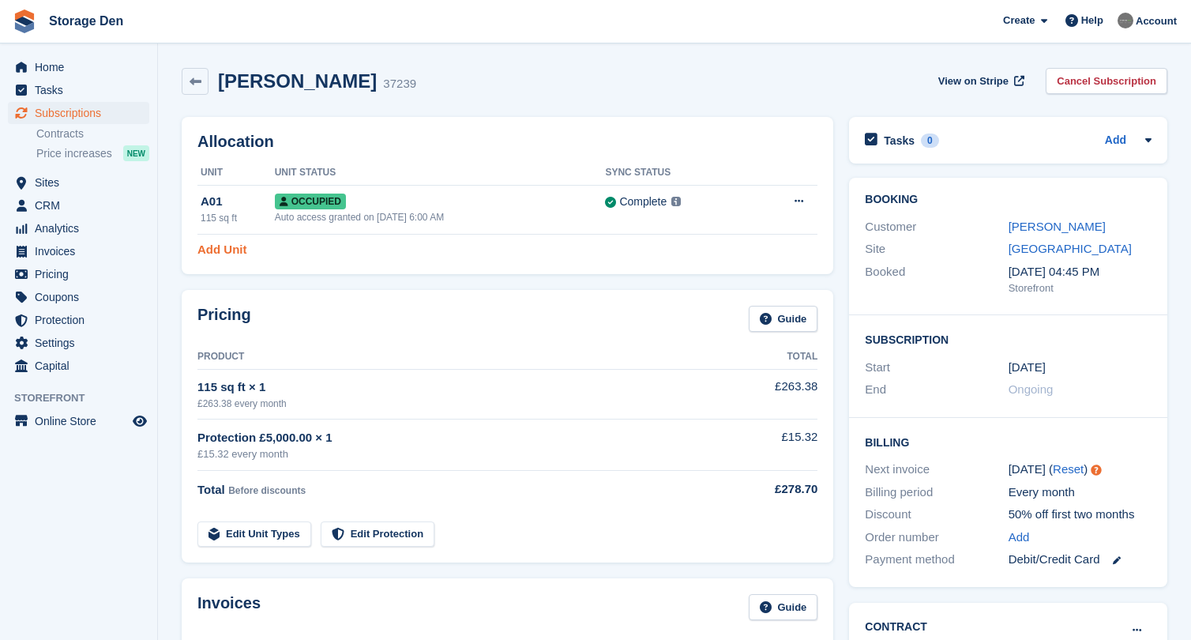
click at [239, 253] on link "Add Unit" at bounding box center [221, 250] width 49 height 18
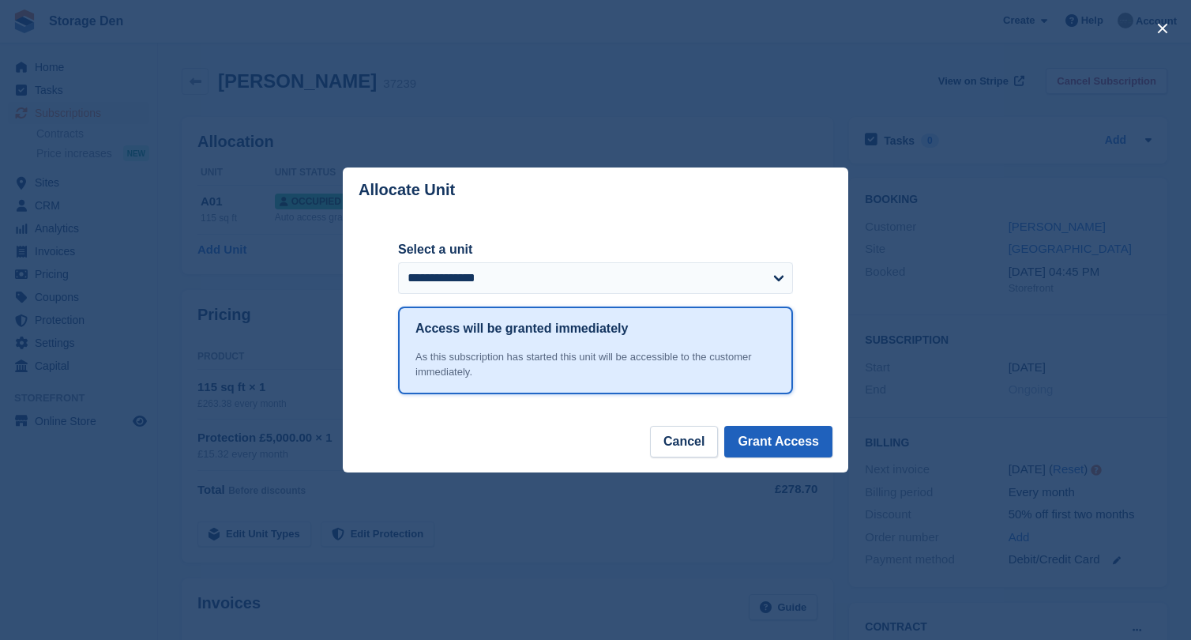
click at [820, 436] on button "Grant Access" at bounding box center [778, 442] width 108 height 32
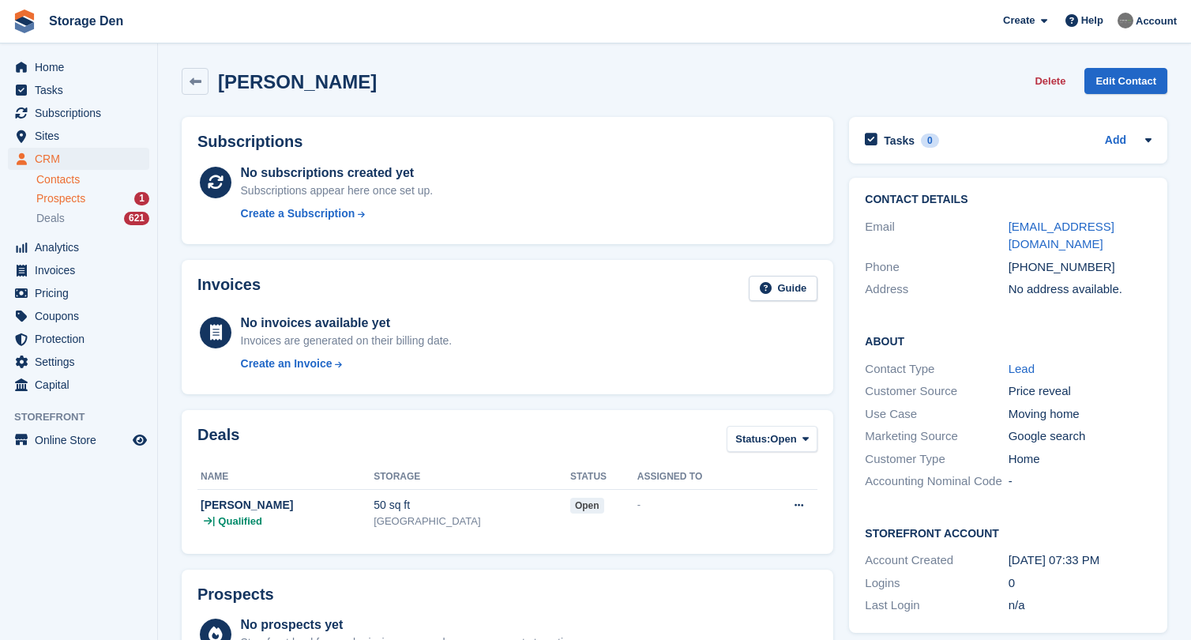
click at [92, 202] on div "Prospects 1" at bounding box center [92, 198] width 113 height 15
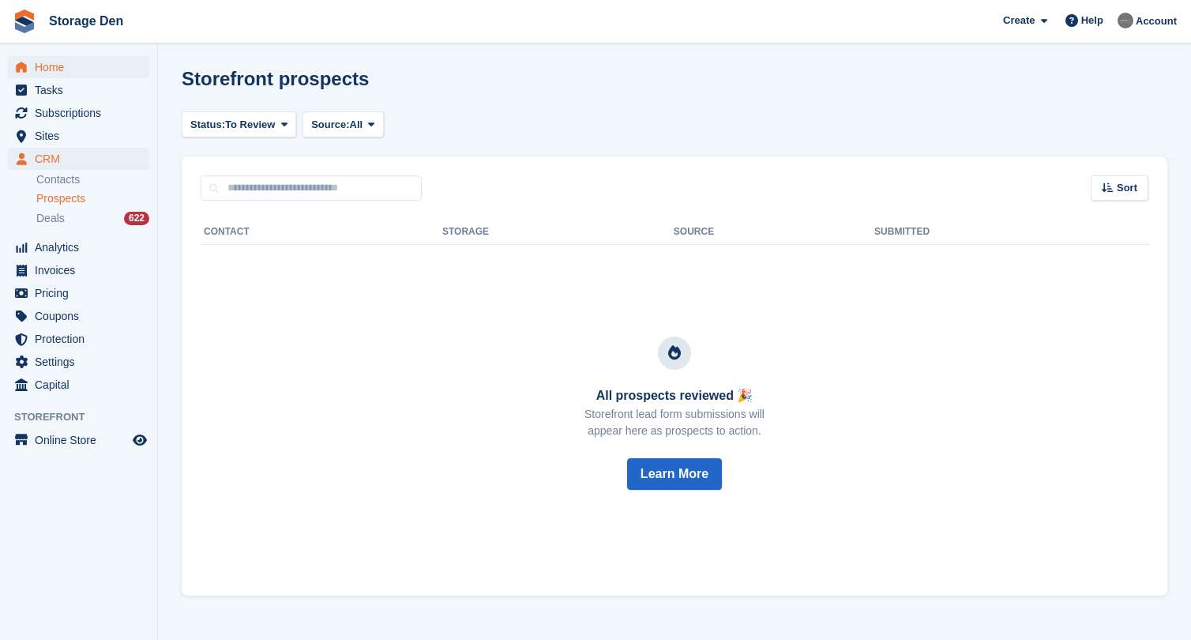
click at [101, 62] on span "Home" at bounding box center [82, 67] width 95 height 22
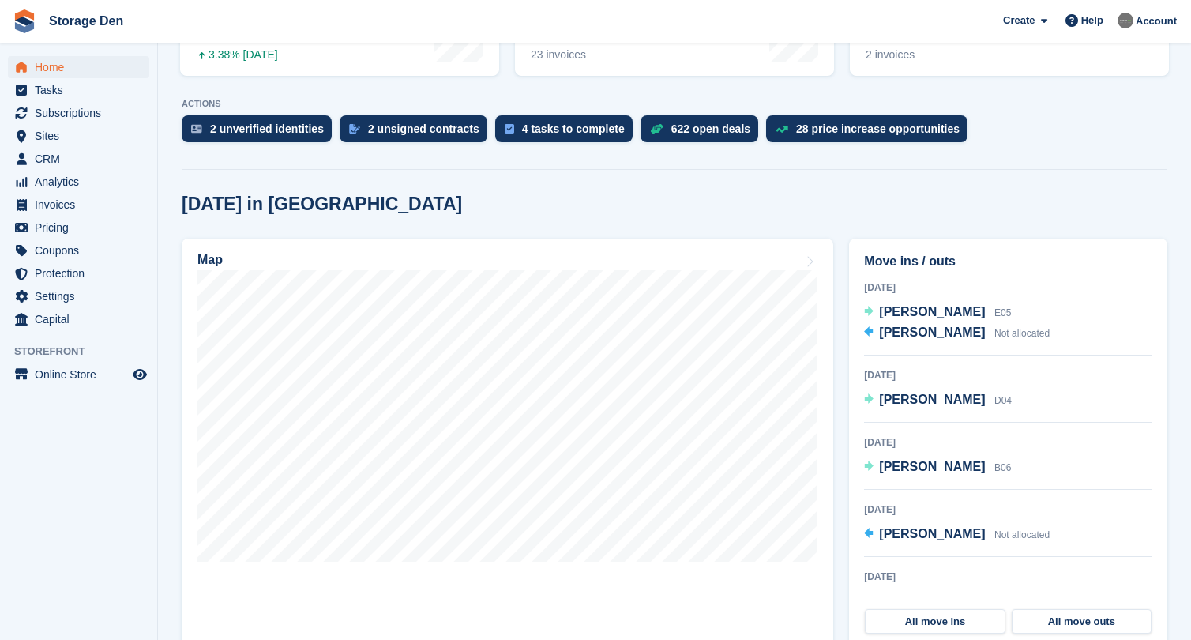
scroll to position [276, 0]
click at [100, 183] on span "Analytics" at bounding box center [82, 182] width 95 height 22
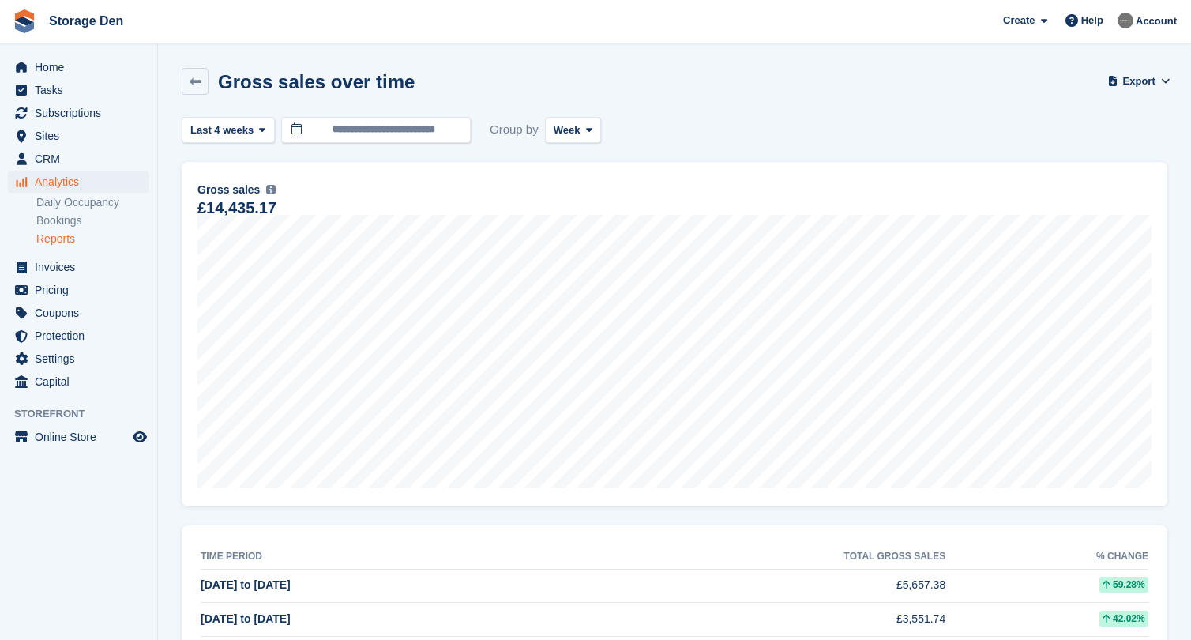
click at [94, 188] on span "Analytics" at bounding box center [82, 182] width 95 height 22
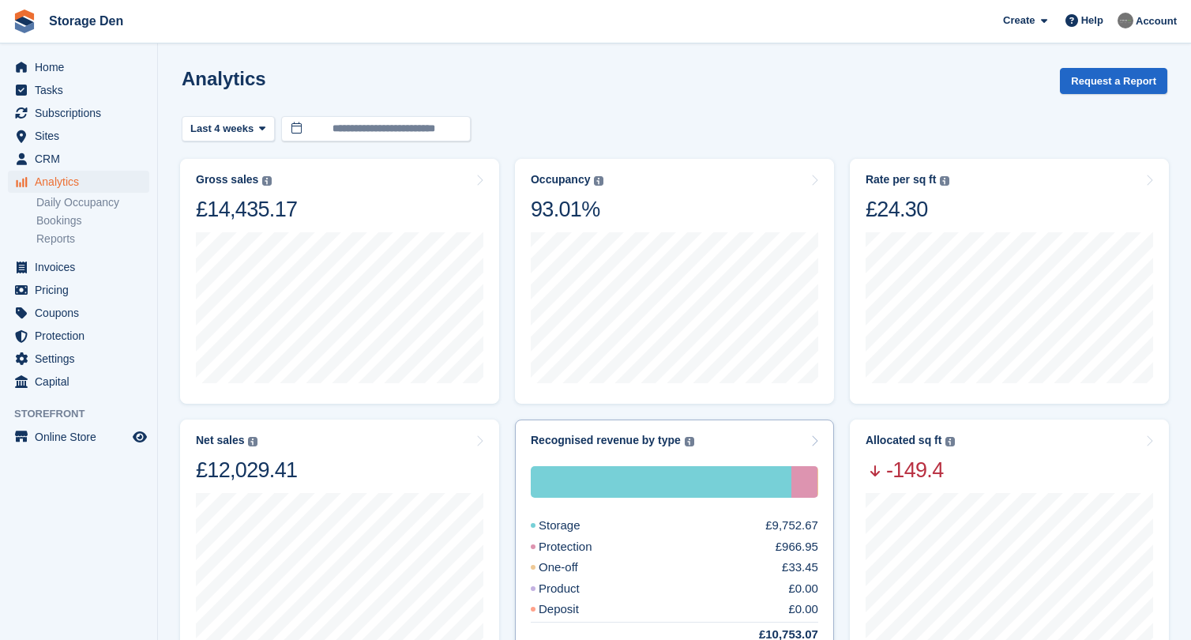
click at [651, 540] on div "Protection £966.95" at bounding box center [674, 547] width 287 height 18
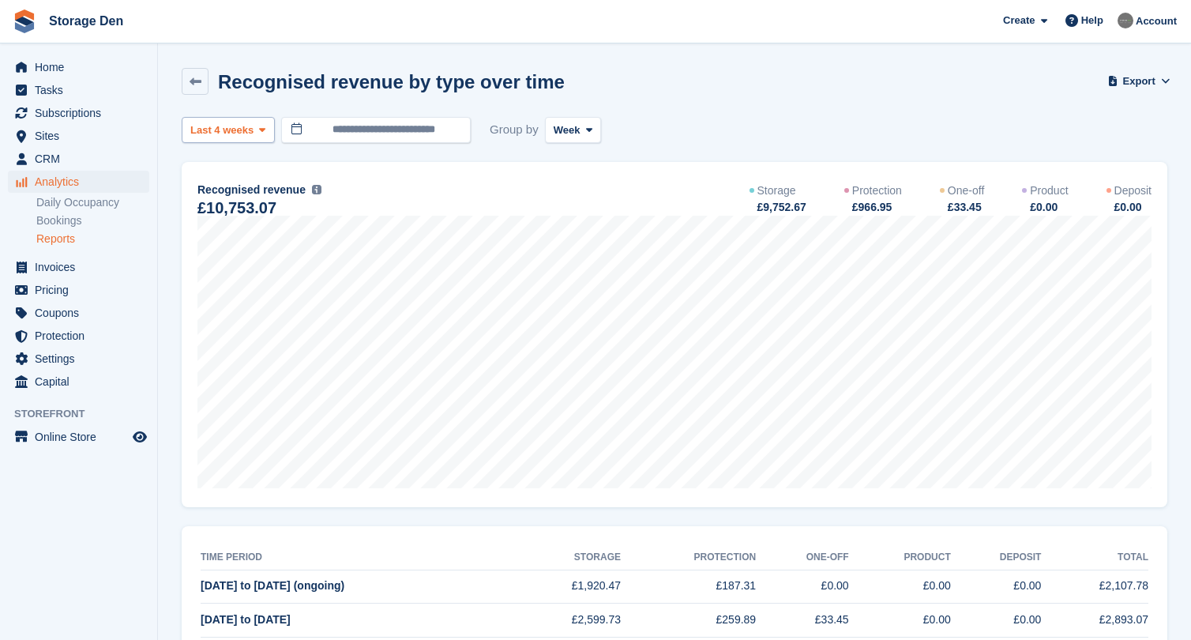
click at [254, 135] on span "Last 4 weeks" at bounding box center [221, 130] width 63 height 16
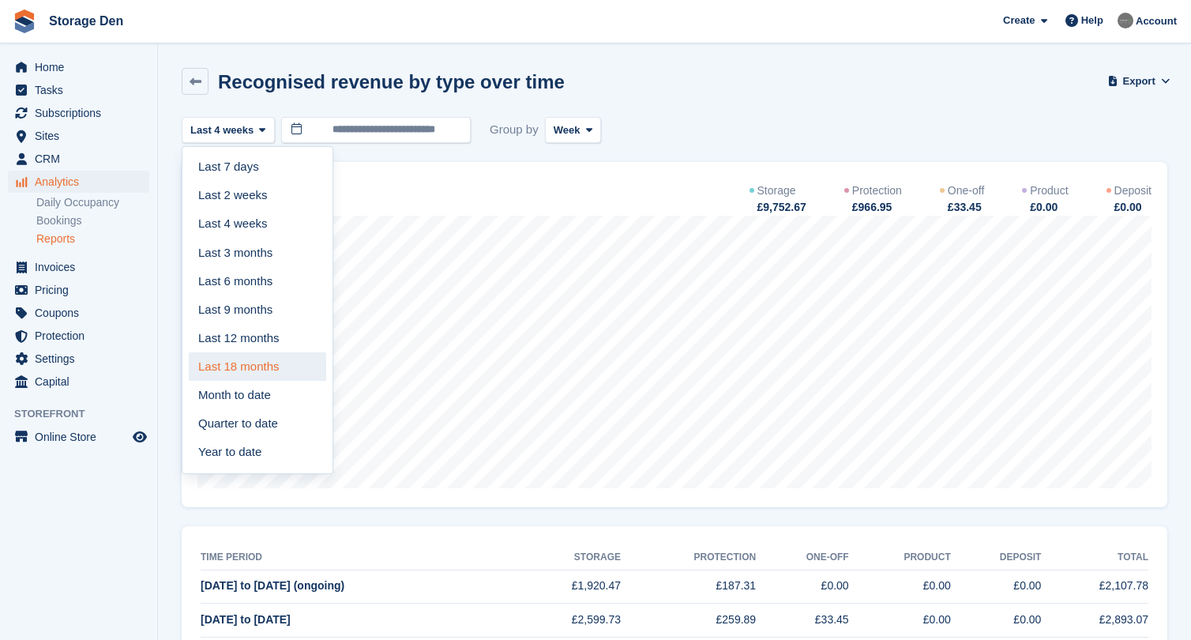
click at [265, 359] on link "Last 18 months" at bounding box center [257, 366] width 137 height 28
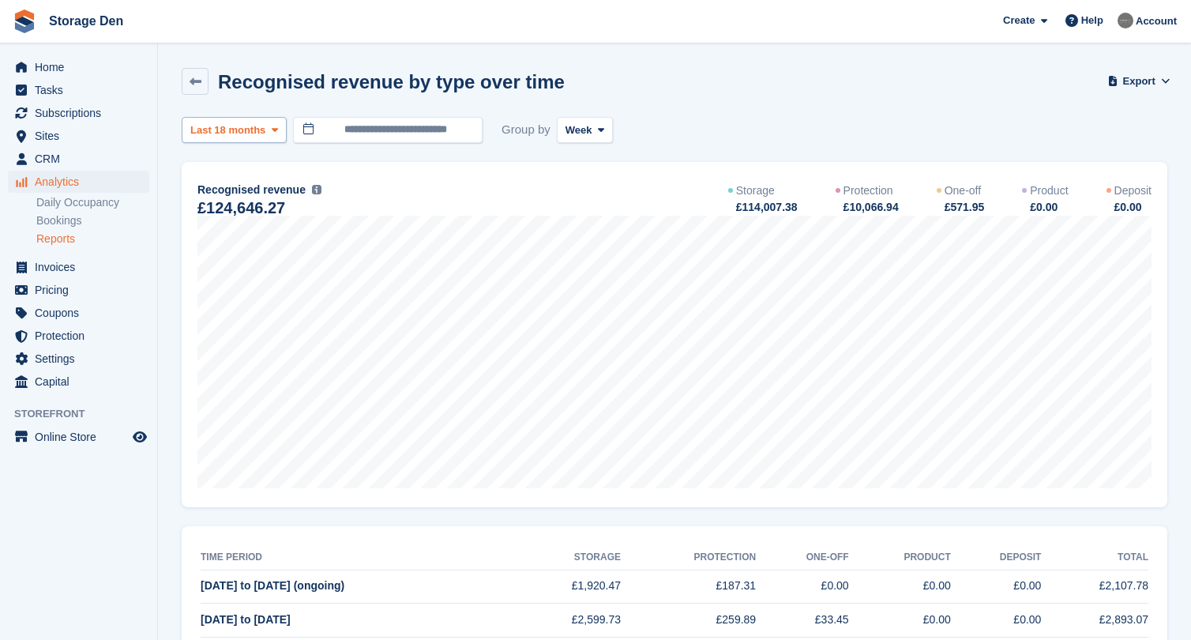
click at [262, 128] on span "Last 18 months" at bounding box center [227, 130] width 75 height 16
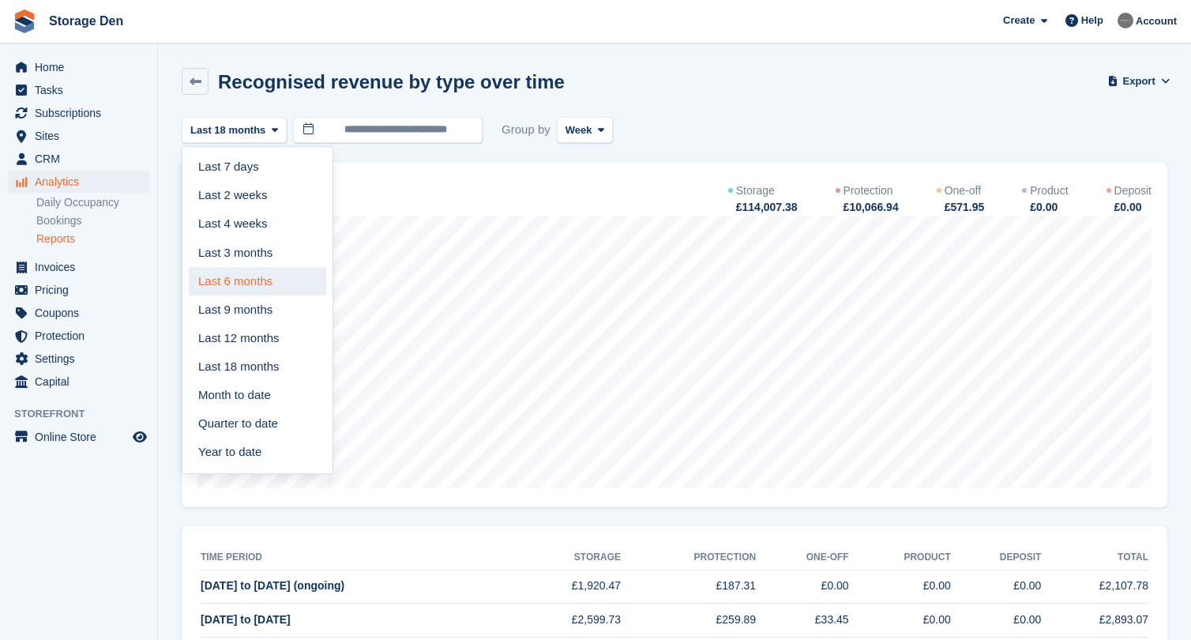
click at [261, 287] on link "Last 6 months" at bounding box center [257, 281] width 137 height 28
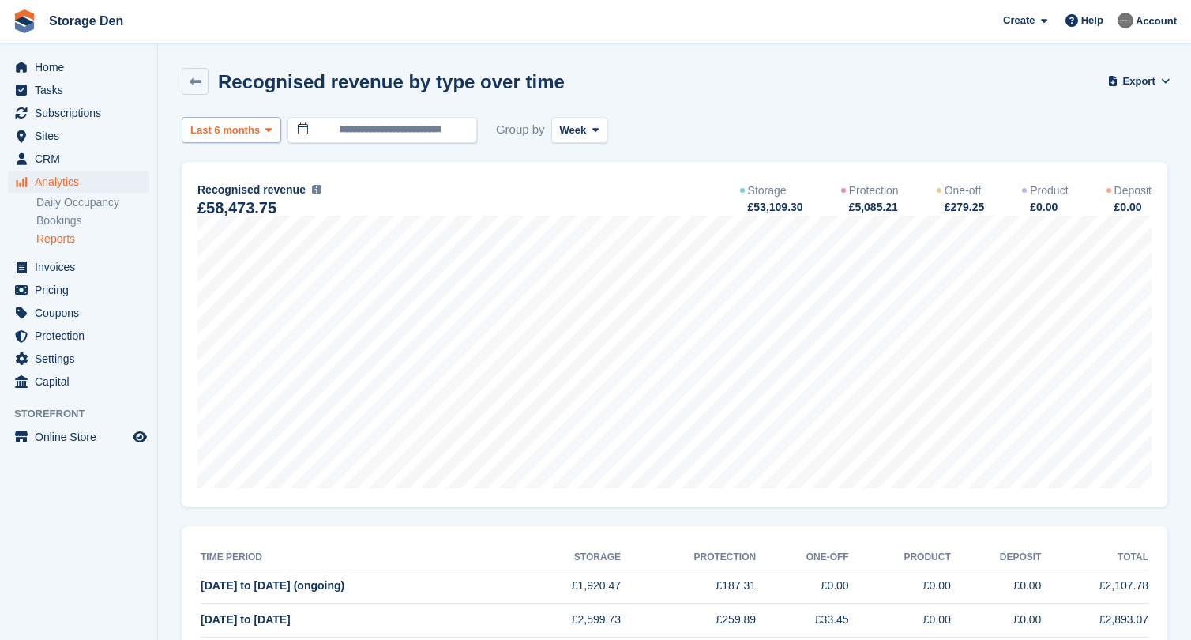
click at [264, 125] on span at bounding box center [268, 129] width 13 height 13
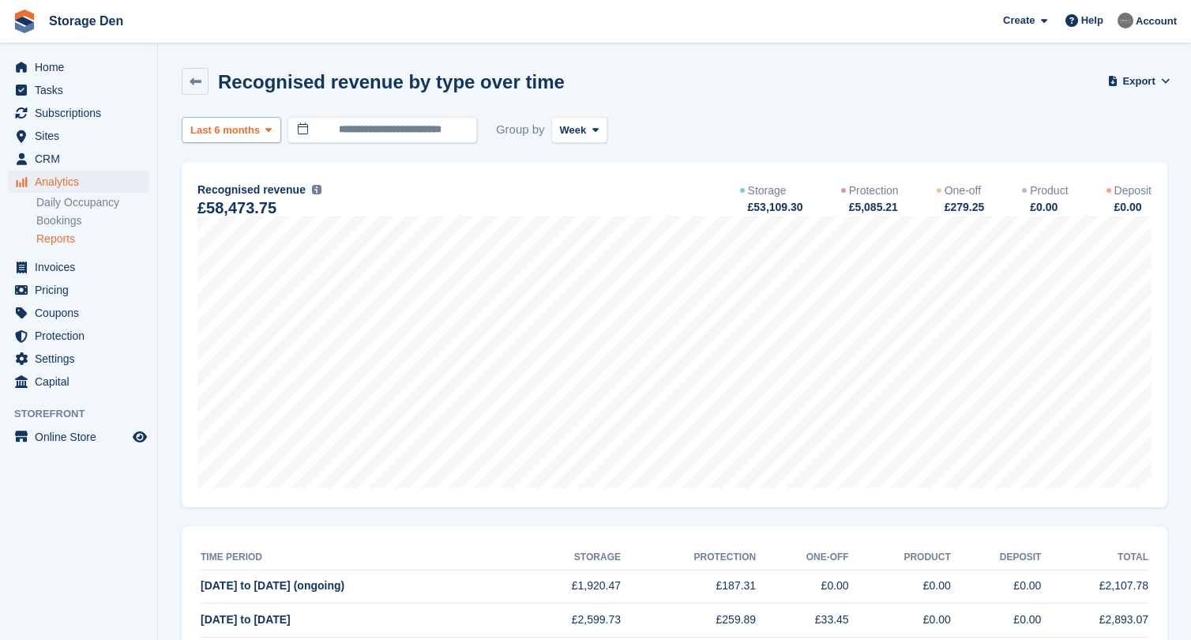
click at [241, 133] on span "Last 6 months" at bounding box center [224, 130] width 69 height 16
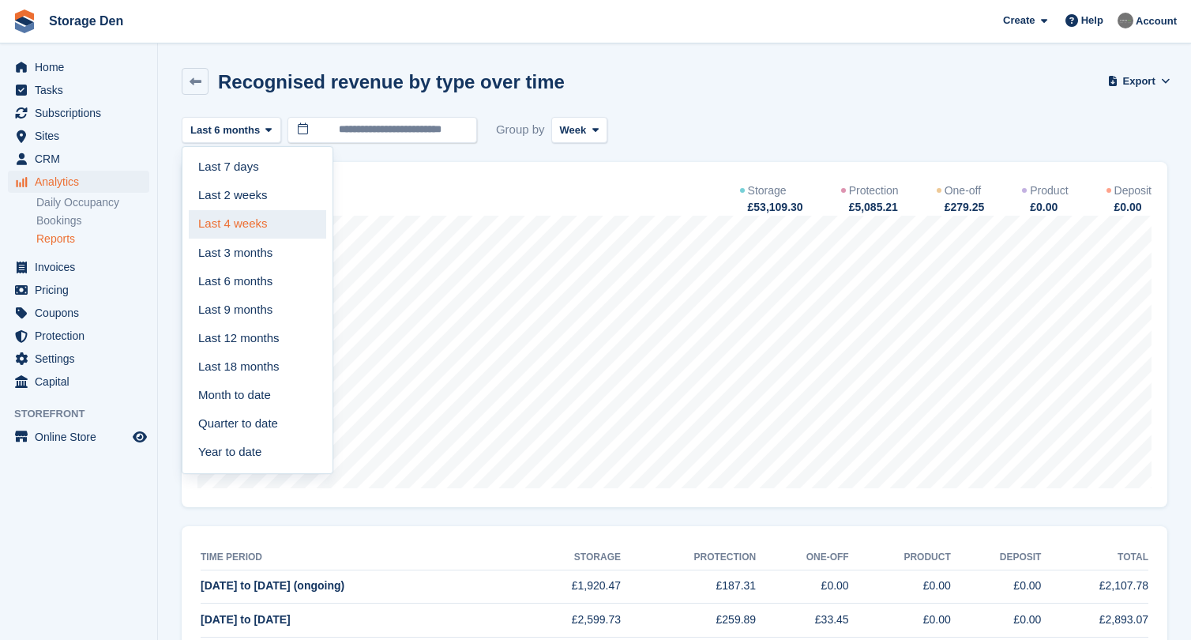
click at [281, 223] on link "Last 4 weeks" at bounding box center [257, 224] width 137 height 28
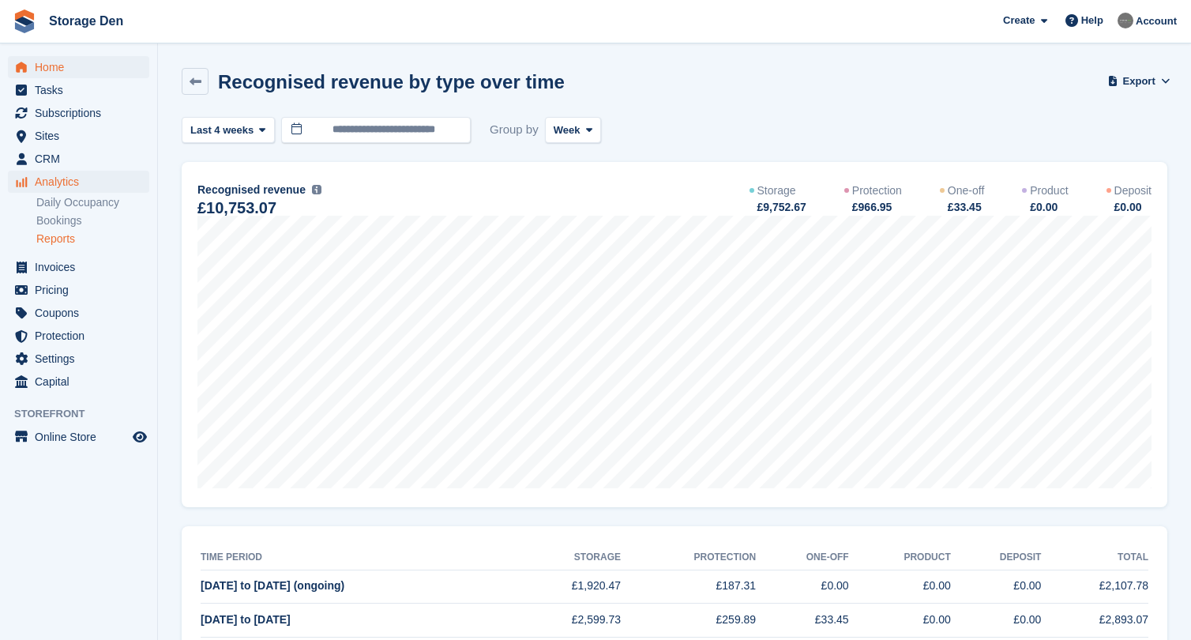
click at [47, 65] on span "Home" at bounding box center [82, 67] width 95 height 22
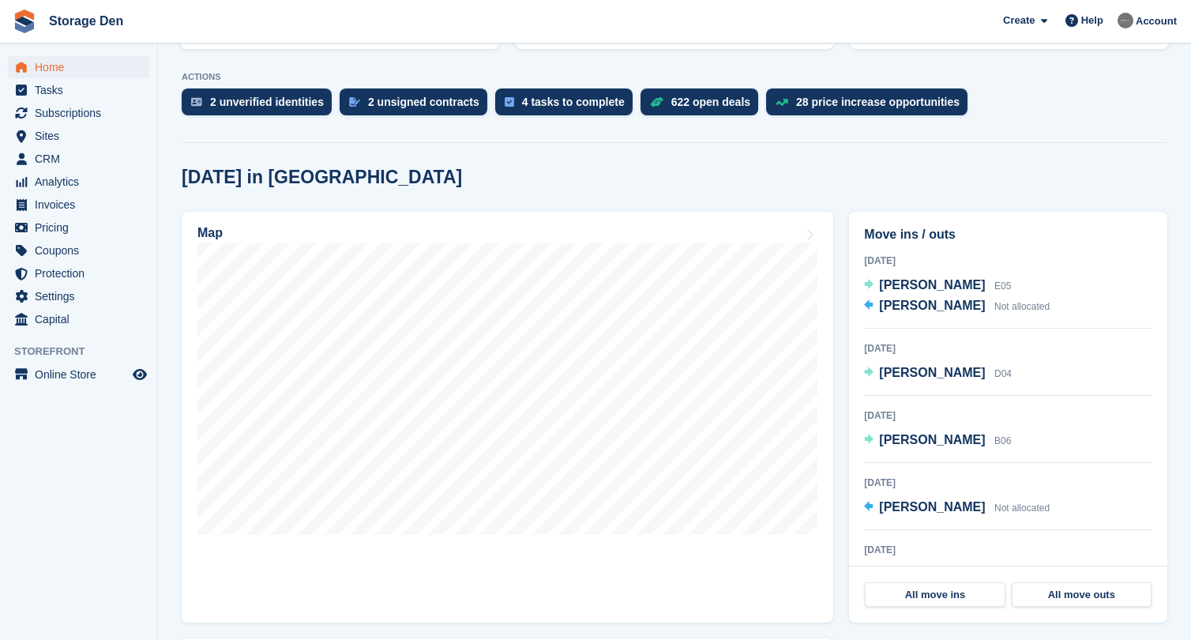
scroll to position [178, 0]
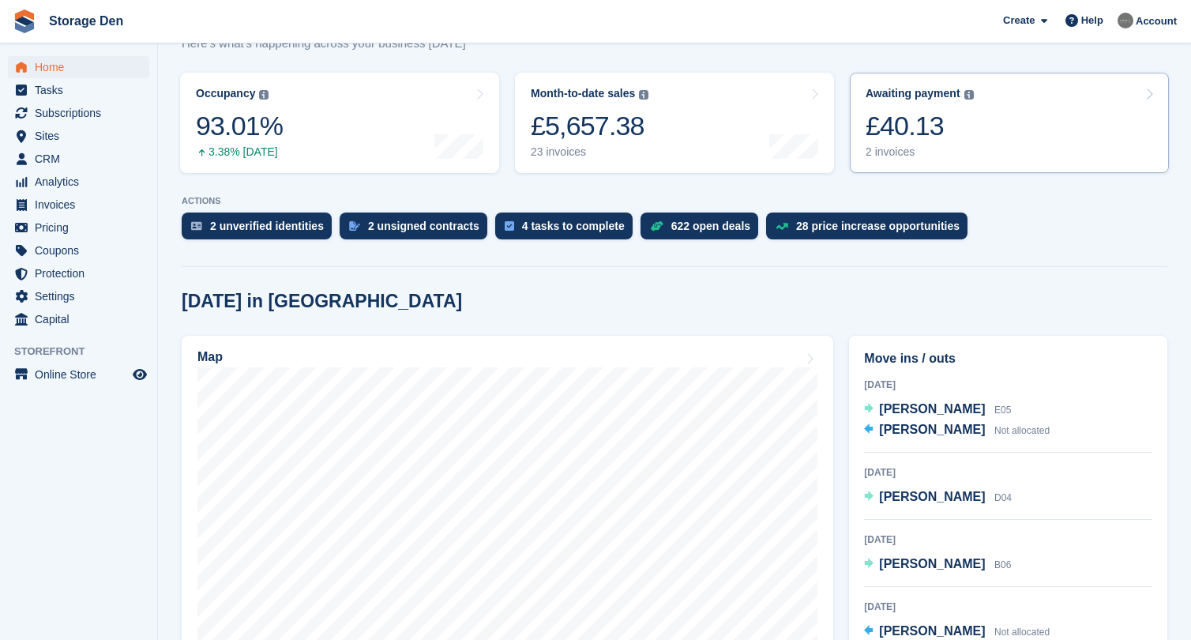
click at [898, 135] on div "£40.13" at bounding box center [920, 126] width 108 height 32
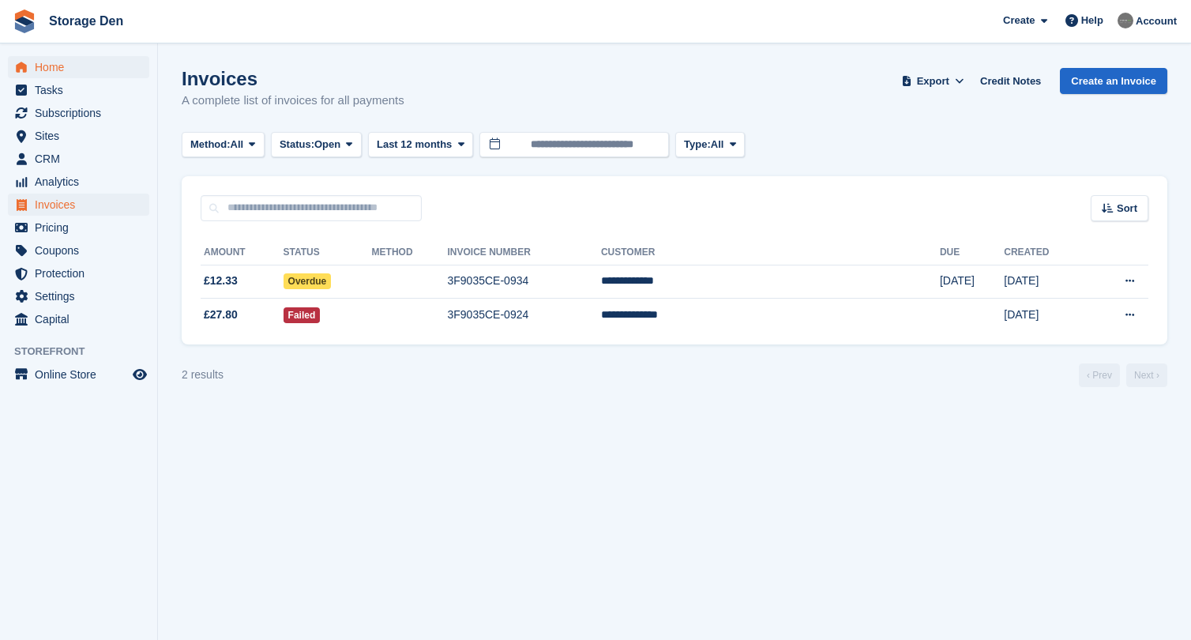
click at [111, 63] on span "Home" at bounding box center [82, 67] width 95 height 22
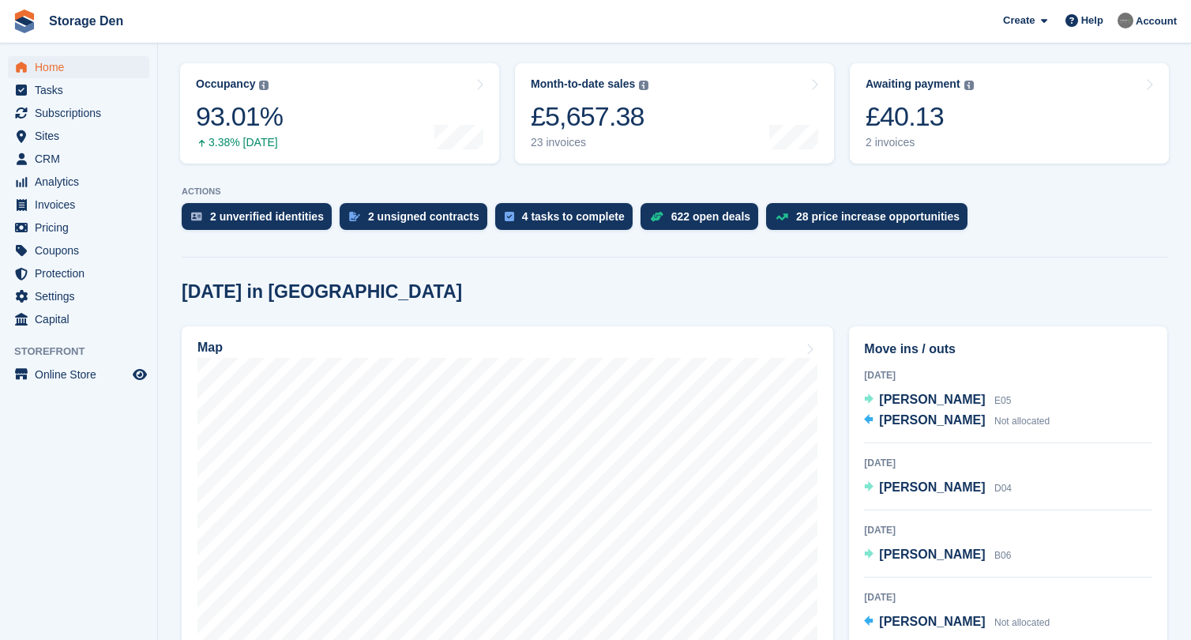
scroll to position [197, 0]
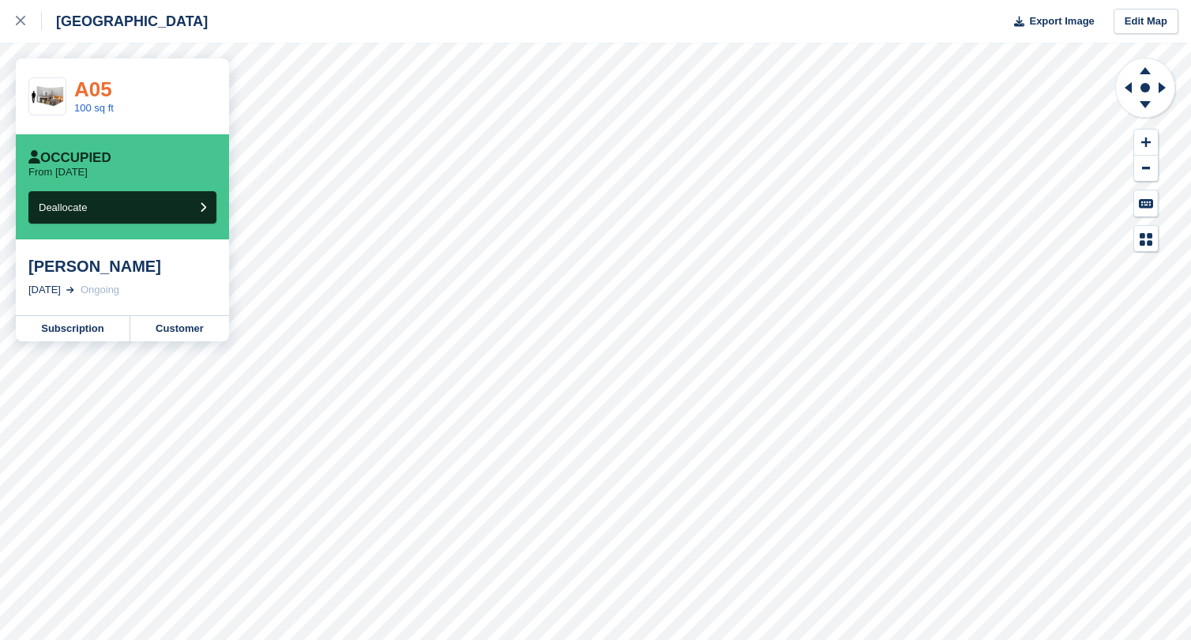
click at [102, 84] on link "A05" at bounding box center [93, 89] width 38 height 24
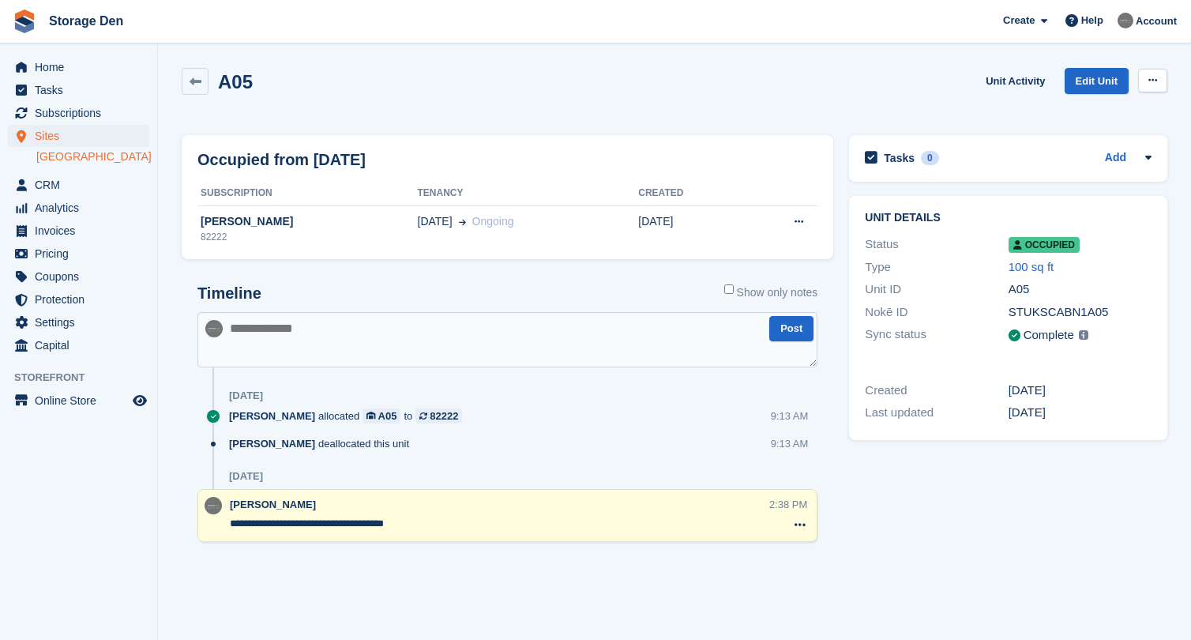
click at [1151, 82] on icon at bounding box center [1152, 80] width 9 height 10
click at [1088, 109] on p "Overlock" at bounding box center [1091, 111] width 137 height 21
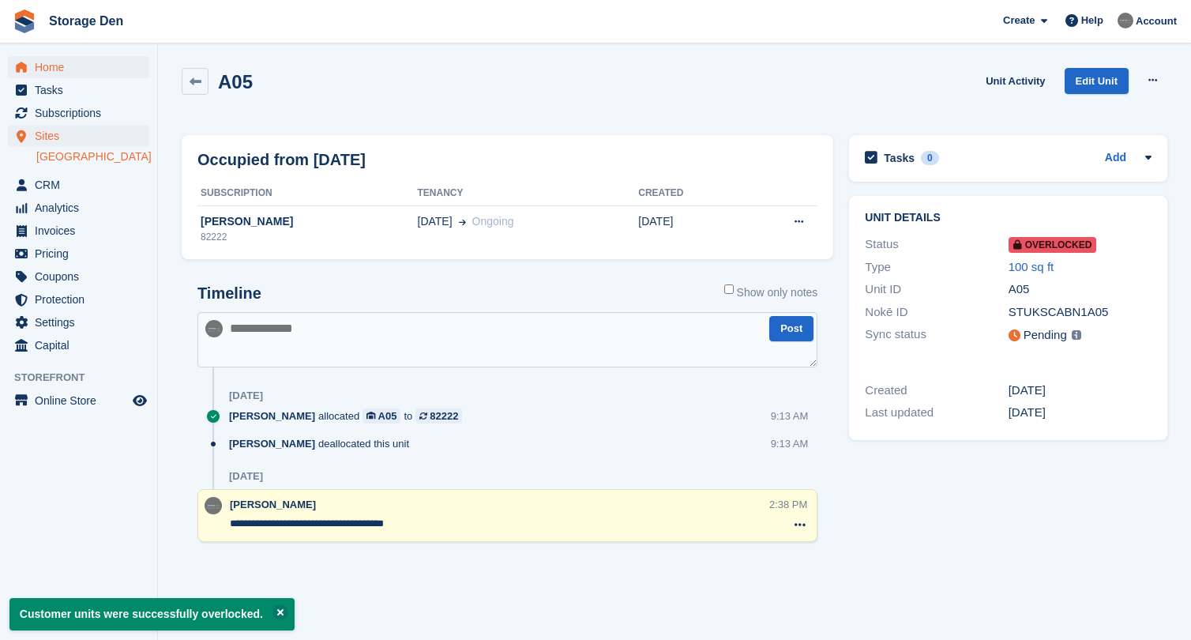
click at [73, 72] on span "Home" at bounding box center [82, 67] width 95 height 22
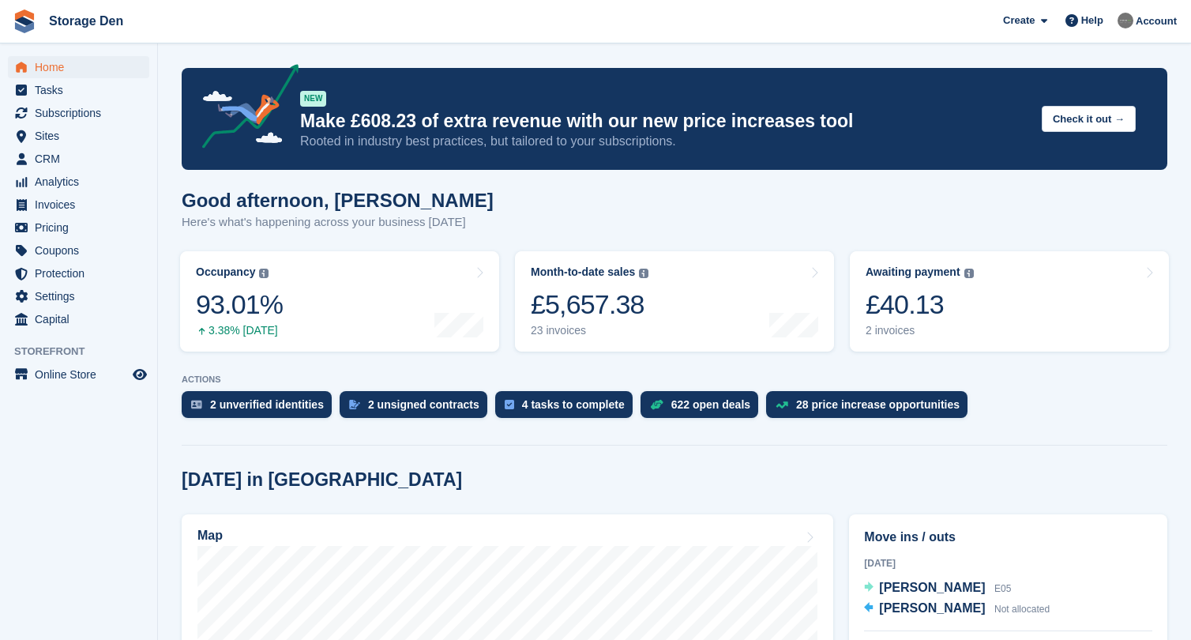
scroll to position [206, 0]
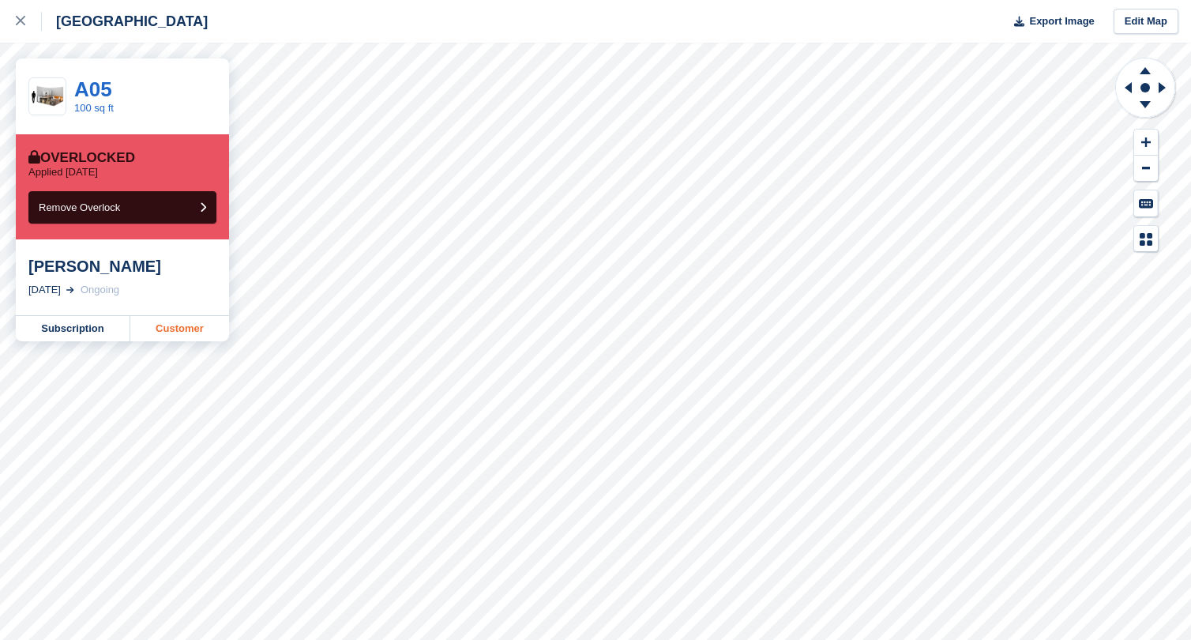
click at [182, 333] on link "Customer" at bounding box center [179, 328] width 99 height 25
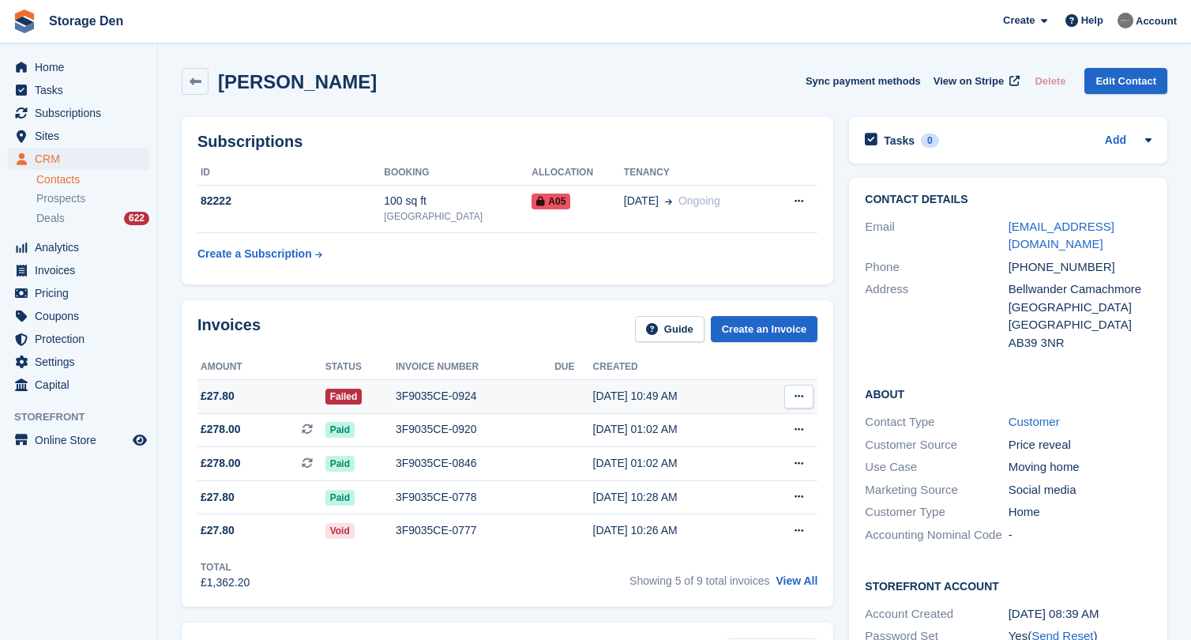
click at [501, 400] on div "3F9035CE-0924" at bounding box center [475, 396] width 159 height 17
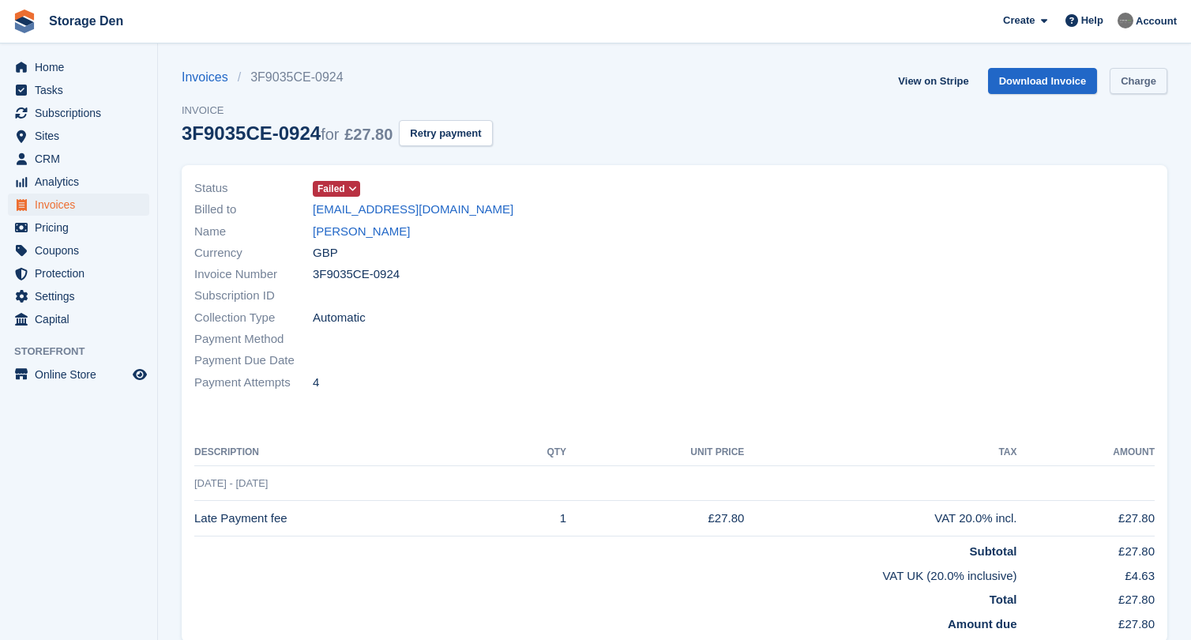
click at [1128, 91] on link "Charge" at bounding box center [1139, 81] width 58 height 26
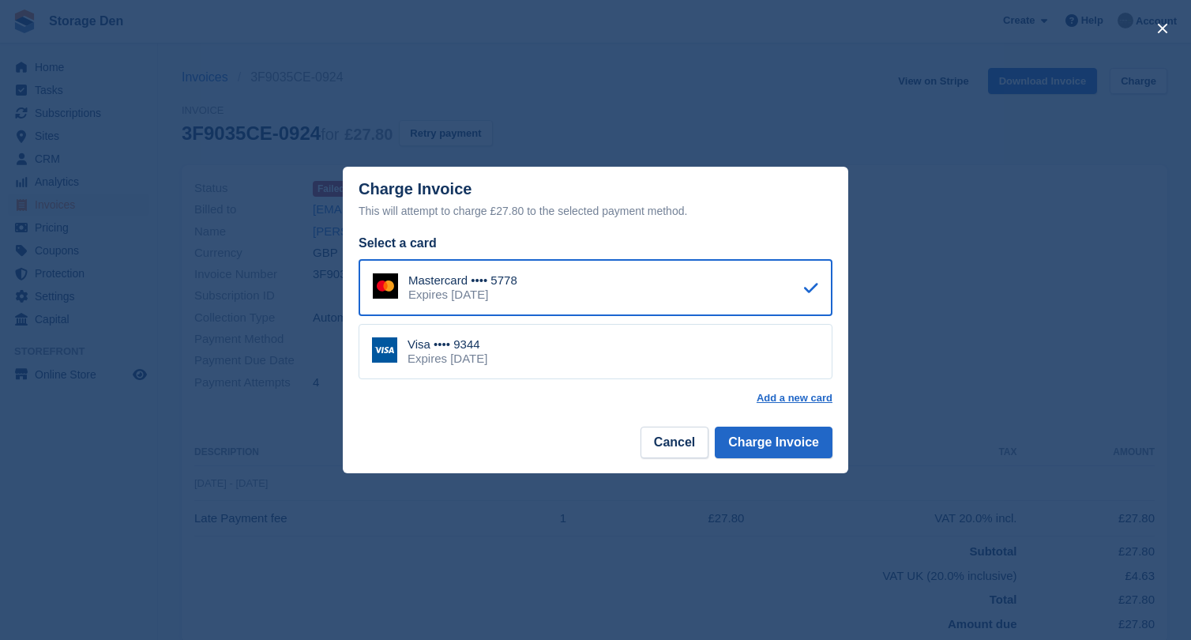
click at [594, 355] on div "Visa •••• 9344 Expires June 2030" at bounding box center [596, 351] width 474 height 55
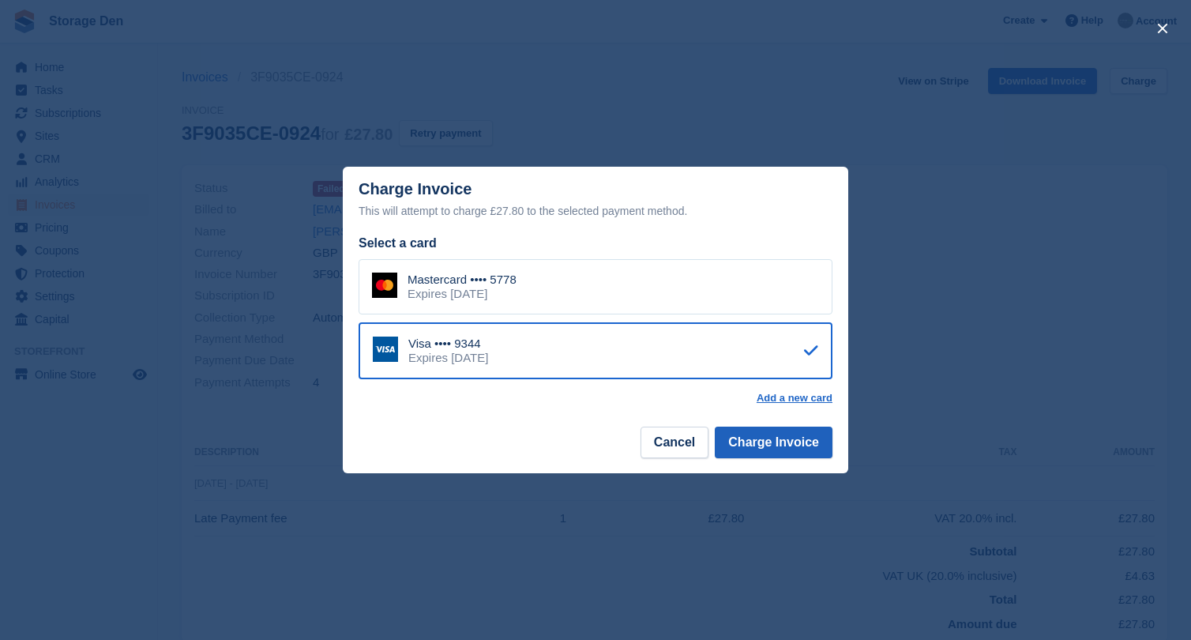
click at [787, 449] on button "Charge Invoice" at bounding box center [774, 442] width 118 height 32
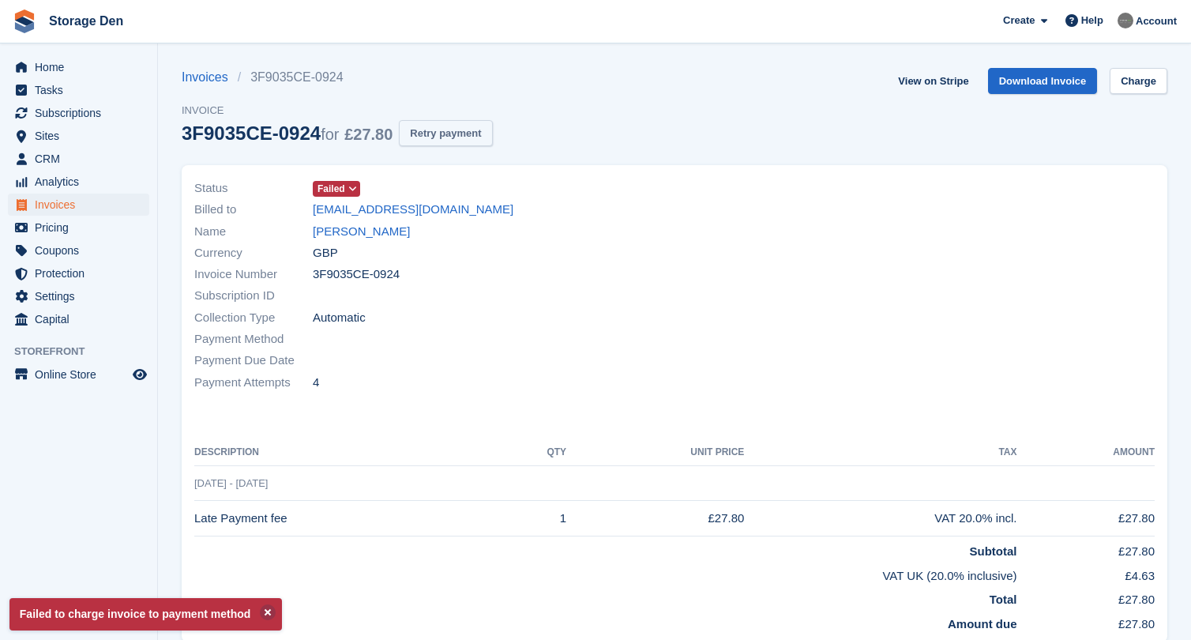
click at [458, 123] on button "Retry payment" at bounding box center [445, 133] width 93 height 26
click at [1136, 77] on link "Charge" at bounding box center [1139, 81] width 58 height 26
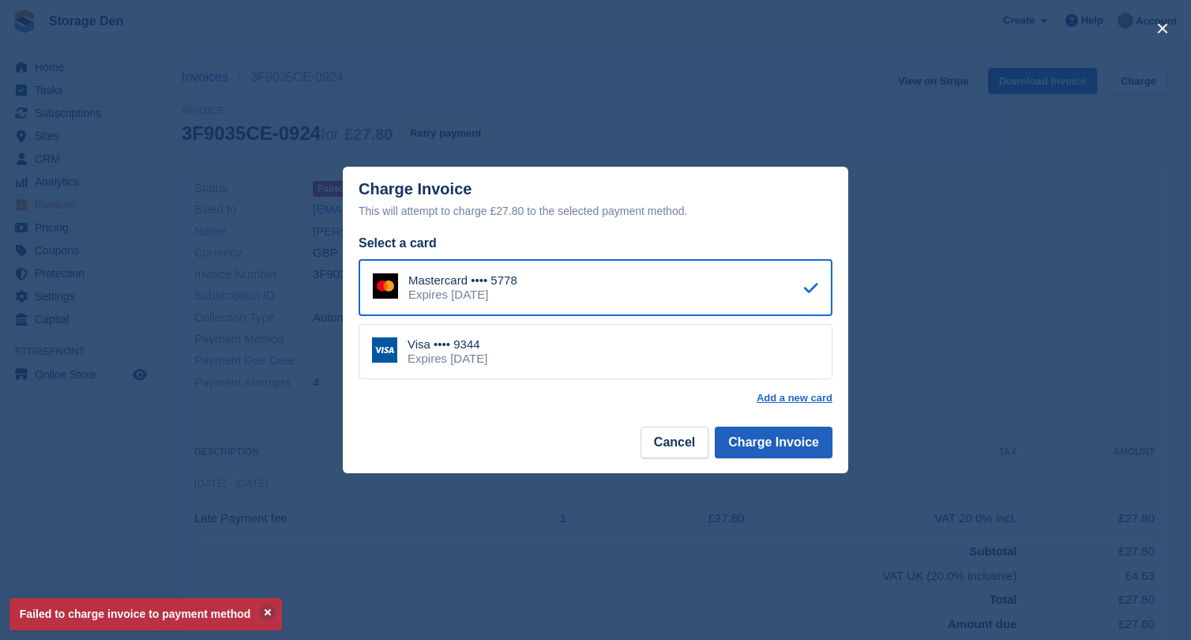
click at [768, 451] on button "Charge Invoice" at bounding box center [774, 442] width 118 height 32
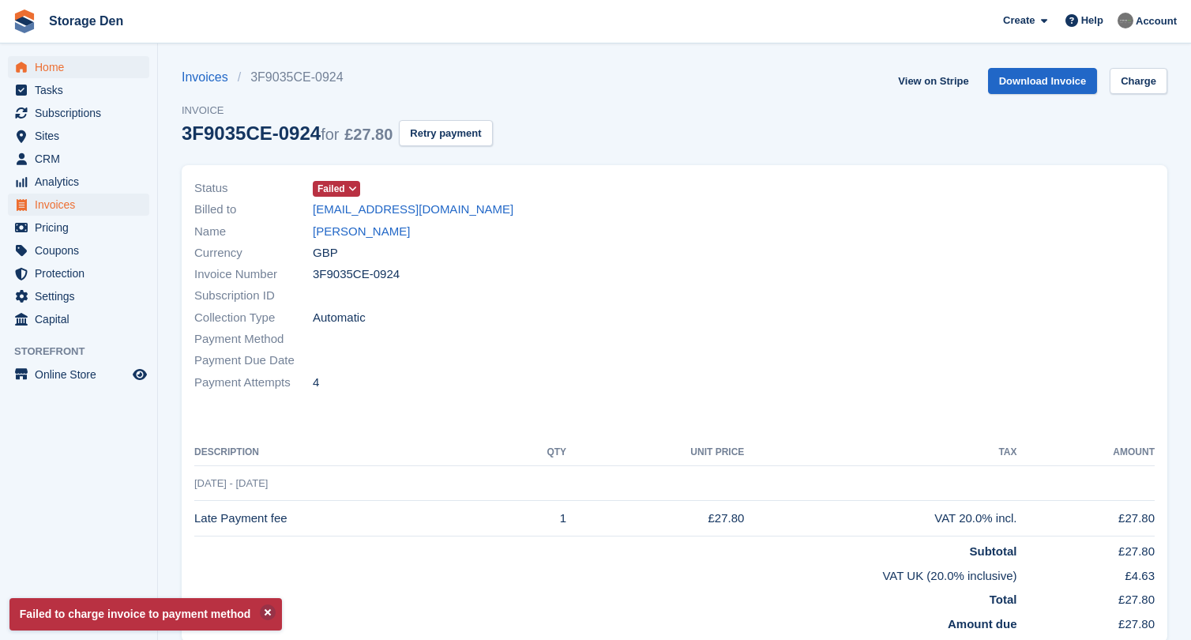
click at [103, 66] on span "Home" at bounding box center [82, 67] width 95 height 22
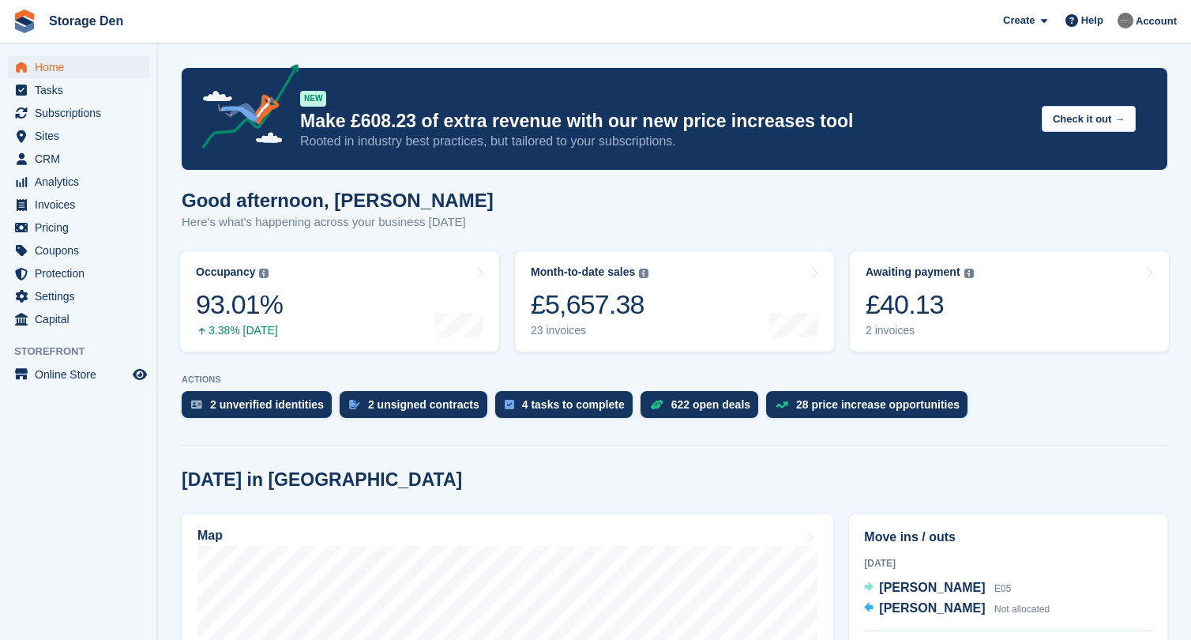
scroll to position [179, 0]
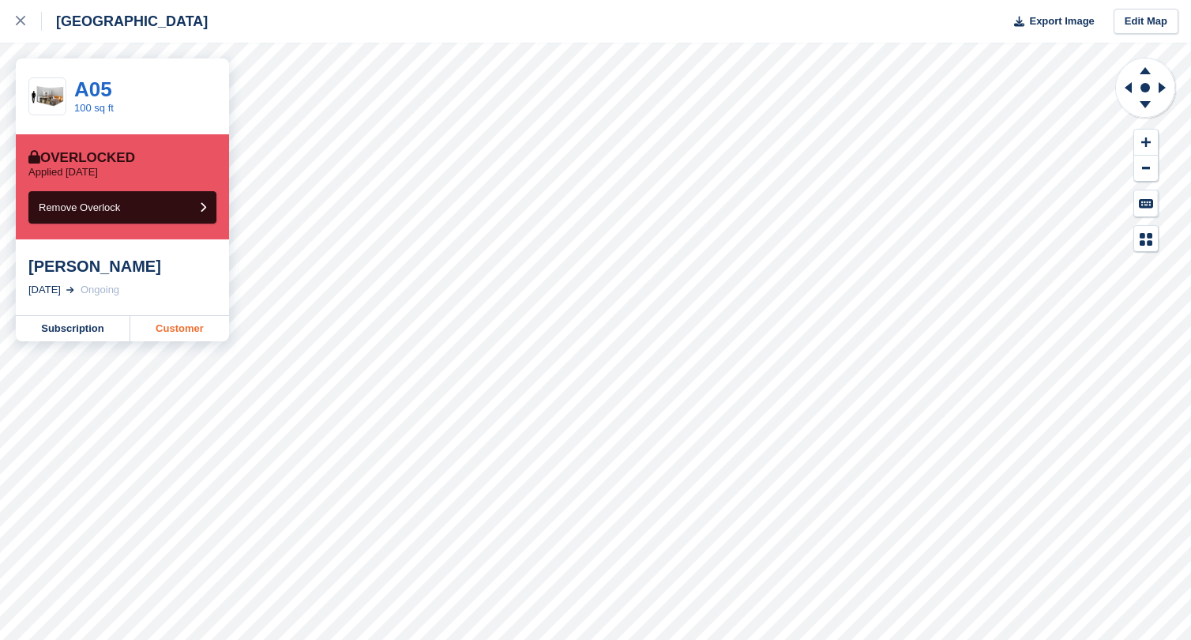
click at [161, 327] on link "Customer" at bounding box center [179, 328] width 99 height 25
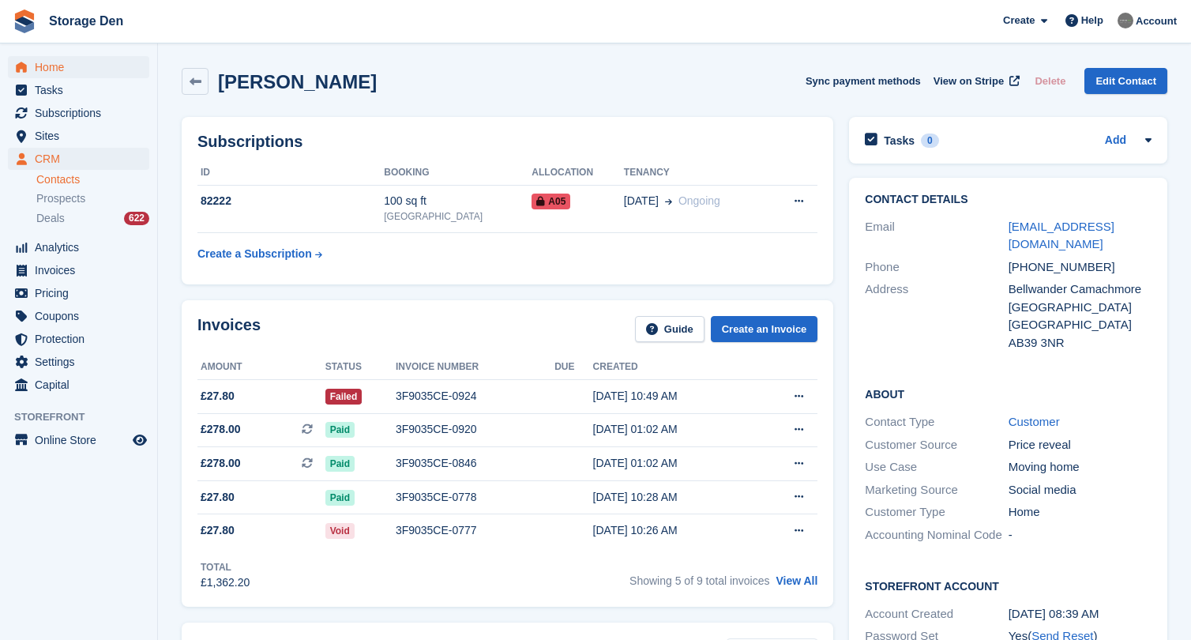
click at [73, 69] on span "Home" at bounding box center [82, 67] width 95 height 22
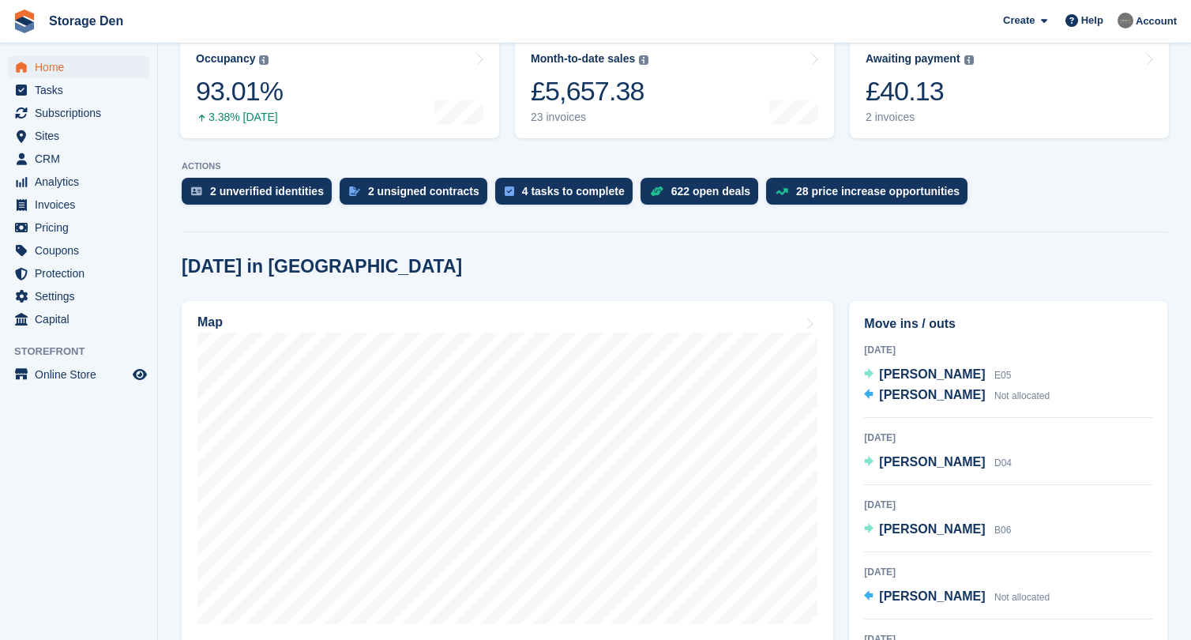
scroll to position [217, 0]
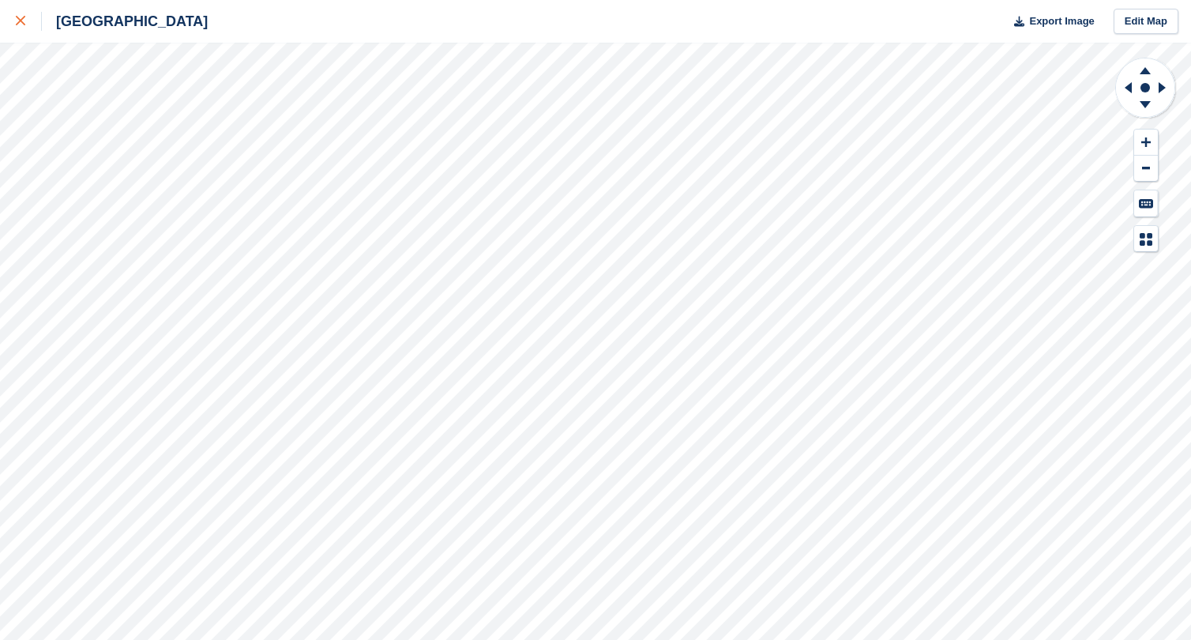
click at [32, 29] on div at bounding box center [29, 21] width 26 height 19
